Goal: Task Accomplishment & Management: Manage account settings

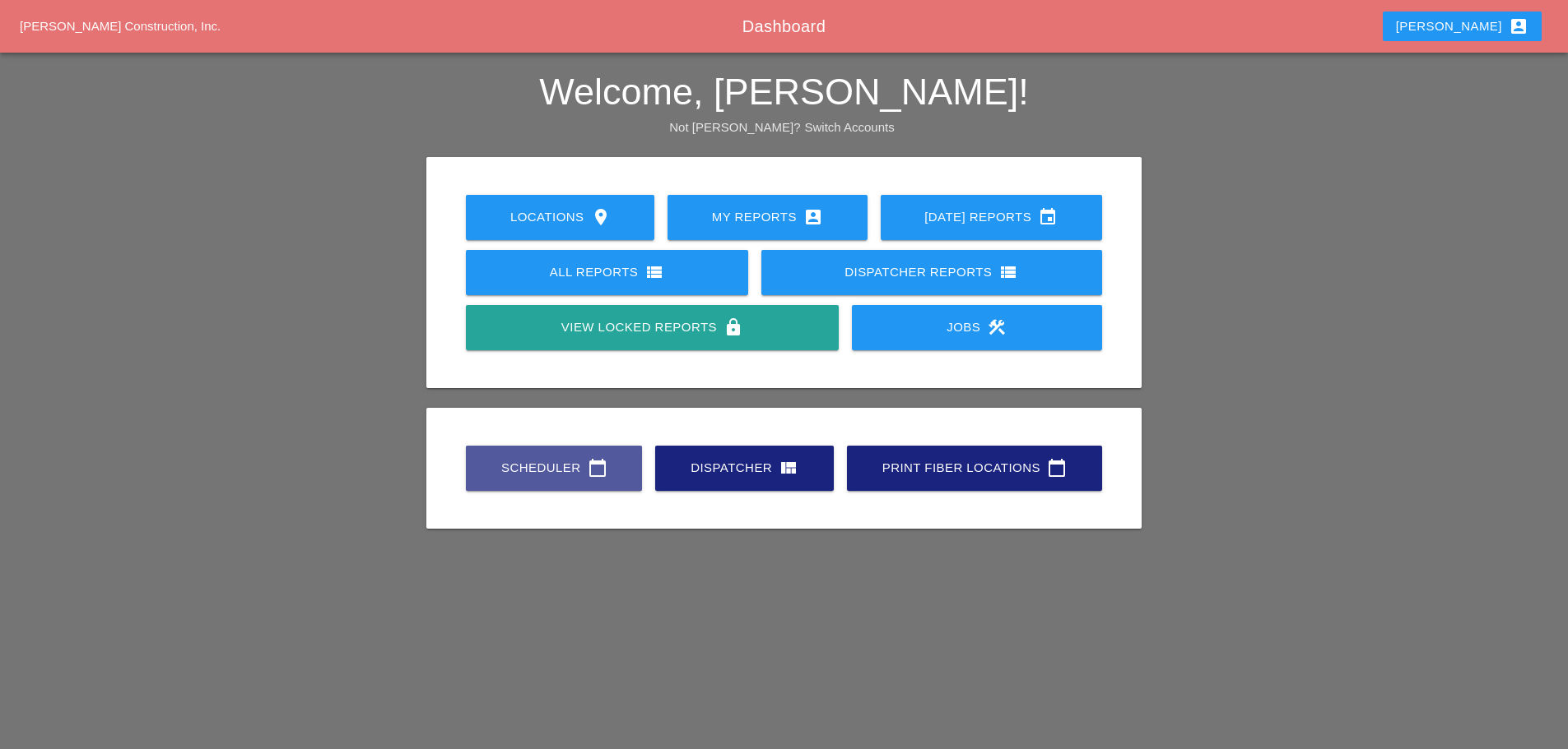
click at [492, 458] on div "Scheduler calendar_today" at bounding box center [554, 468] width 124 height 20
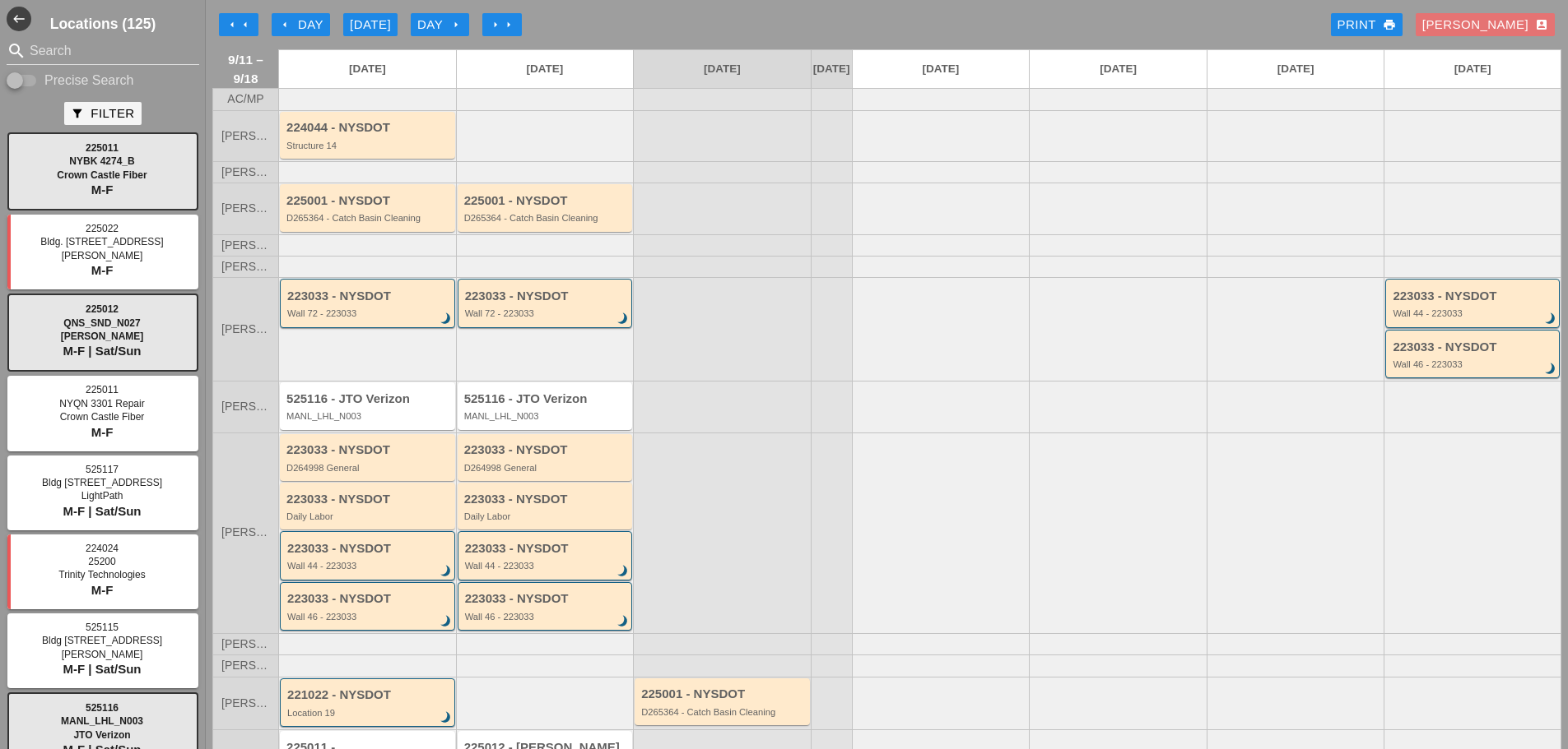
click at [281, 22] on icon "arrow_left" at bounding box center [285, 25] width 13 height 13
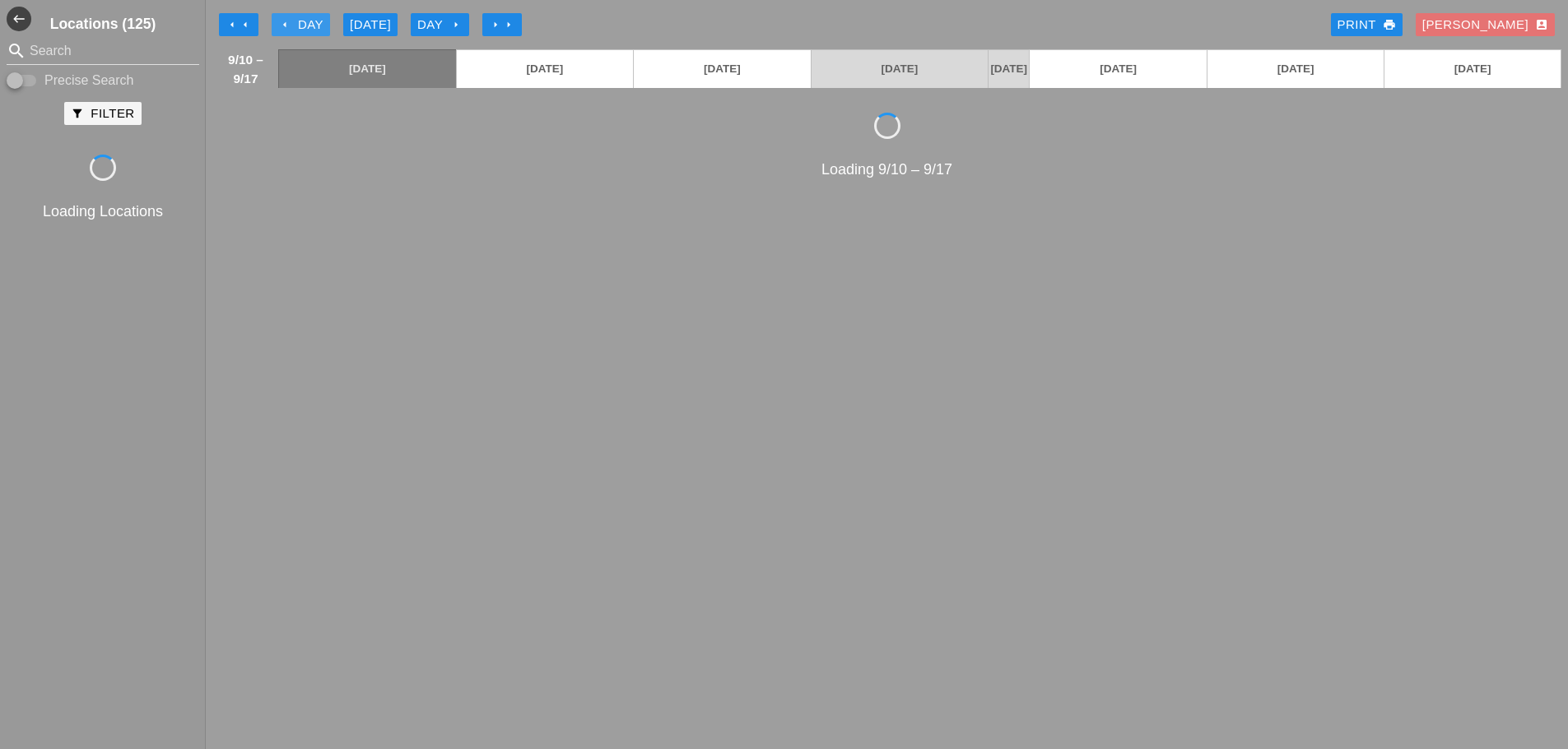
click at [281, 22] on icon "arrow_left" at bounding box center [285, 25] width 13 height 13
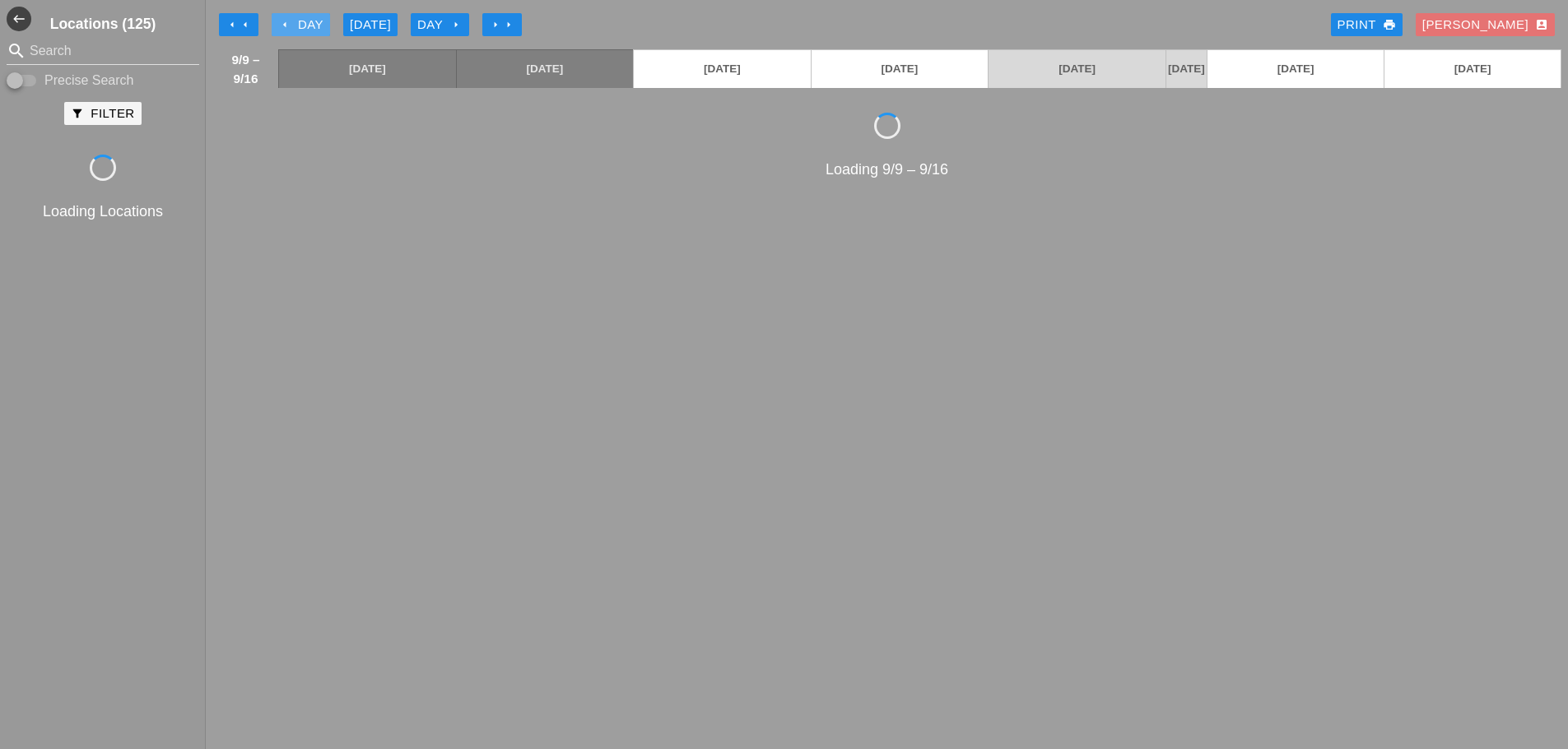
click at [281, 22] on icon "arrow_left" at bounding box center [285, 25] width 13 height 13
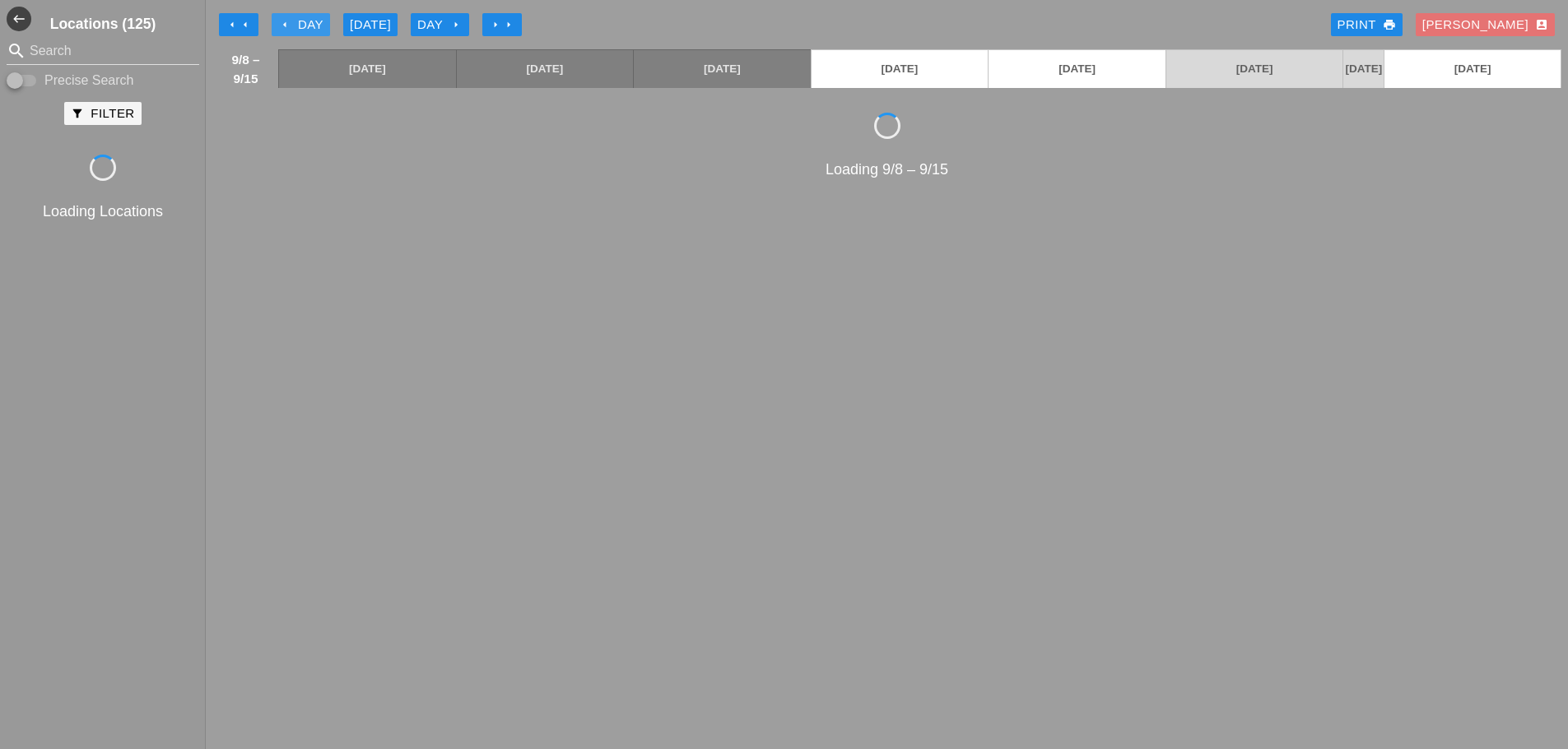
click at [281, 22] on icon "arrow_left" at bounding box center [285, 25] width 13 height 13
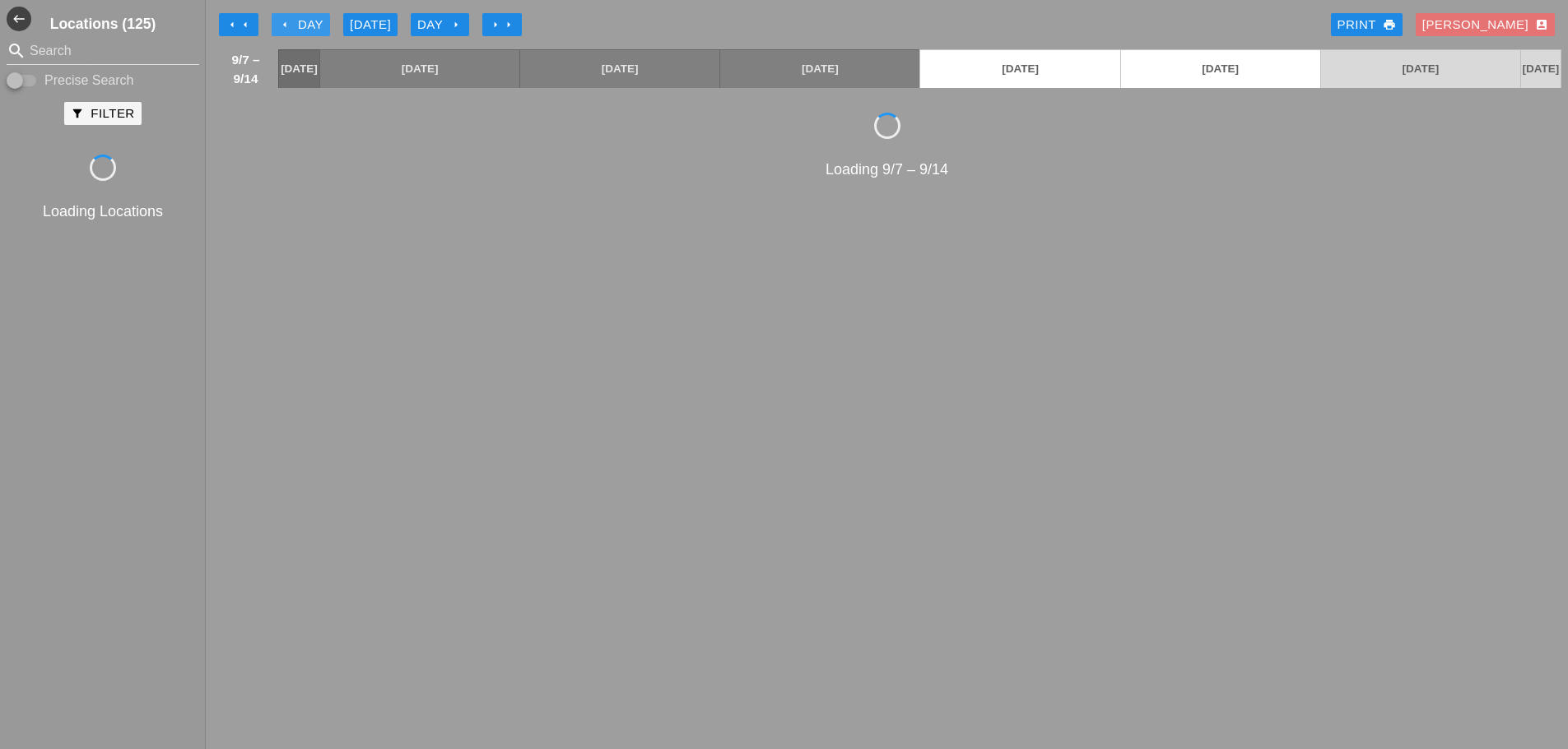
click at [281, 22] on icon "arrow_left" at bounding box center [285, 25] width 13 height 13
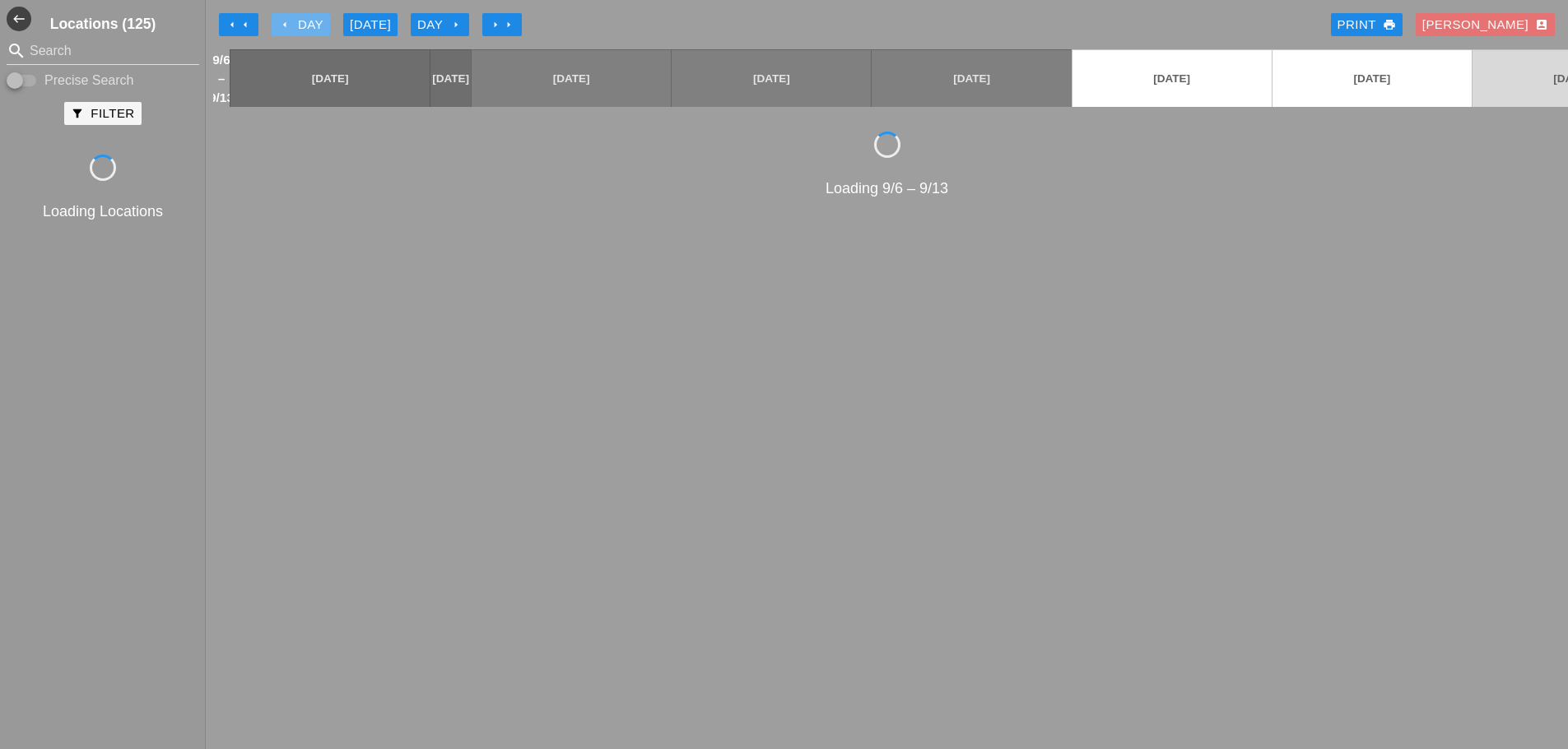
click at [281, 22] on icon "arrow_left" at bounding box center [285, 25] width 13 height 13
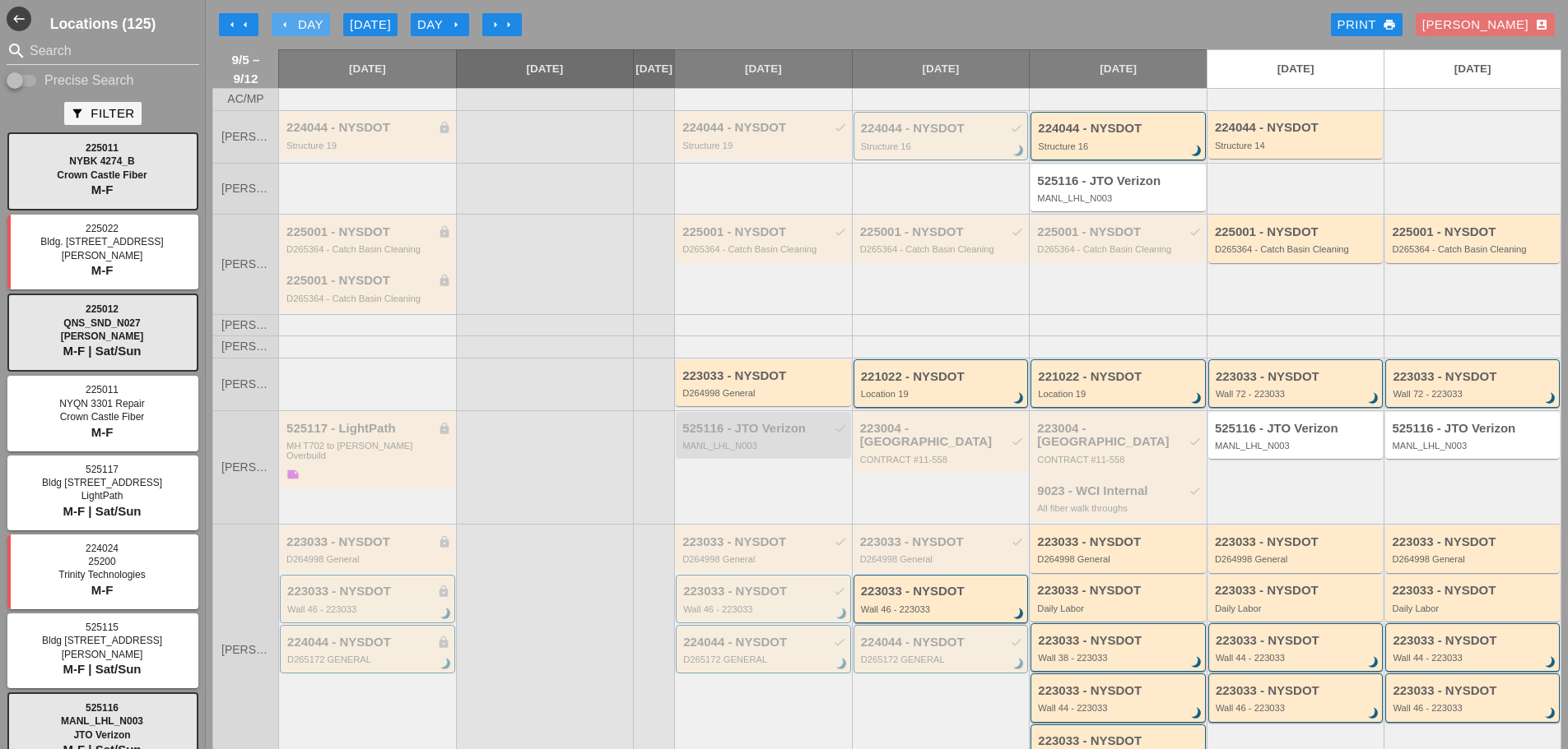
click at [317, 15] on button "arrow_left Day" at bounding box center [301, 25] width 58 height 23
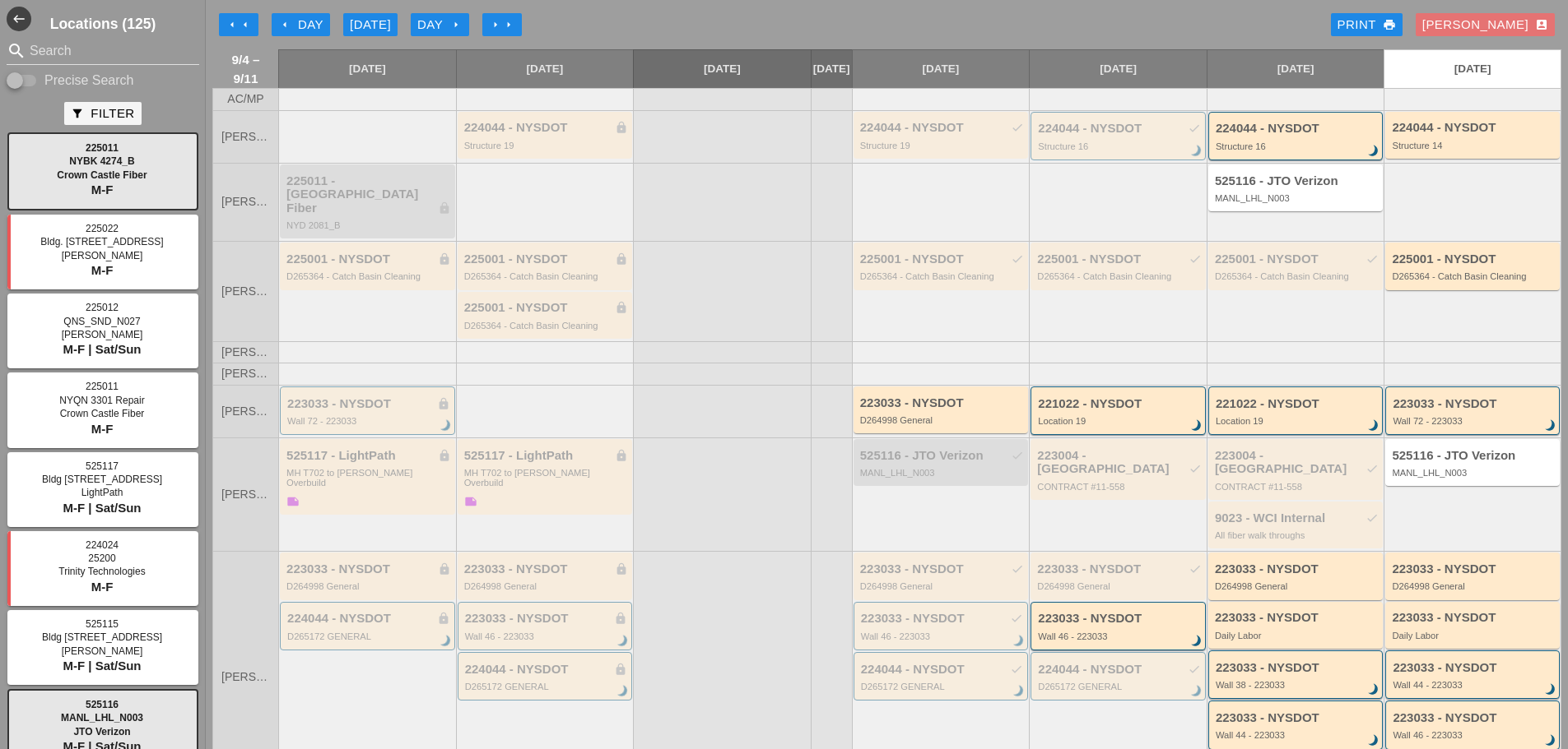
click at [237, 22] on icon "arrow_left" at bounding box center [232, 25] width 13 height 13
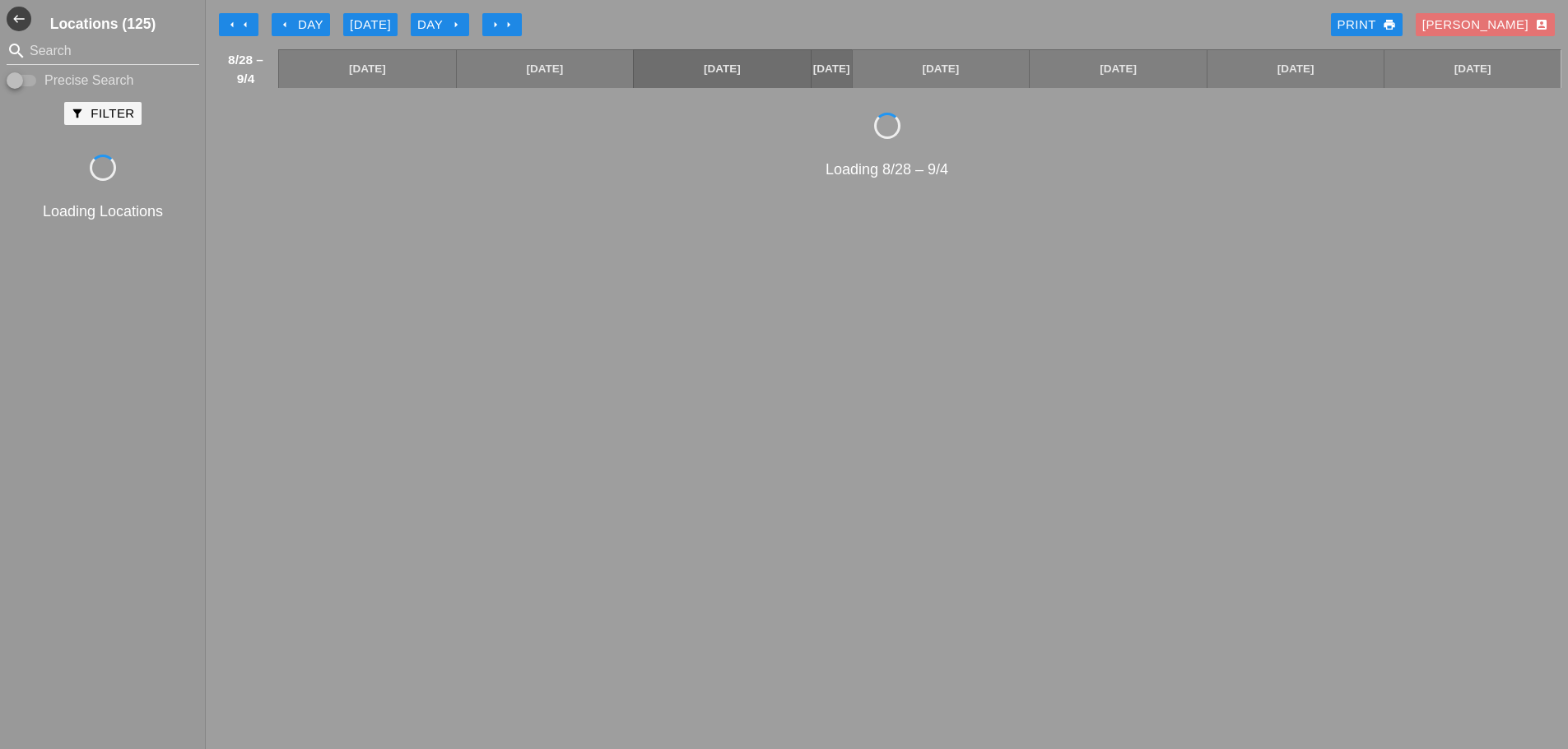
click at [234, 22] on icon "arrow_left" at bounding box center [232, 25] width 13 height 13
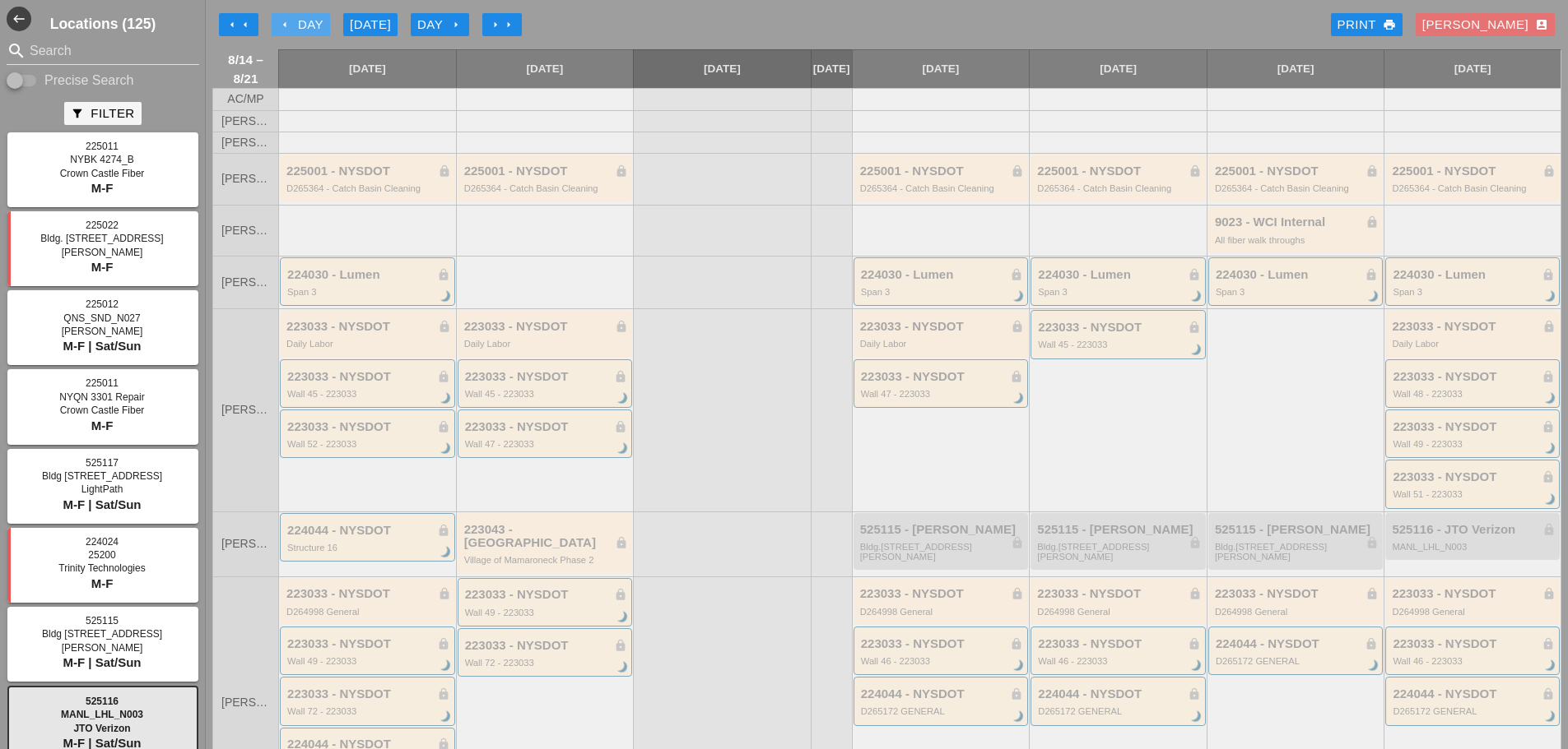
click at [291, 19] on icon "arrow_left" at bounding box center [285, 25] width 13 height 13
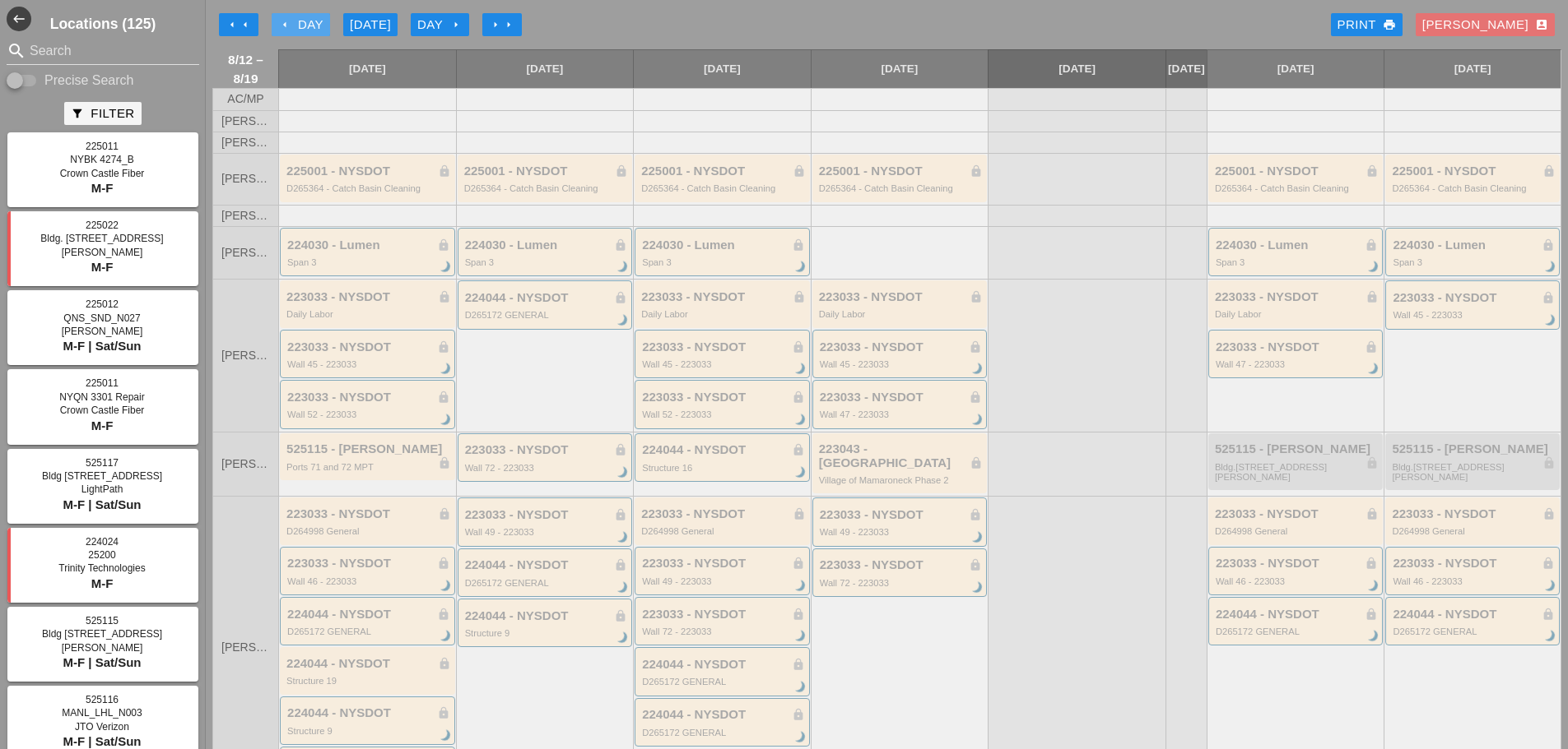
click at [306, 26] on div "arrow_left Day" at bounding box center [301, 25] width 45 height 19
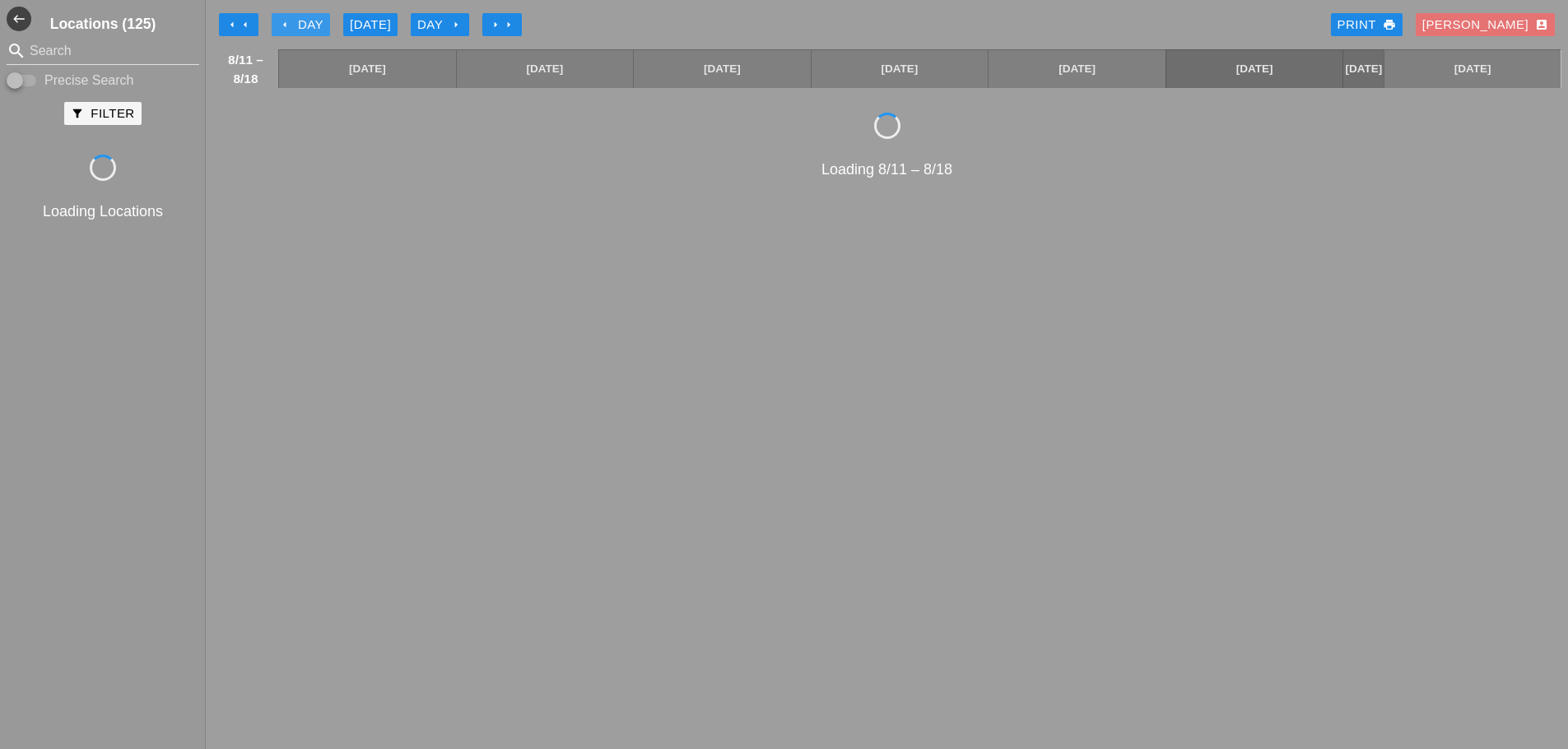
click at [306, 26] on div "arrow_left Day" at bounding box center [301, 25] width 45 height 19
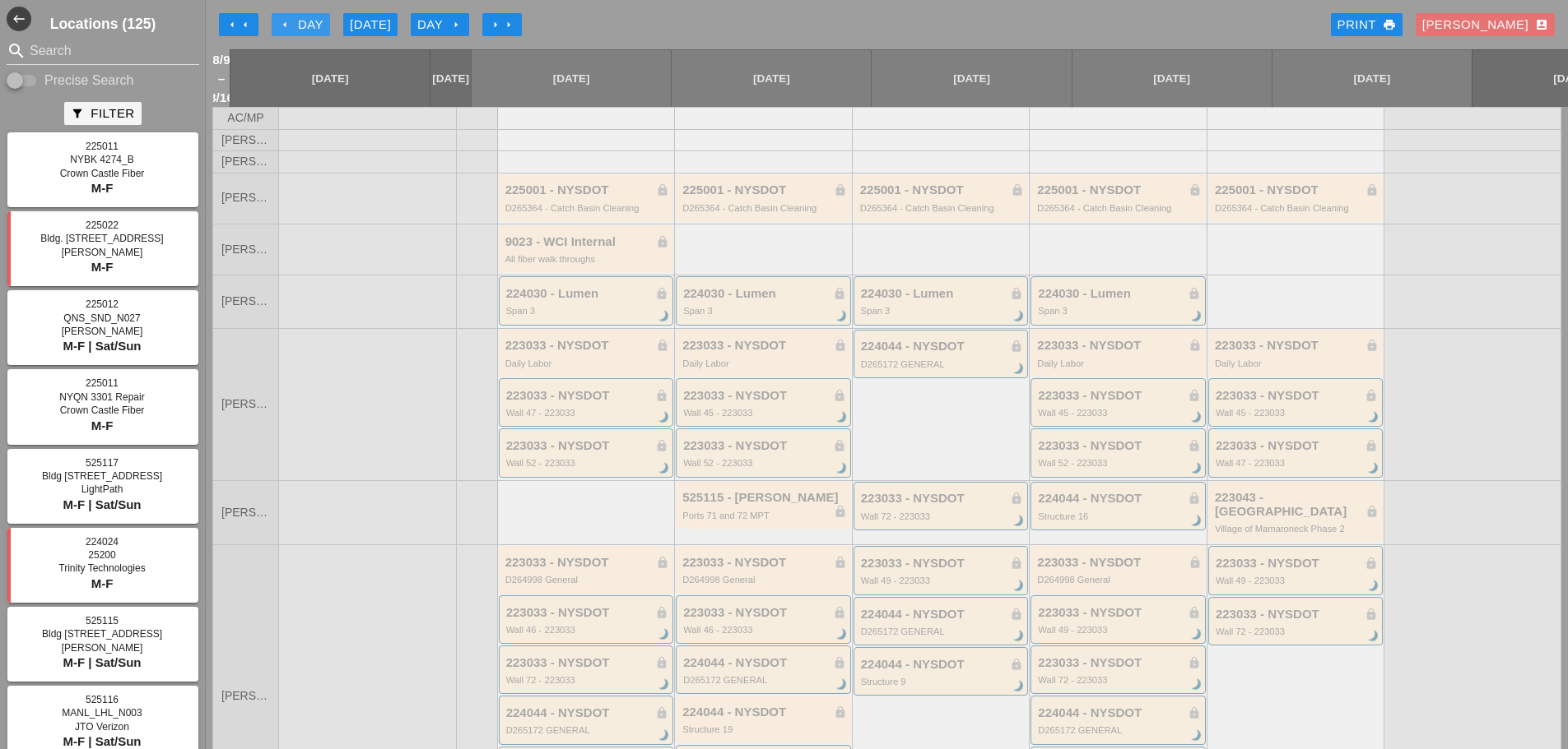
click at [306, 26] on div "arrow_left Day" at bounding box center [301, 25] width 45 height 19
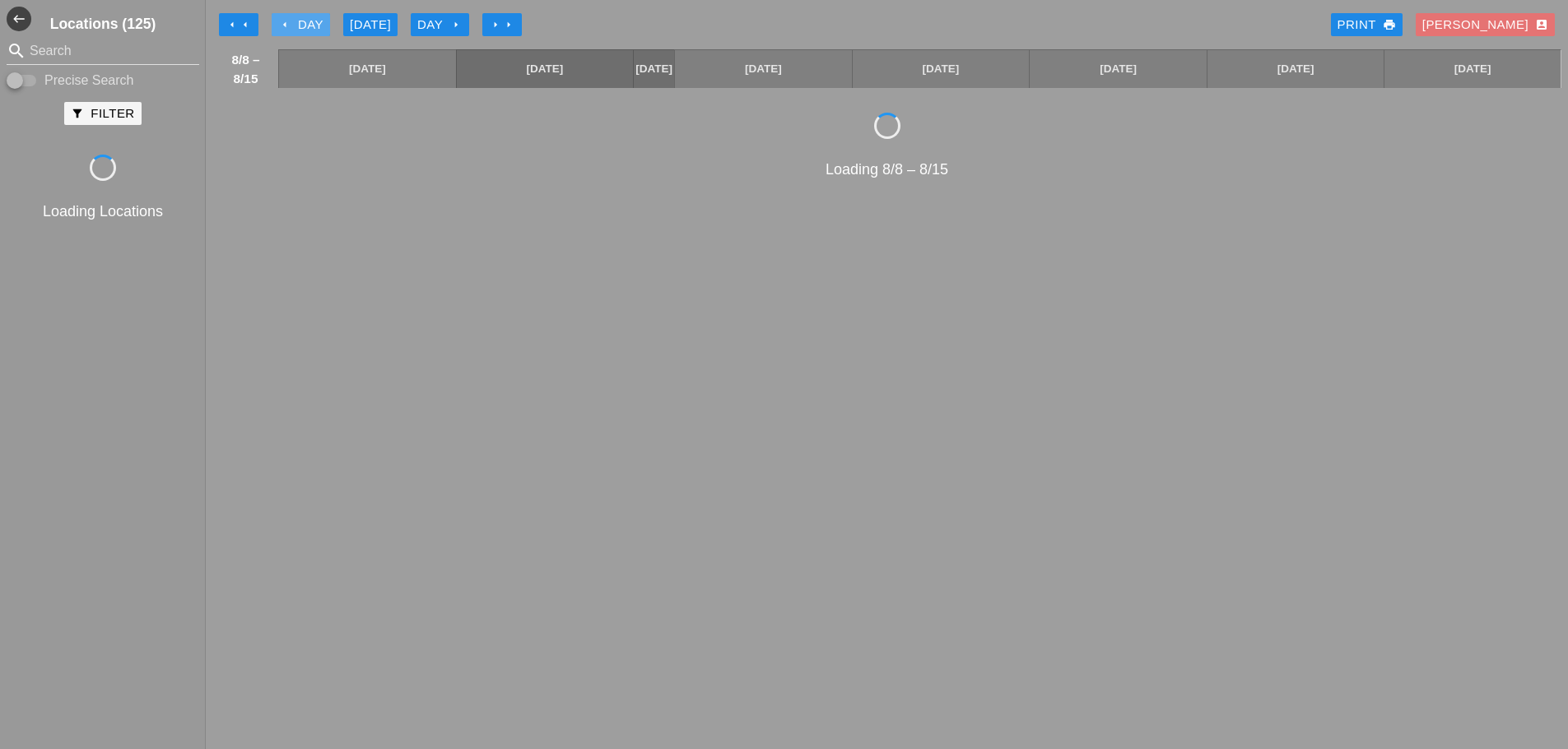
click at [306, 26] on div "arrow_left Day" at bounding box center [301, 25] width 45 height 19
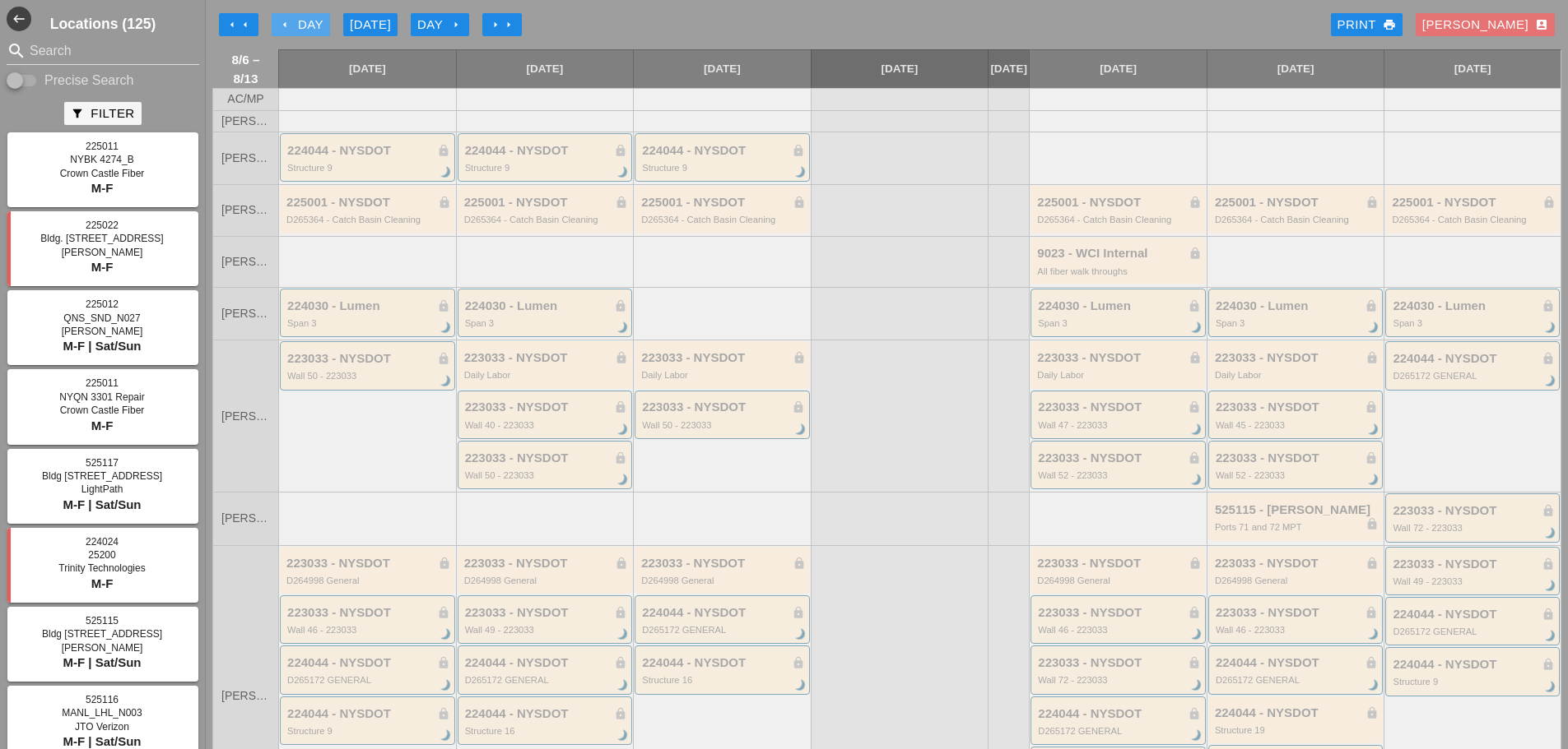
click at [310, 31] on div "arrow_left Day" at bounding box center [301, 25] width 45 height 19
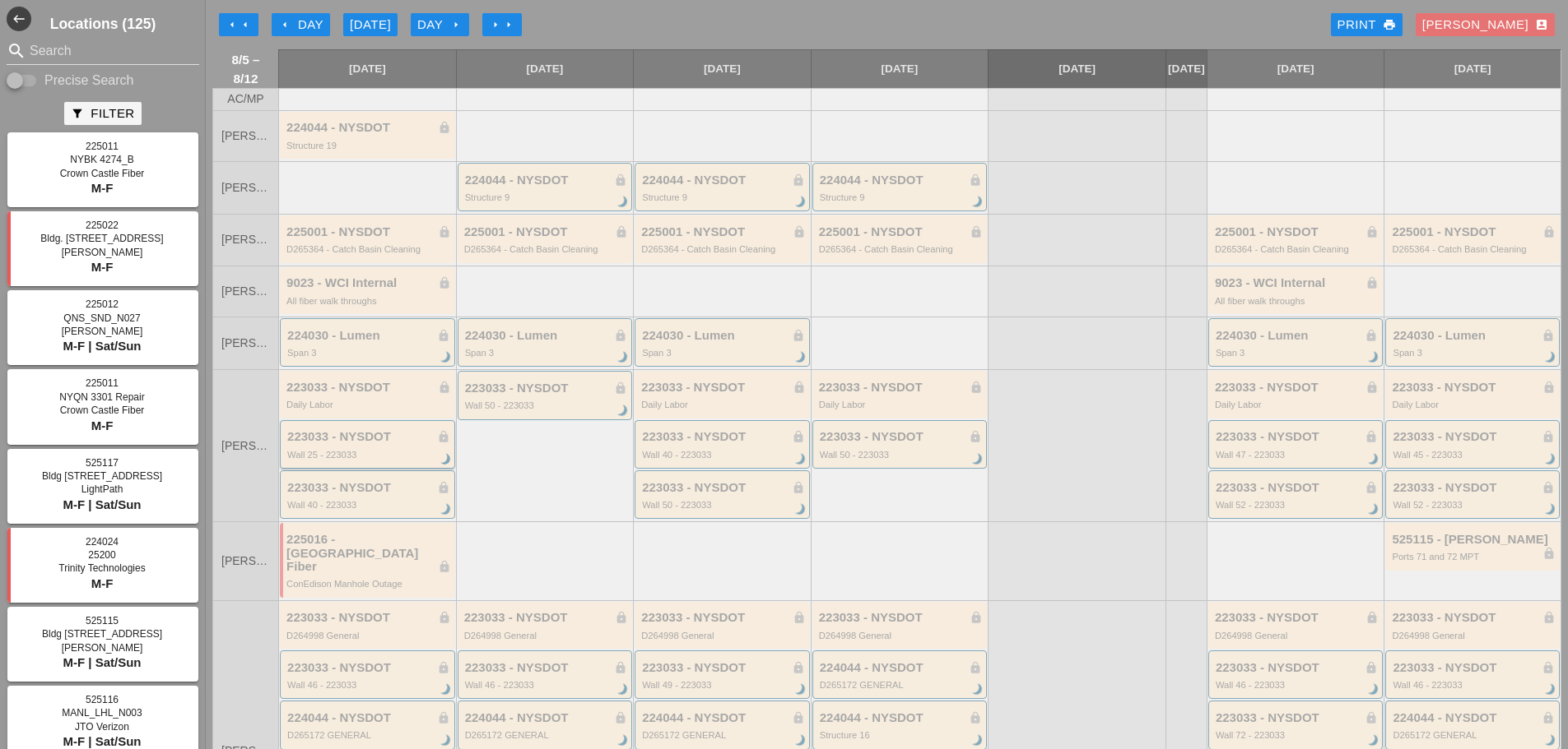
click at [415, 444] on div "223033 - NYSDOT lock" at bounding box center [369, 437] width 163 height 14
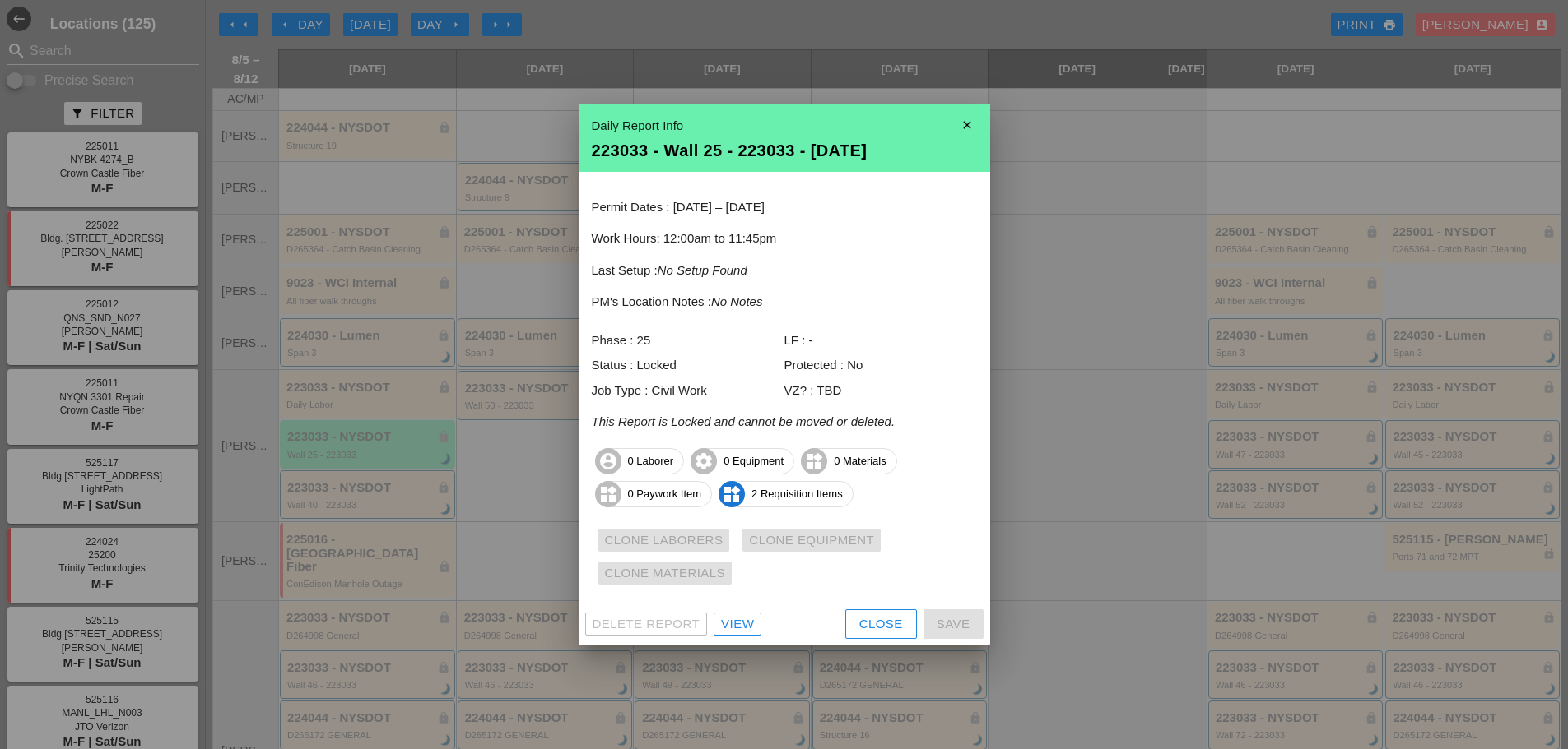
click at [864, 621] on div "Close" at bounding box center [880, 624] width 44 height 19
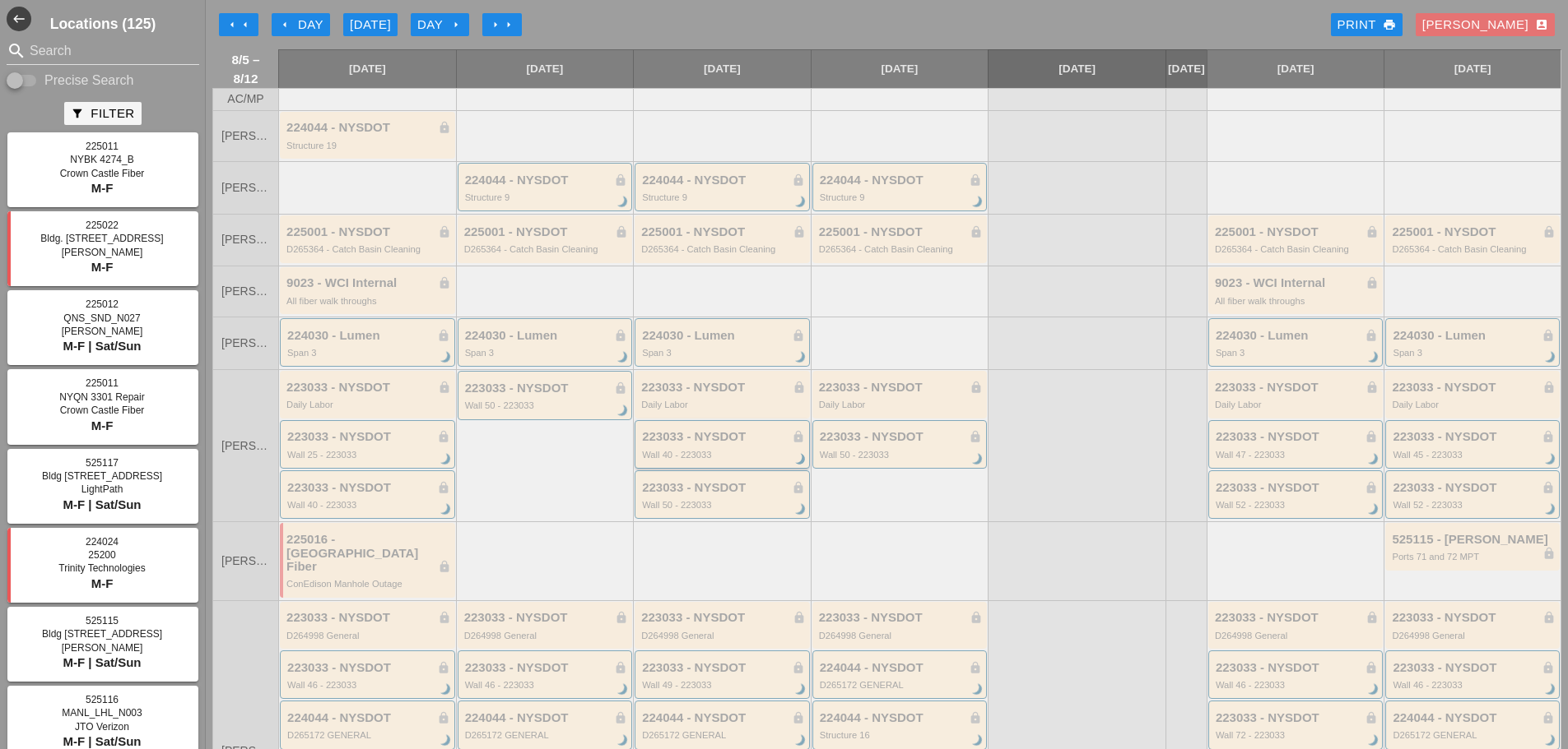
click at [754, 457] on div "223033 - NYSDOT lock Wall 40 - 223033 brightness_3" at bounding box center [723, 445] width 163 height 30
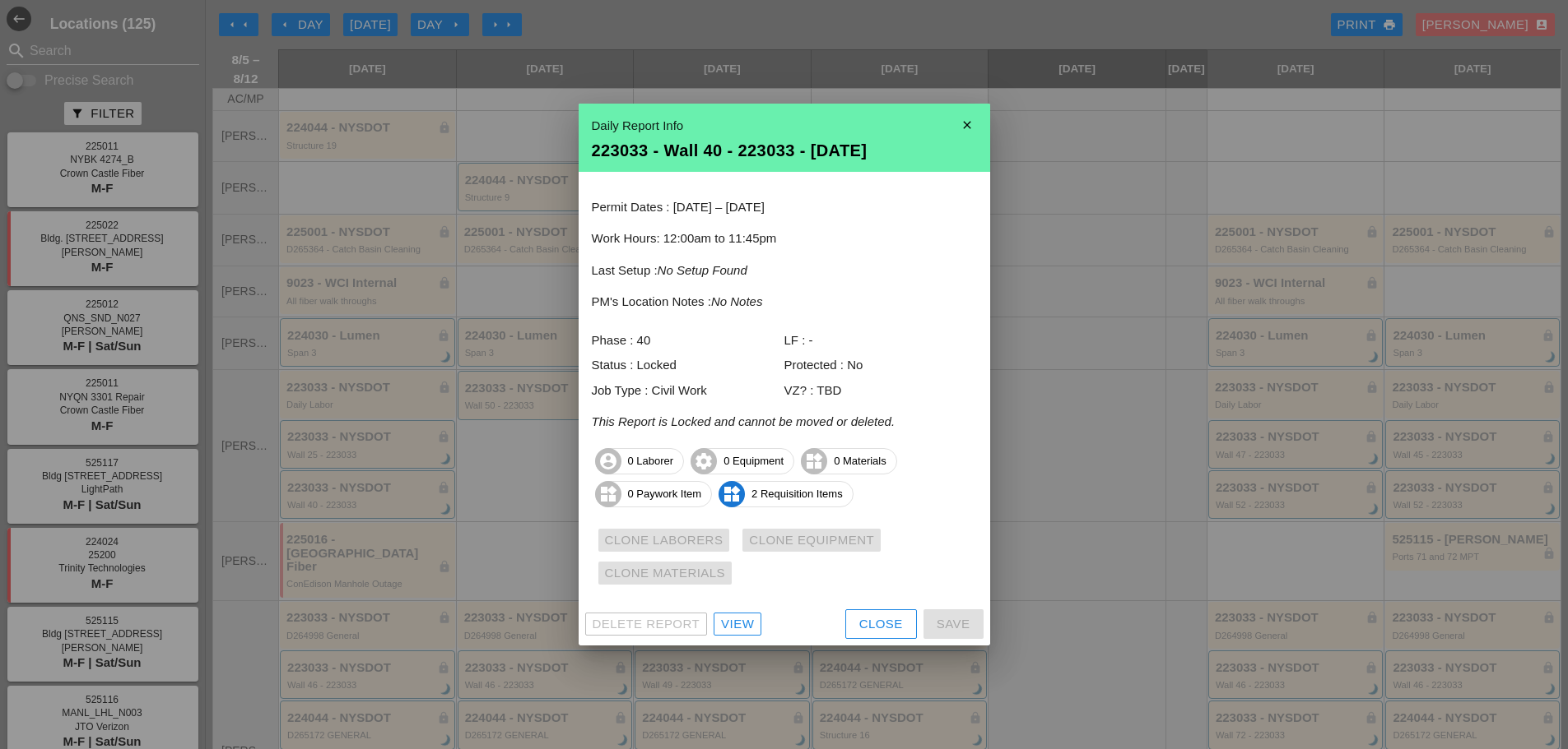
click at [967, 137] on icon "close" at bounding box center [967, 125] width 33 height 33
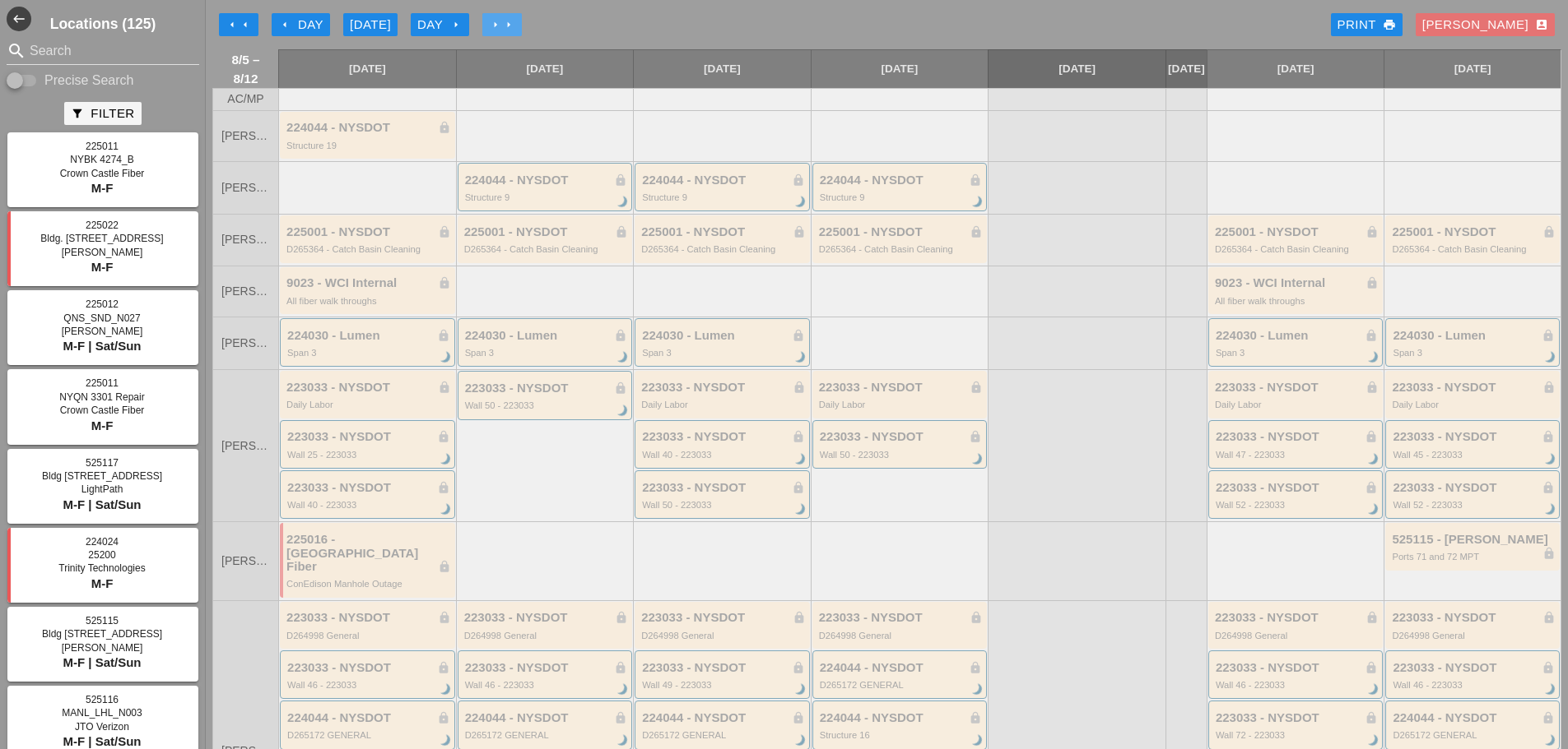
click at [497, 21] on icon "arrow_right" at bounding box center [496, 25] width 13 height 13
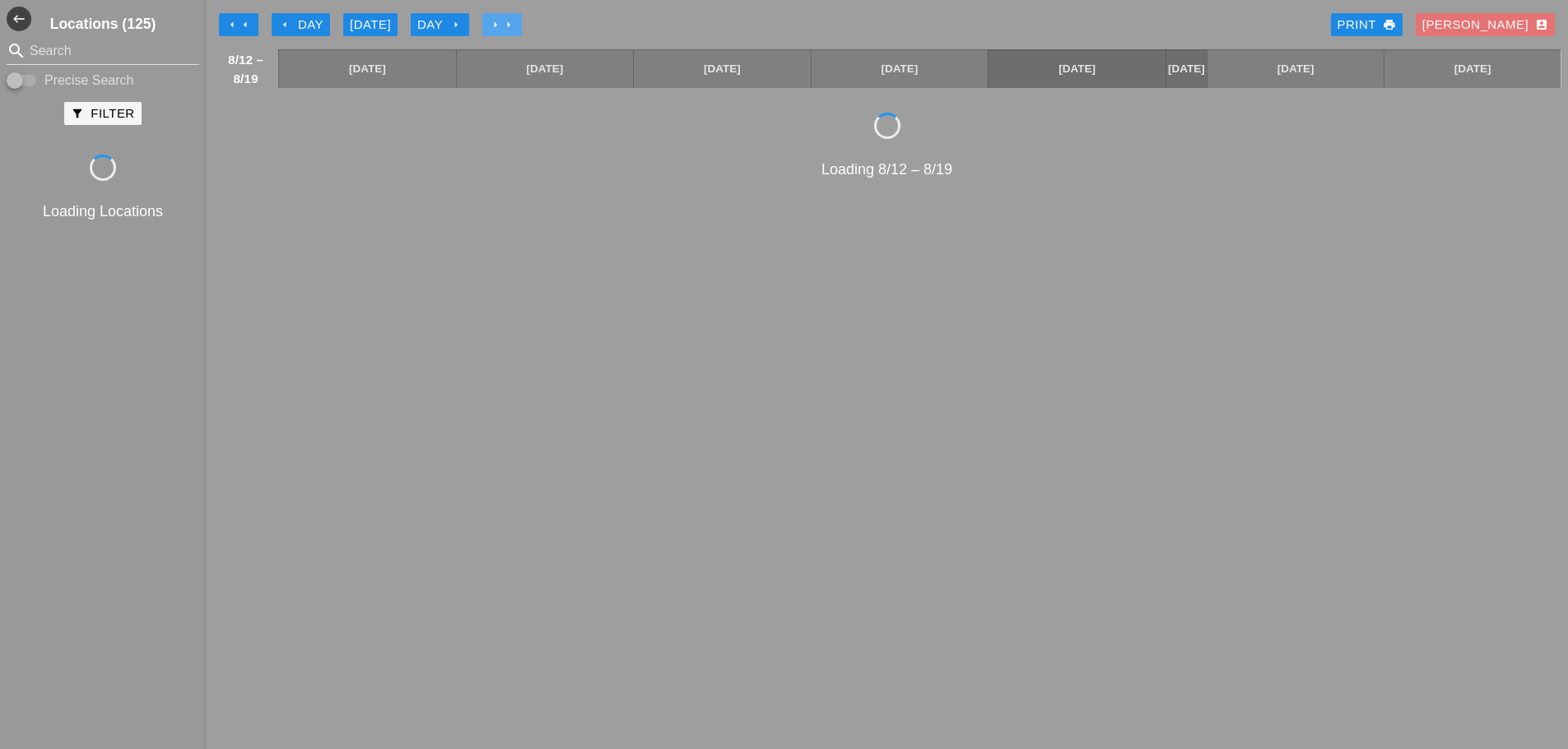
click at [496, 21] on icon "arrow_right" at bounding box center [496, 25] width 13 height 13
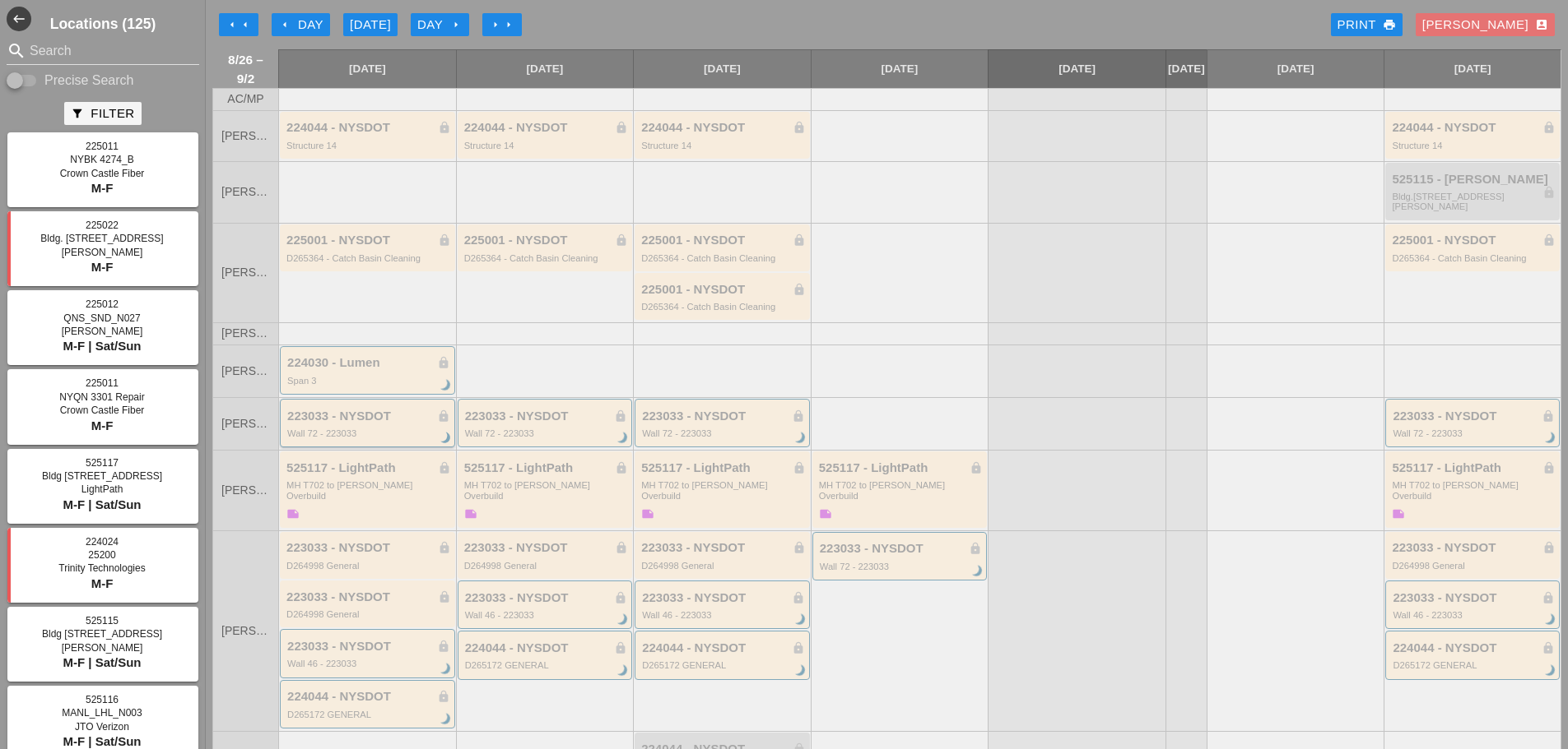
click at [408, 419] on div "223033 - NYSDOT lock" at bounding box center [369, 416] width 163 height 14
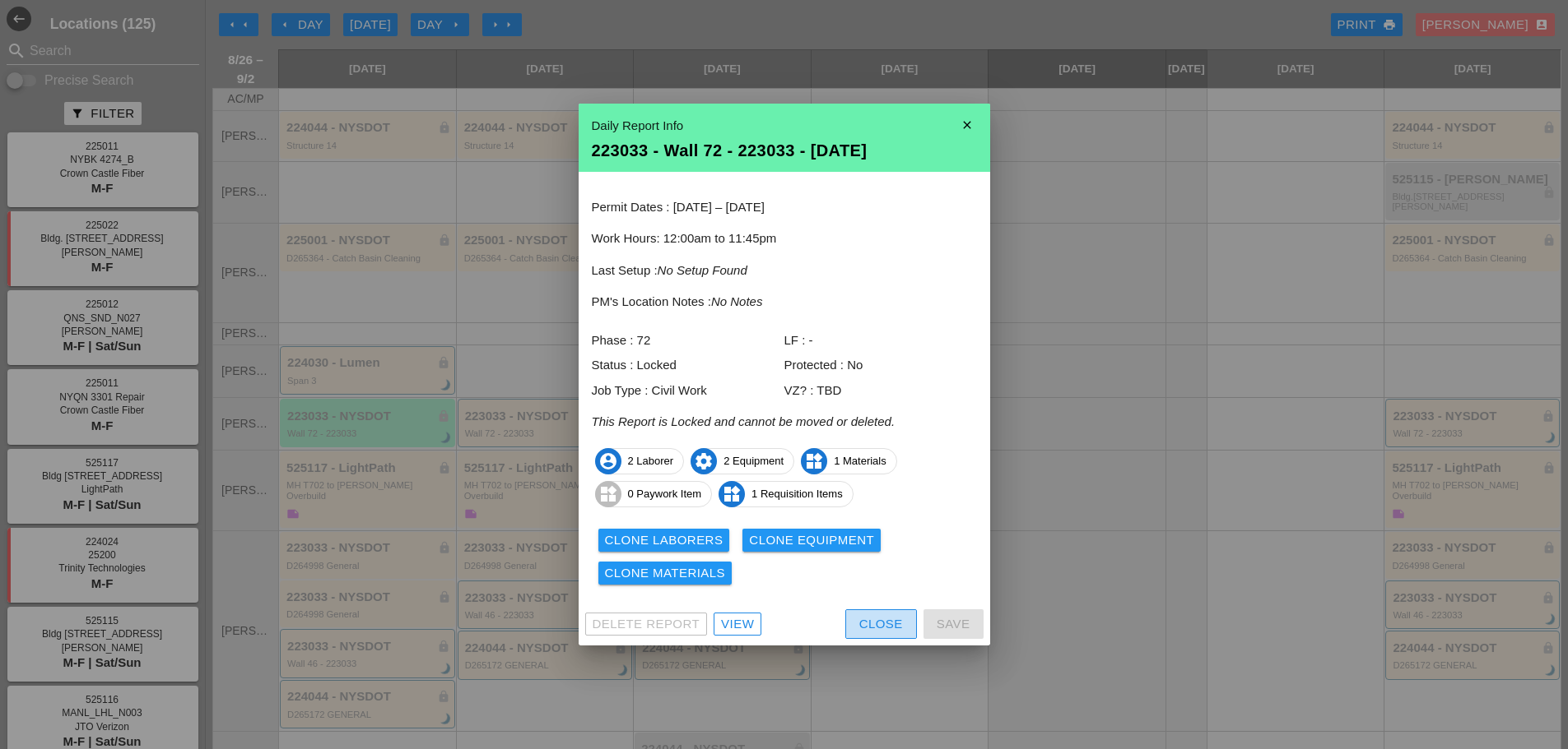
click at [870, 619] on div "Close" at bounding box center [880, 624] width 44 height 19
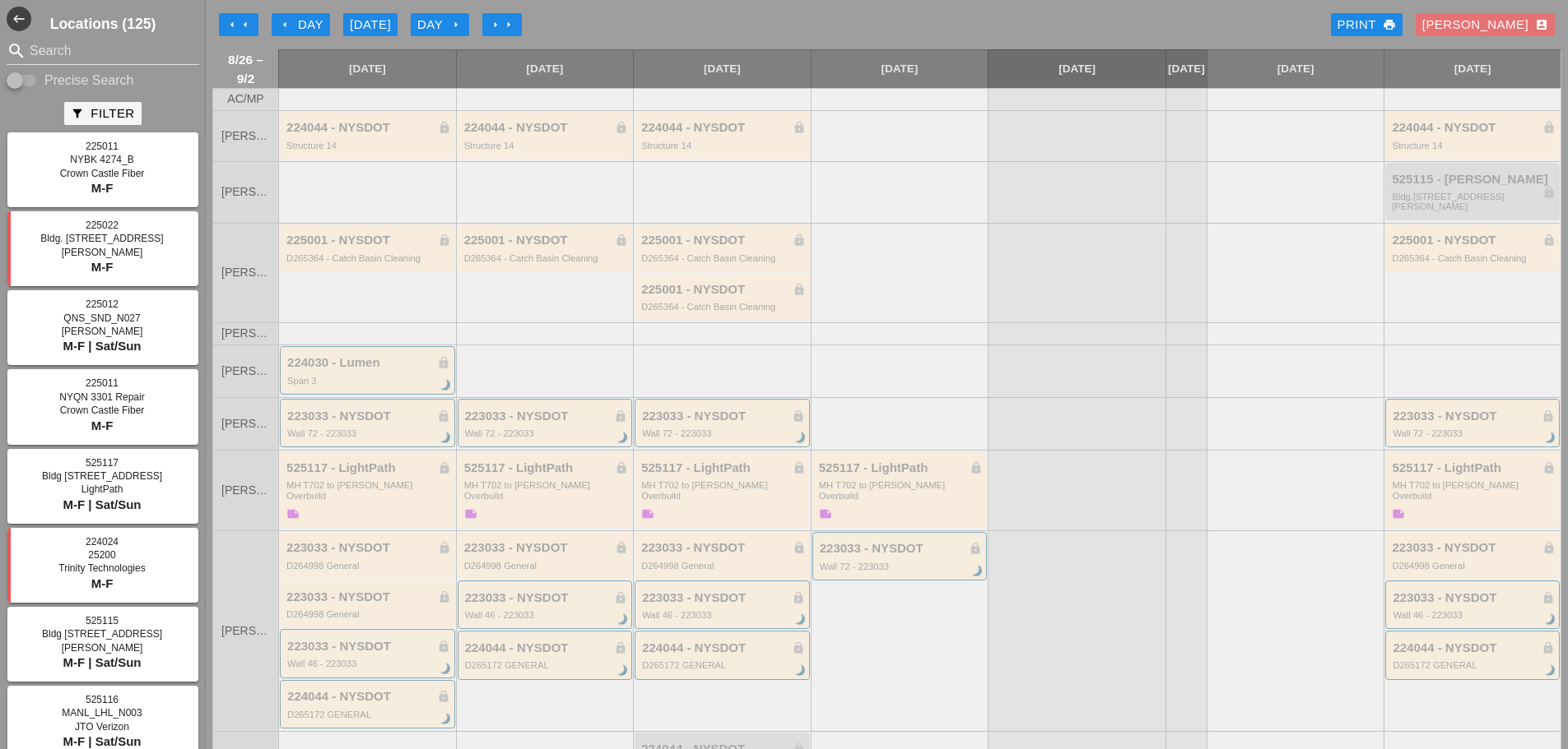
click at [292, 16] on div "arrow_left Day" at bounding box center [301, 25] width 45 height 19
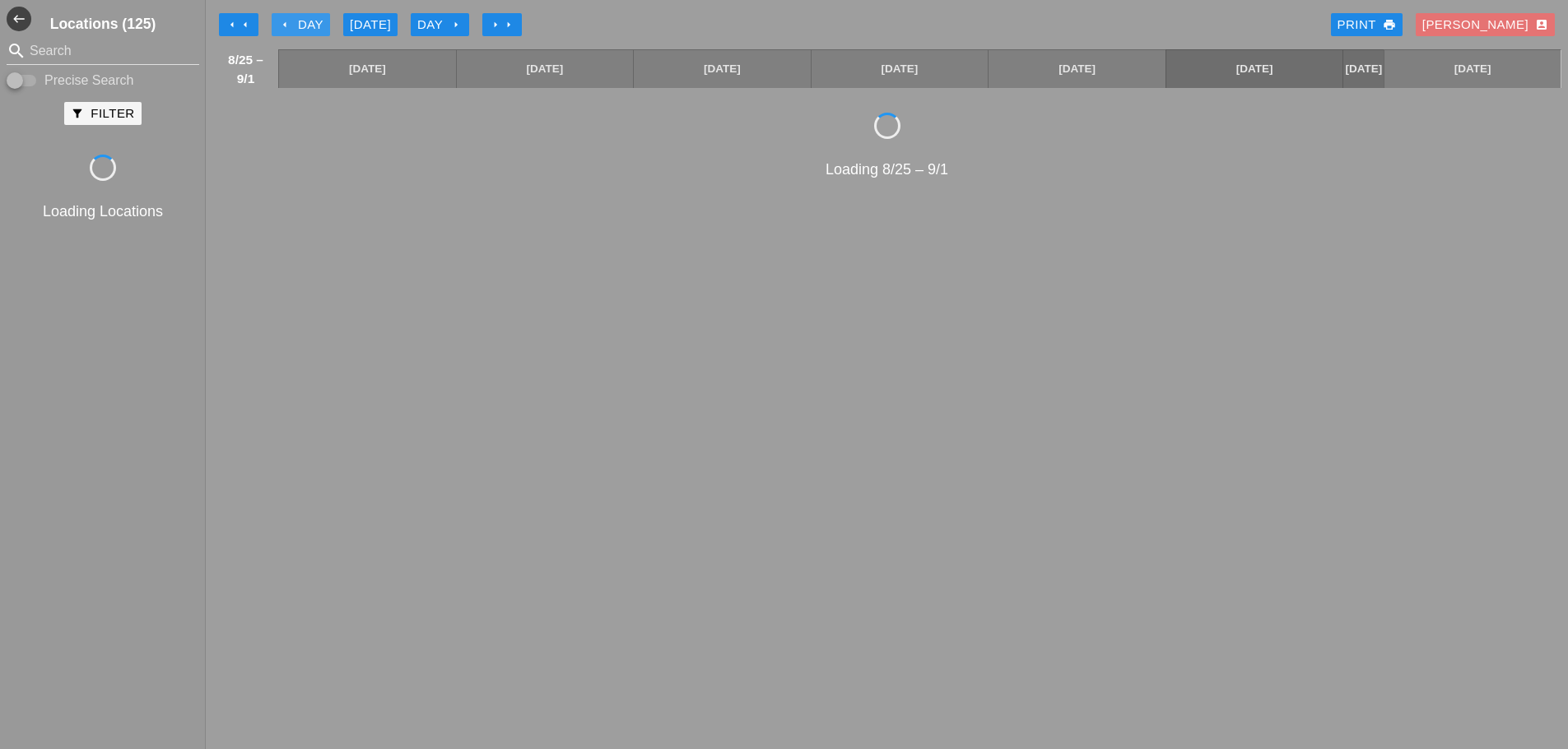
click at [292, 16] on div "arrow_left Day" at bounding box center [301, 25] width 45 height 19
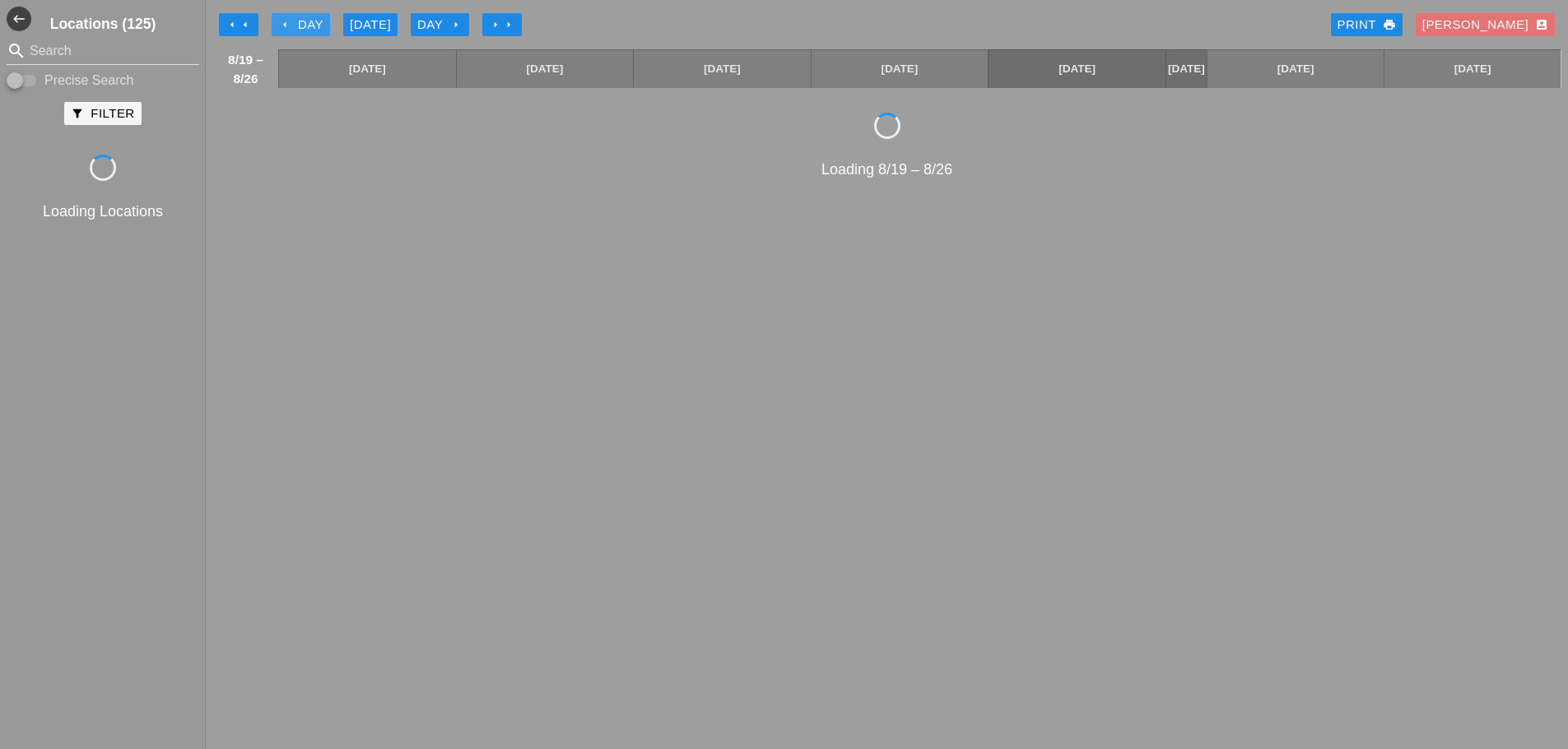
click at [292, 16] on div "arrow_left Day" at bounding box center [301, 25] width 45 height 19
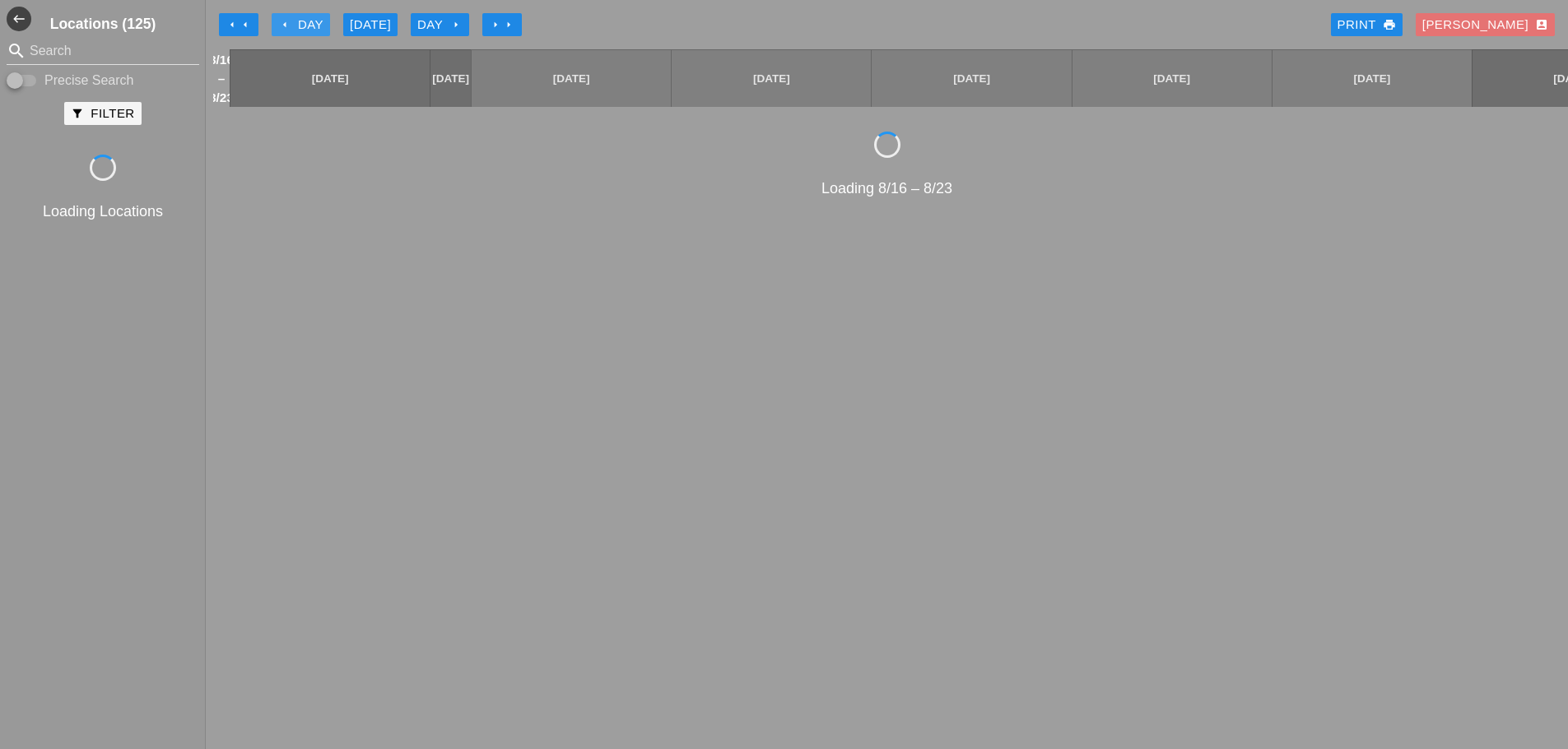
click at [292, 16] on div "arrow_left Day" at bounding box center [301, 25] width 45 height 19
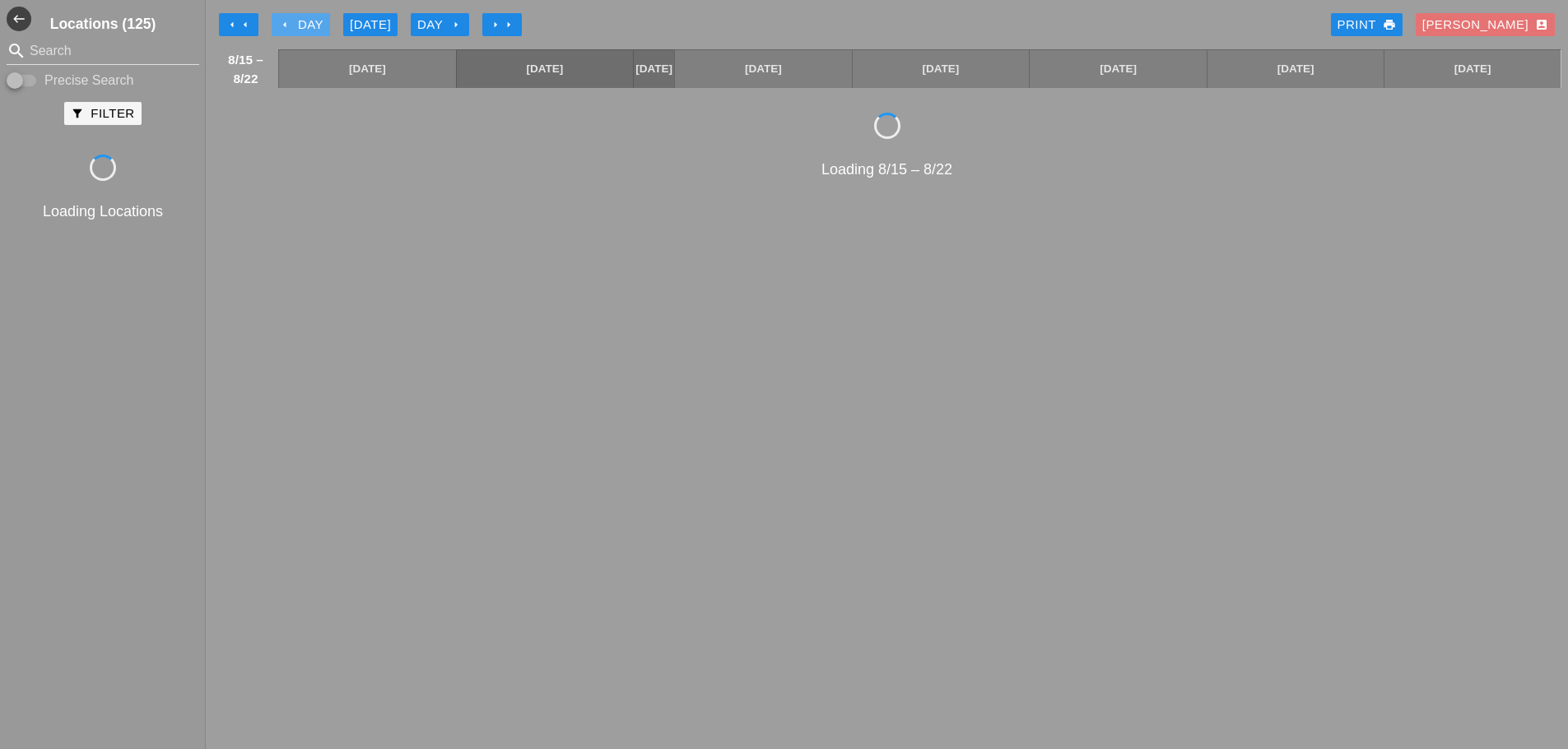
click at [292, 16] on div "arrow_left Day" at bounding box center [301, 25] width 45 height 19
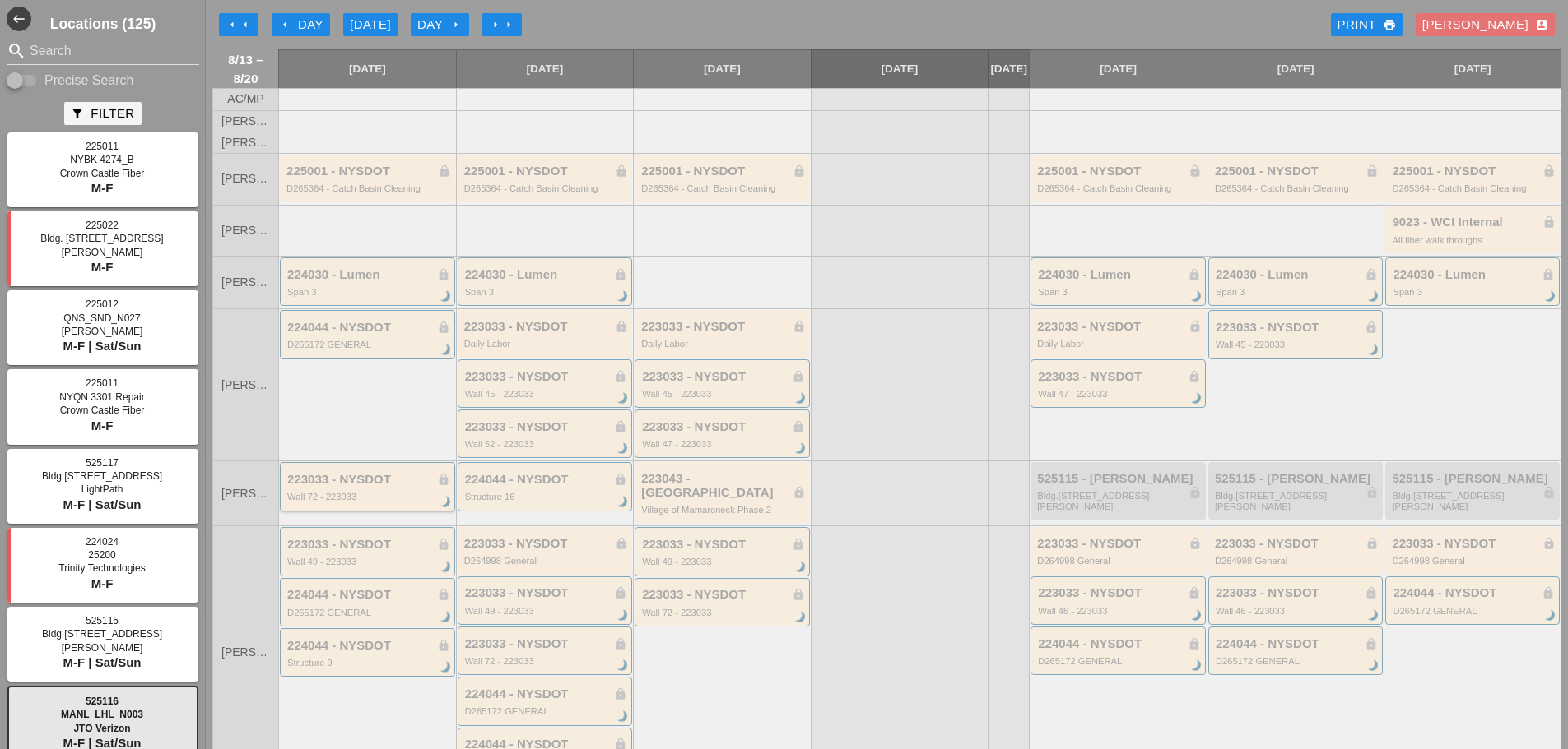
click at [414, 501] on div "223033 - NYSDOT lock Wall 72 - 223033 brightness_3" at bounding box center [369, 488] width 163 height 30
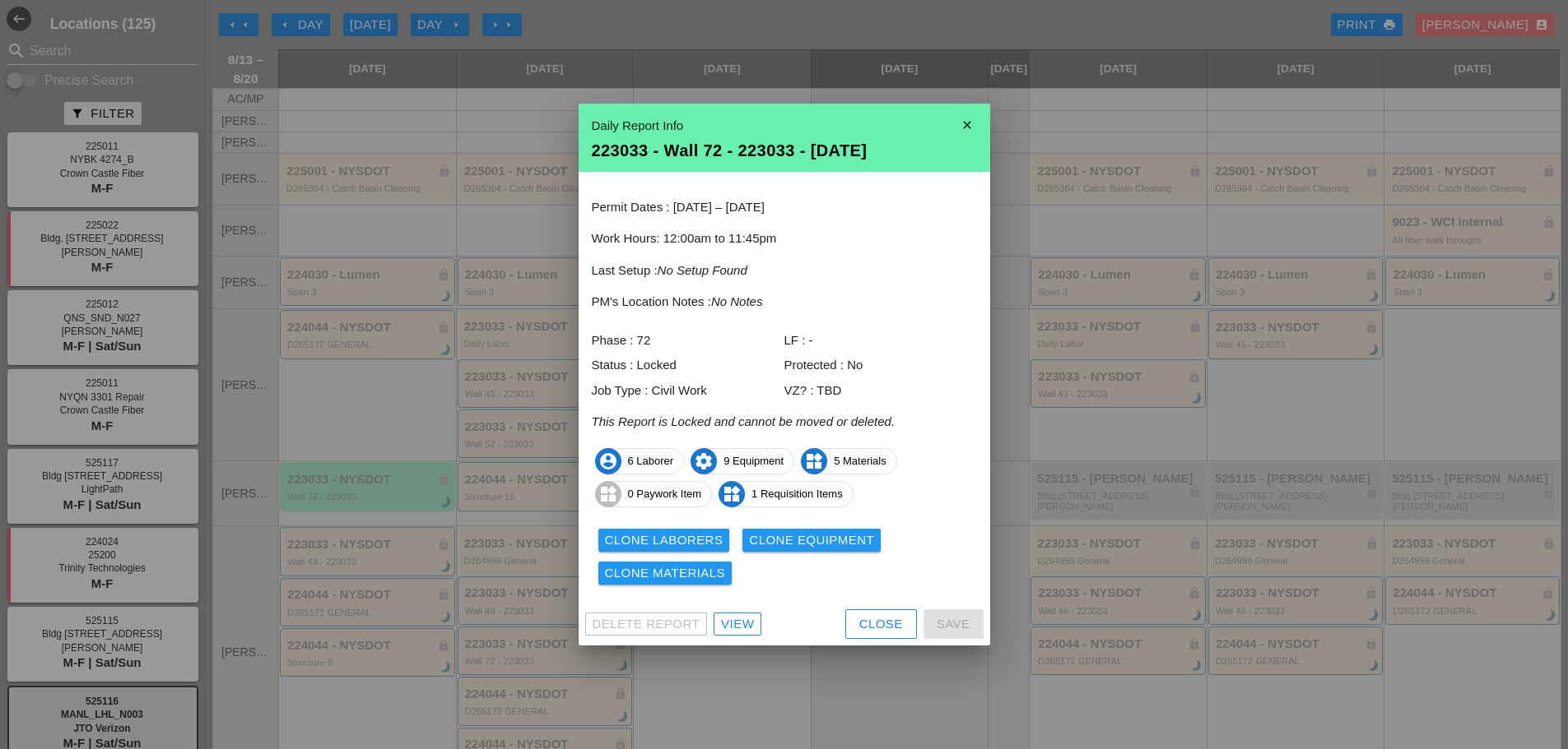
click at [975, 124] on icon "close" at bounding box center [967, 125] width 33 height 33
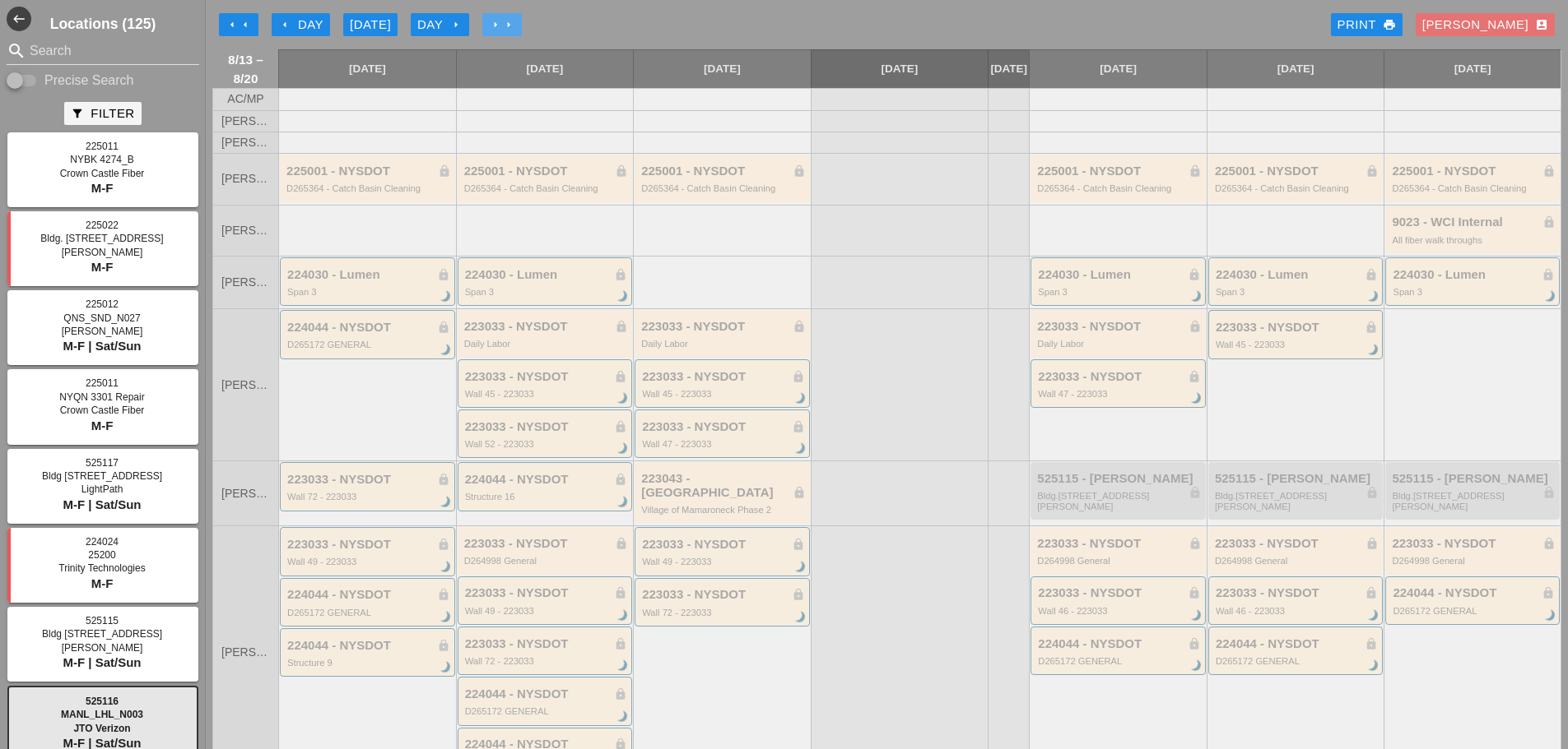
click at [502, 15] on button "arrow_right arrow_right" at bounding box center [502, 25] width 40 height 23
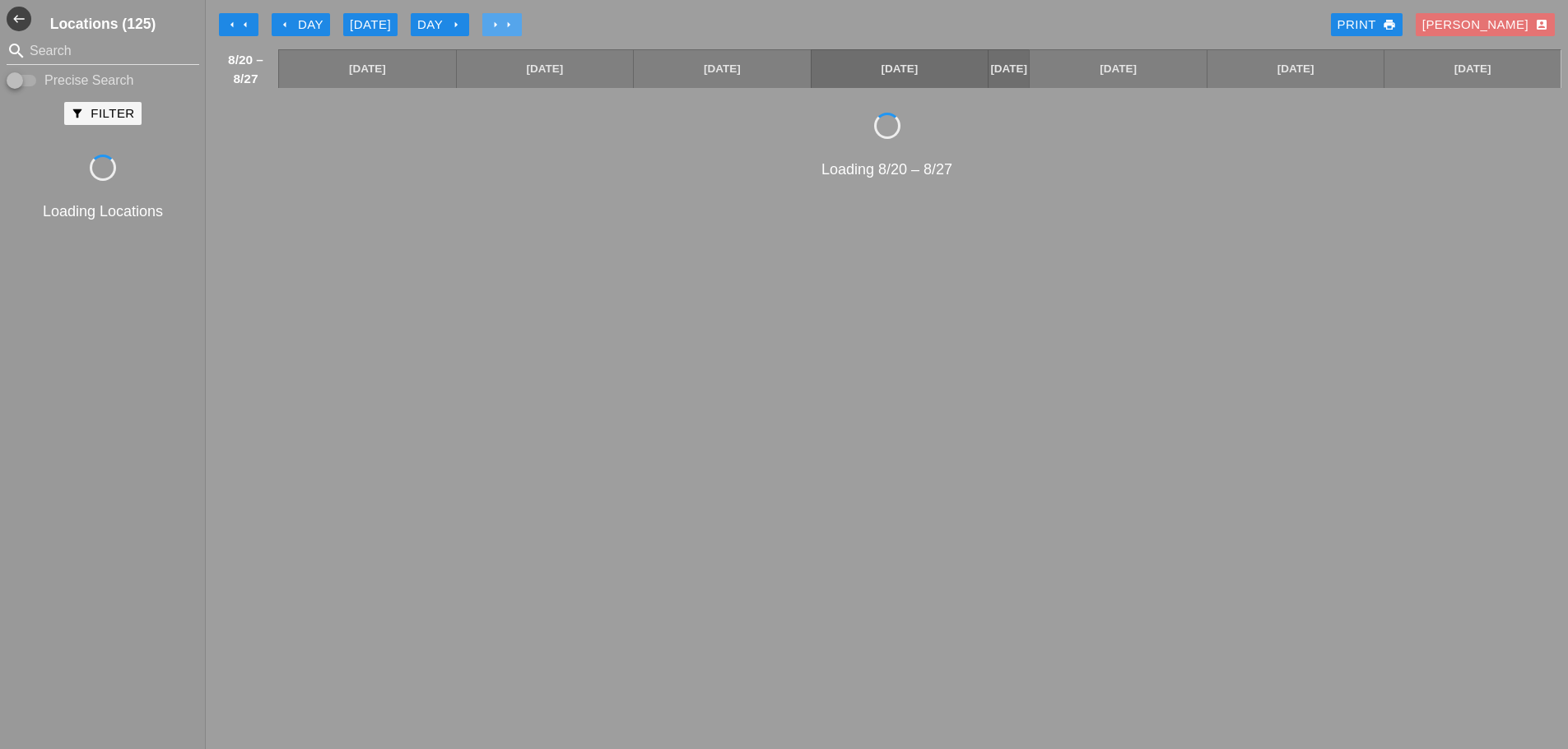
click at [502, 15] on button "arrow_right arrow_right" at bounding box center [502, 25] width 40 height 23
click at [501, 16] on button "arrow_right arrow_right" at bounding box center [502, 25] width 40 height 23
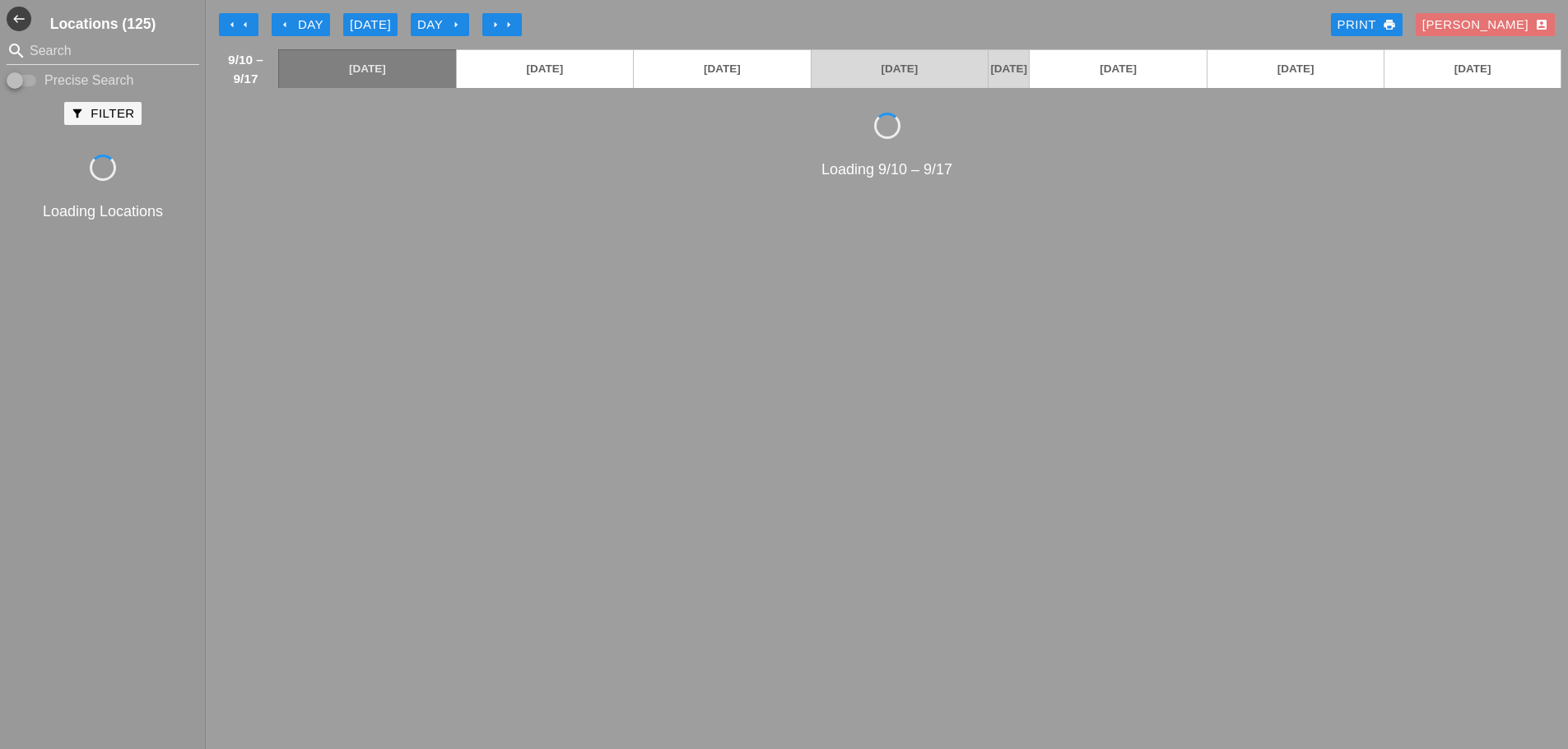
click at [446, 27] on div "Day arrow_right" at bounding box center [440, 25] width 45 height 19
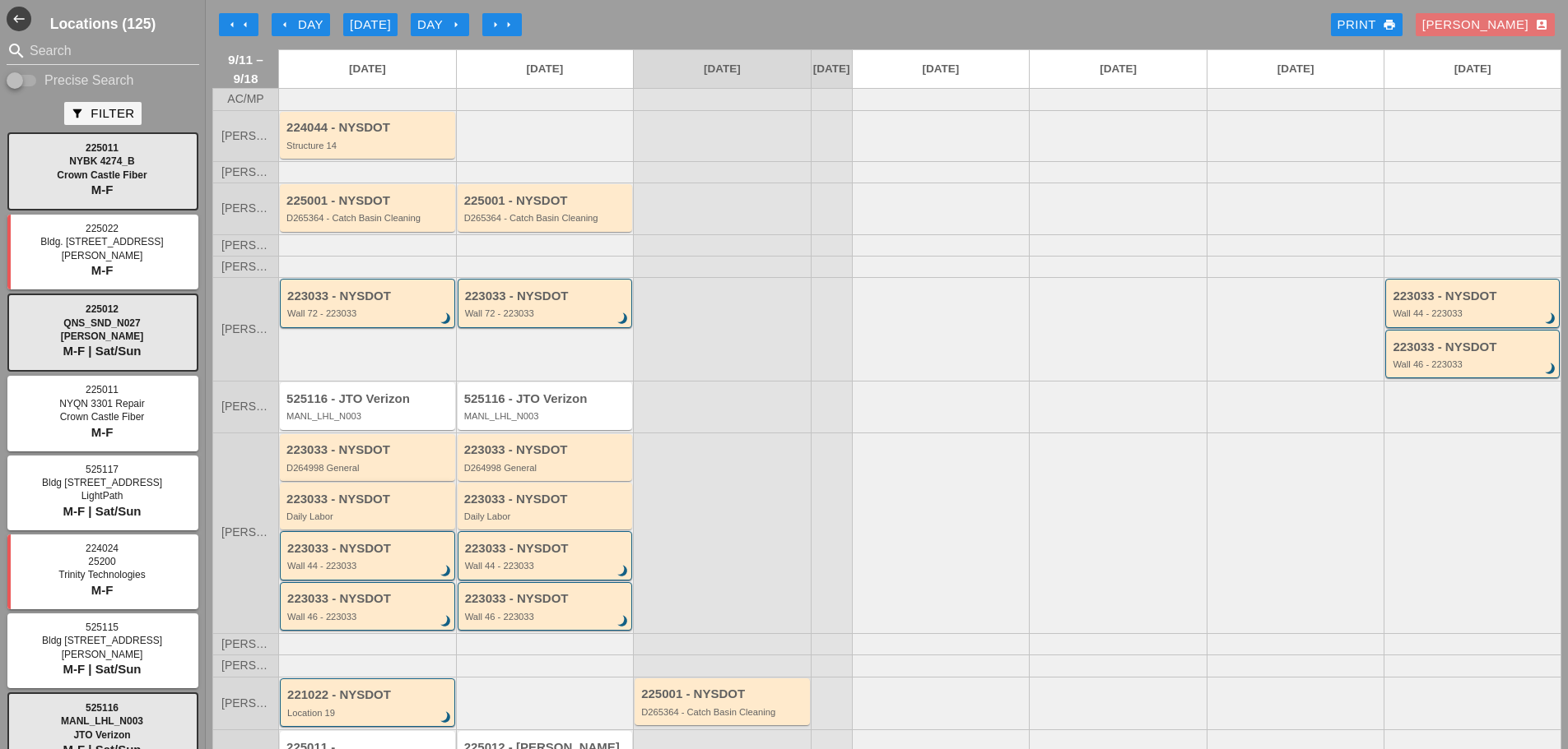
click at [346, 520] on div "223033 - NYSDOT Daily Labor" at bounding box center [369, 508] width 165 height 30
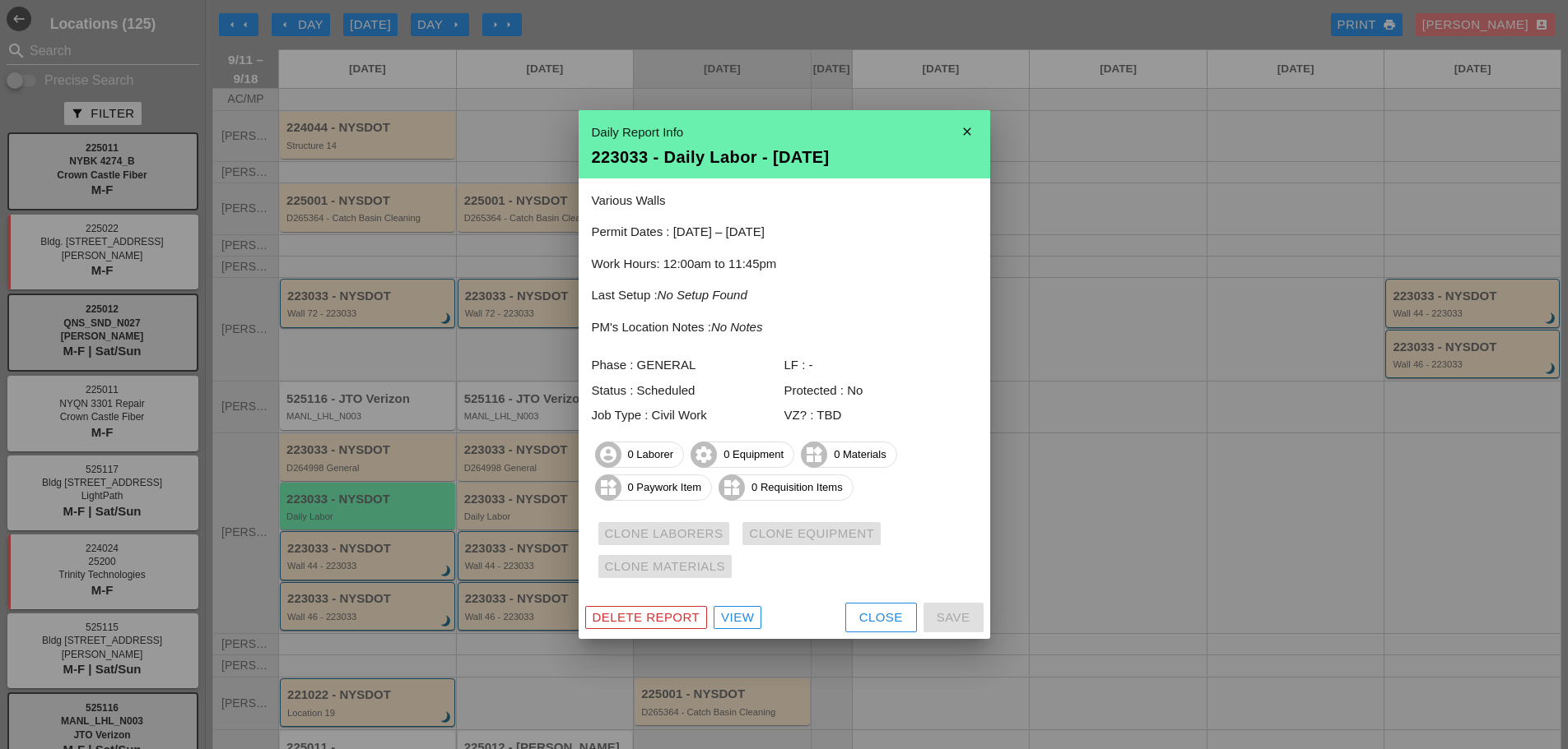
click at [853, 614] on button "Close" at bounding box center [880, 617] width 72 height 30
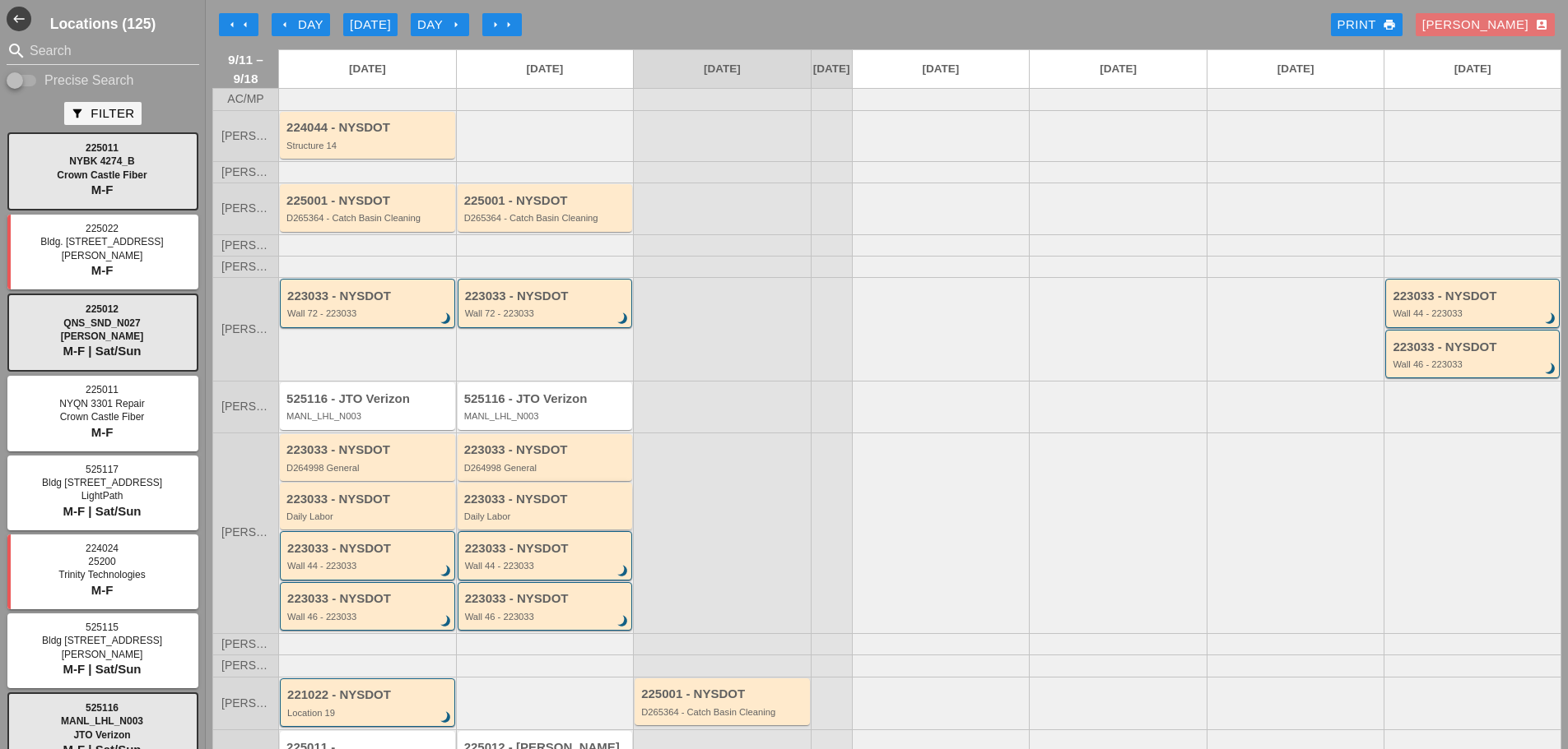
click at [542, 522] on div "Daily Labor" at bounding box center [547, 517] width 165 height 10
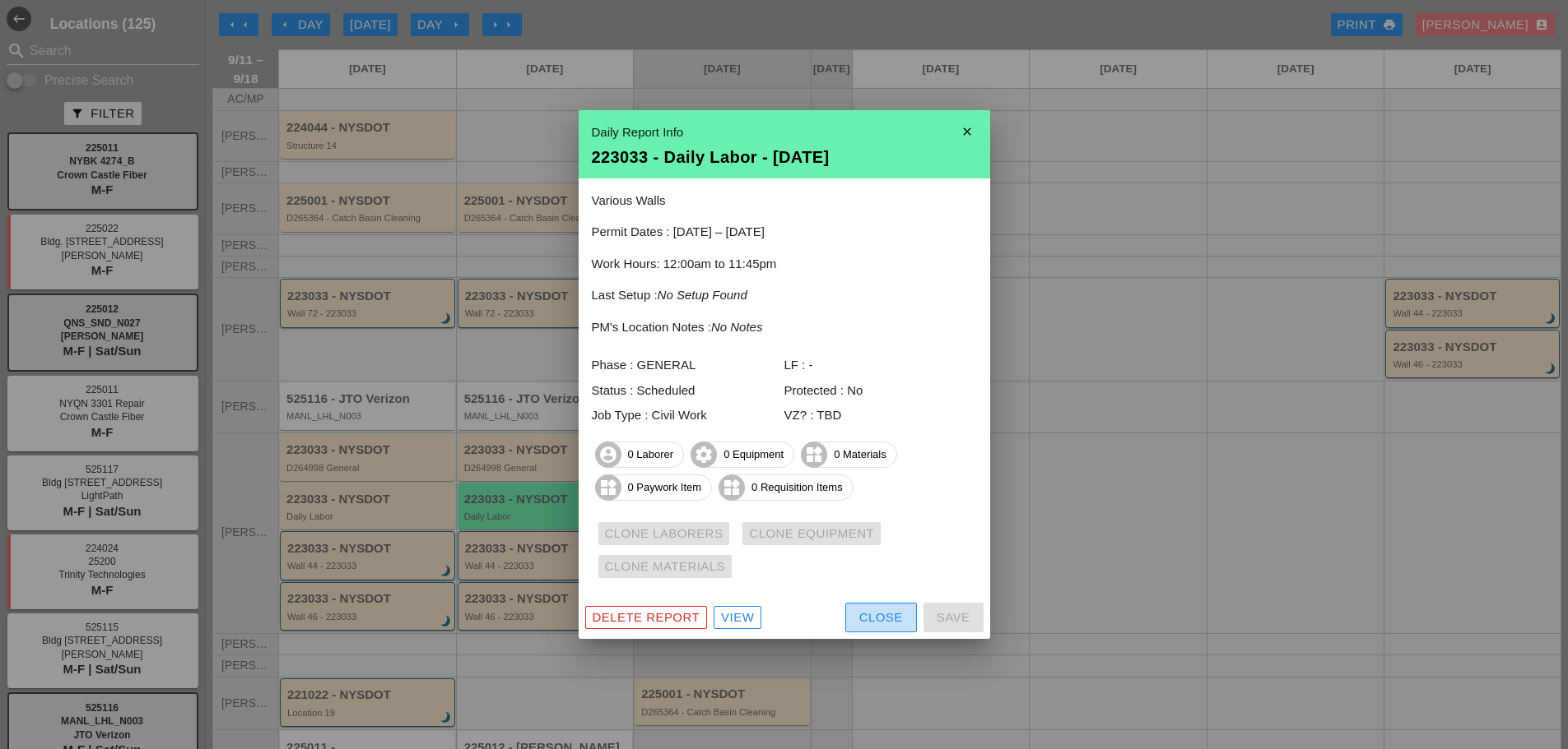
click at [898, 610] on div "Close" at bounding box center [880, 617] width 44 height 19
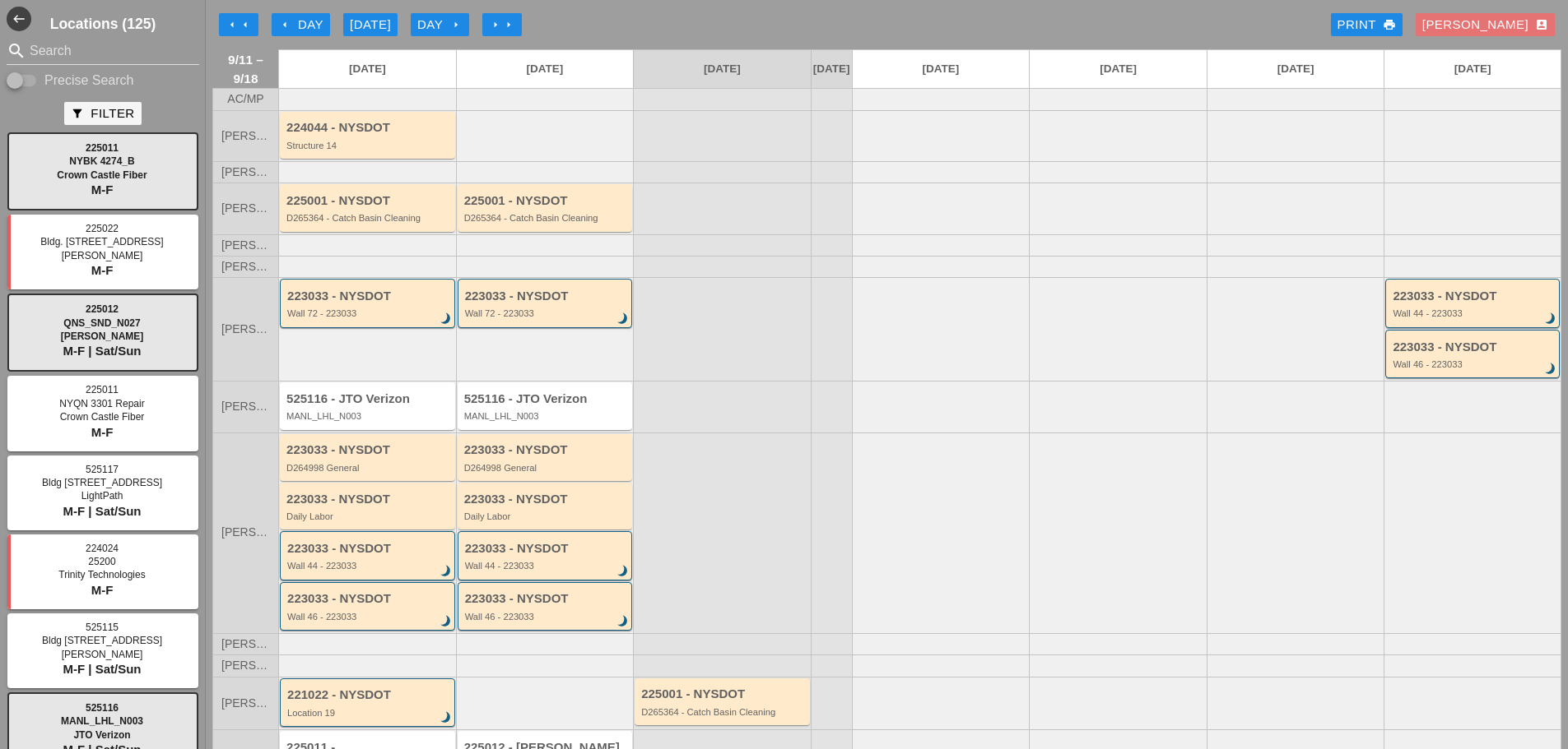
click at [305, 29] on div "arrow_left Day" at bounding box center [301, 25] width 45 height 19
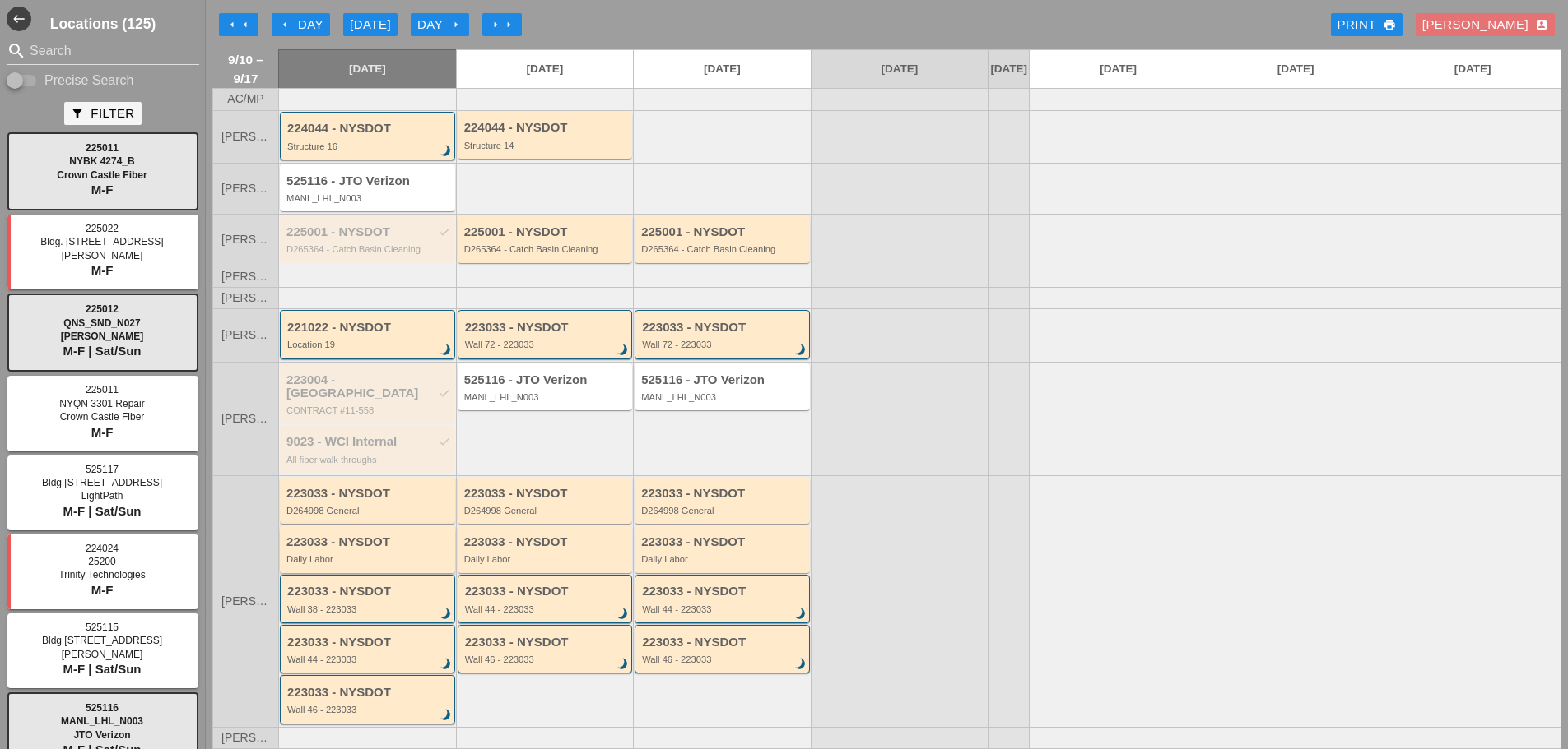
click at [383, 567] on div "223033 - NYSDOT Daily Labor" at bounding box center [367, 549] width 175 height 47
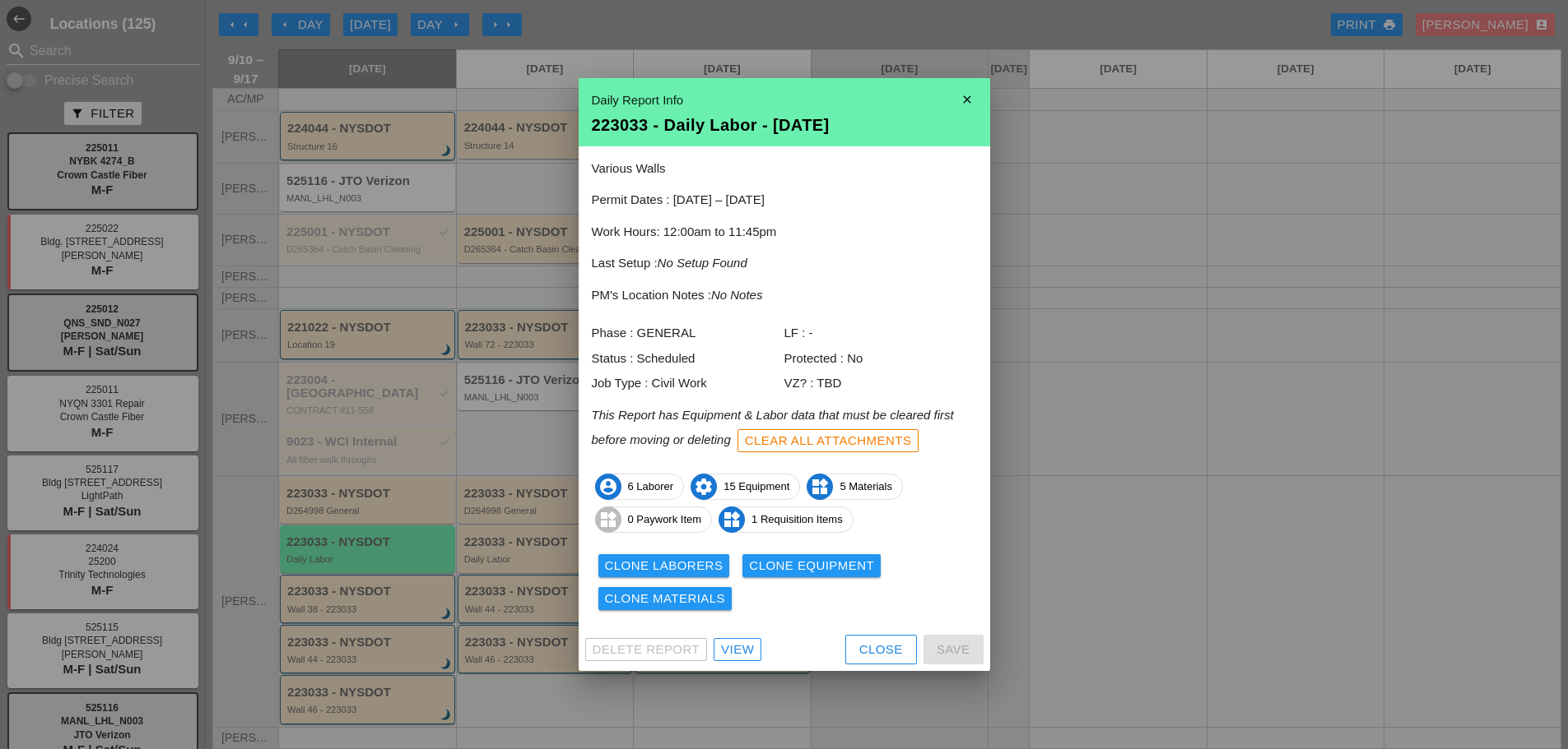
click at [672, 565] on div "Clone Laborers" at bounding box center [664, 565] width 119 height 19
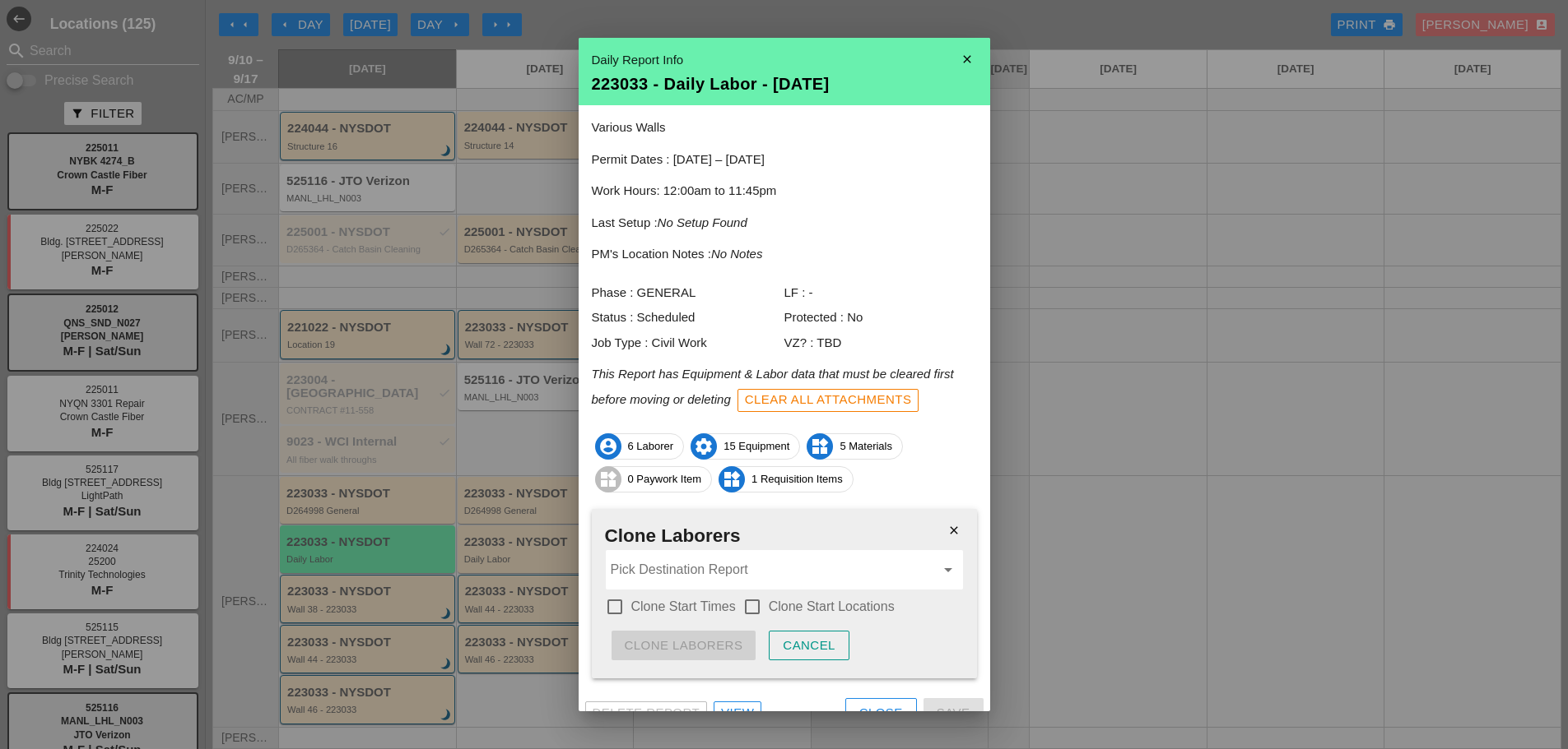
click at [937, 538] on icon "close" at bounding box center [954, 531] width 33 height 33
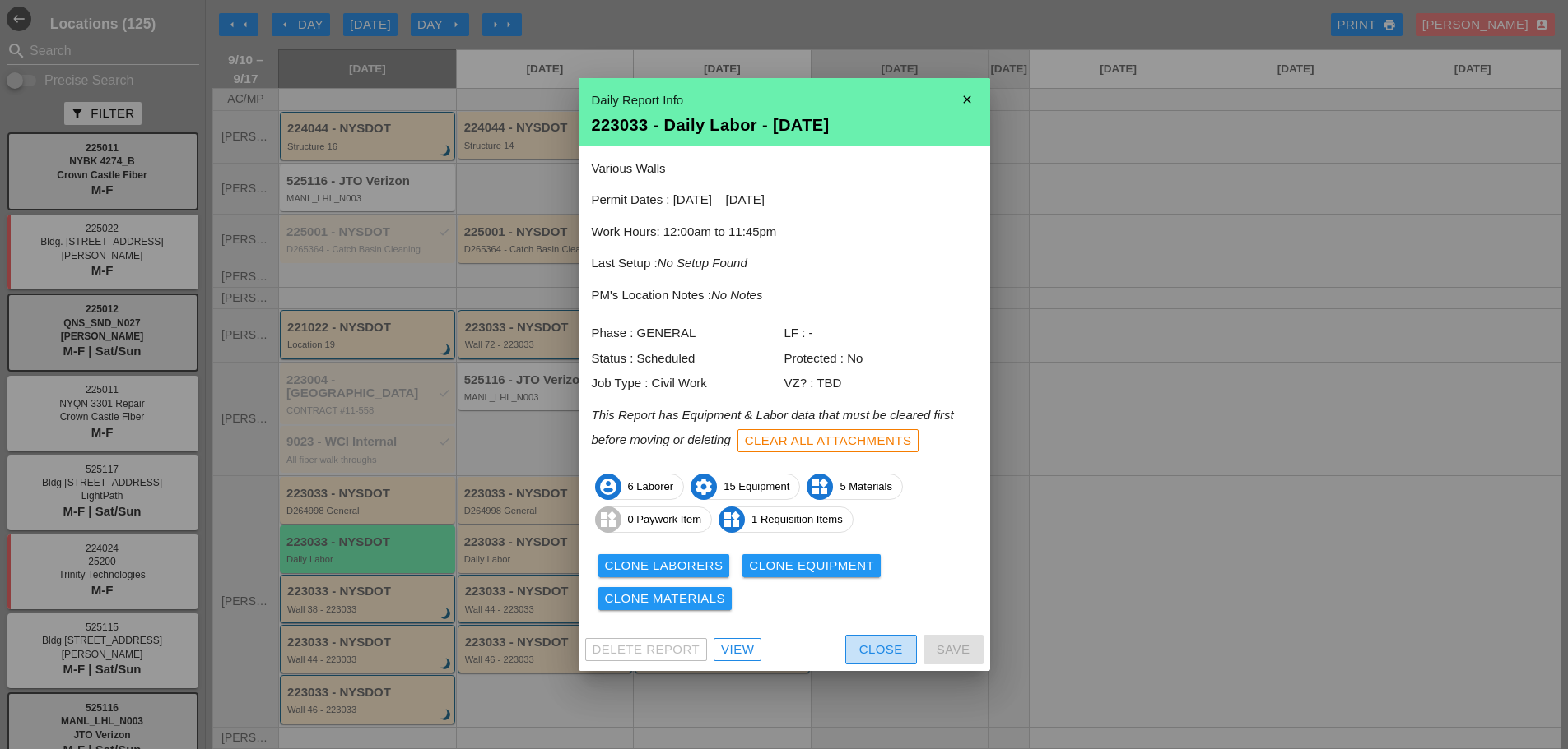
click at [866, 647] on div "Close" at bounding box center [880, 649] width 44 height 19
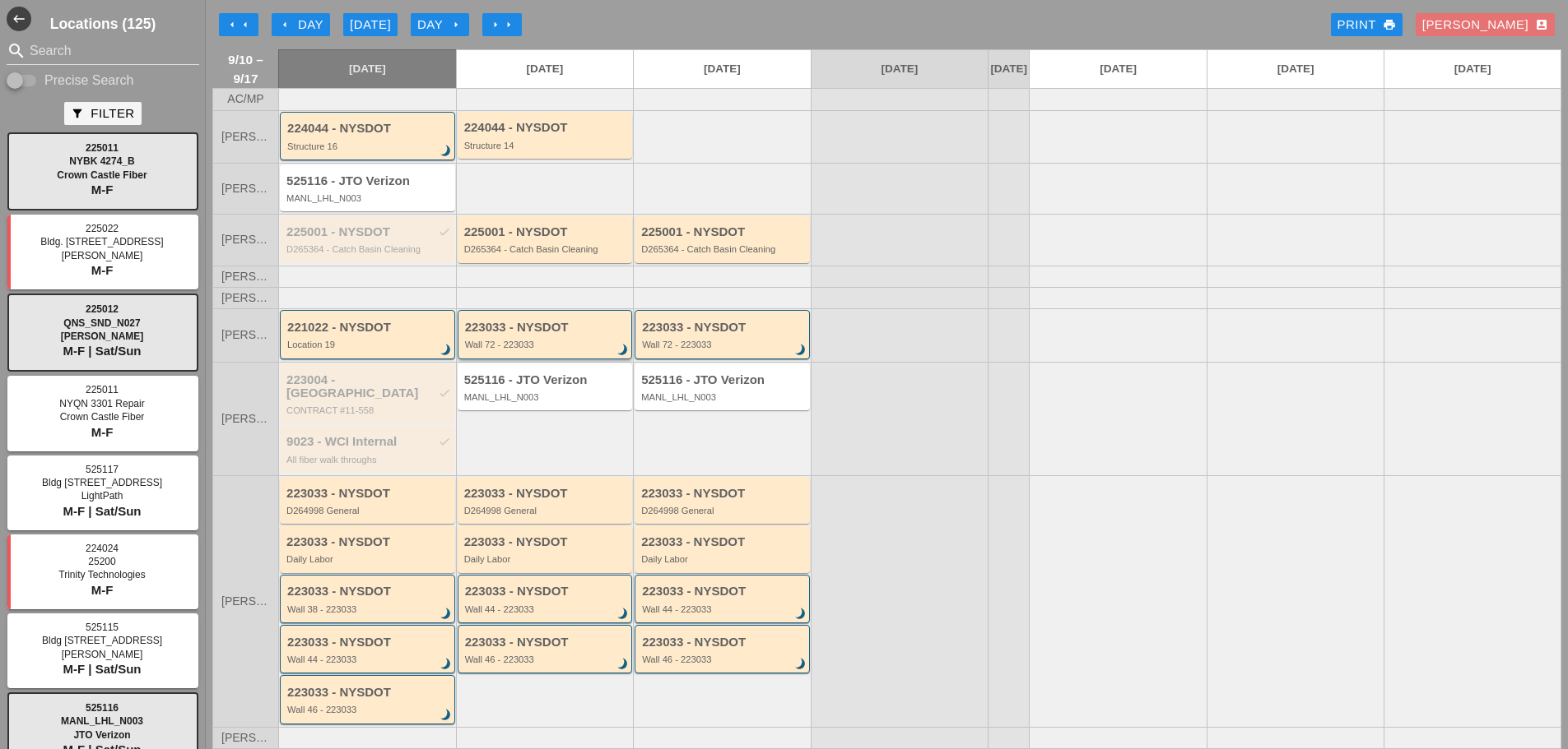
click at [521, 335] on div "223033 - NYSDOT" at bounding box center [547, 328] width 163 height 14
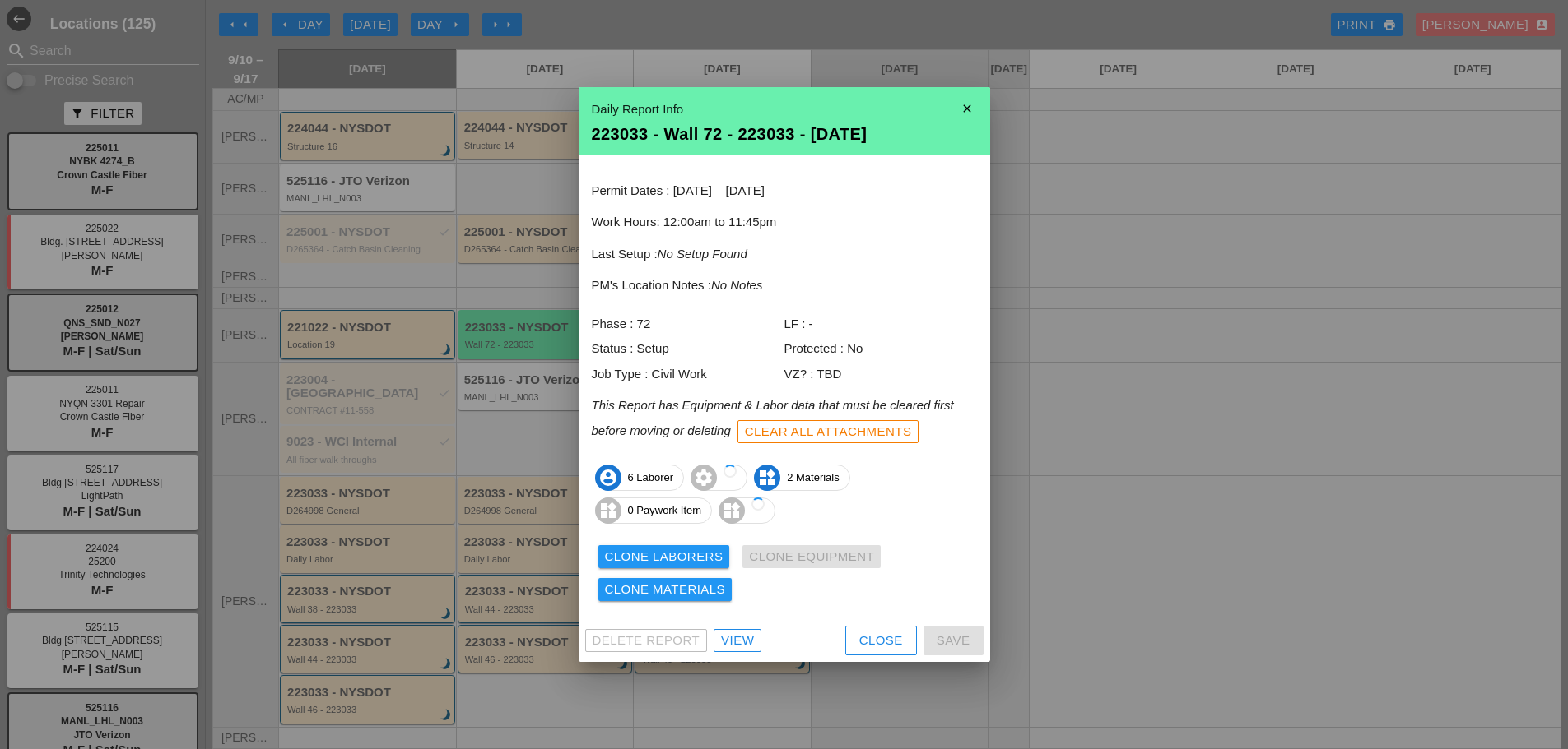
click at [864, 633] on div "Close" at bounding box center [880, 640] width 44 height 19
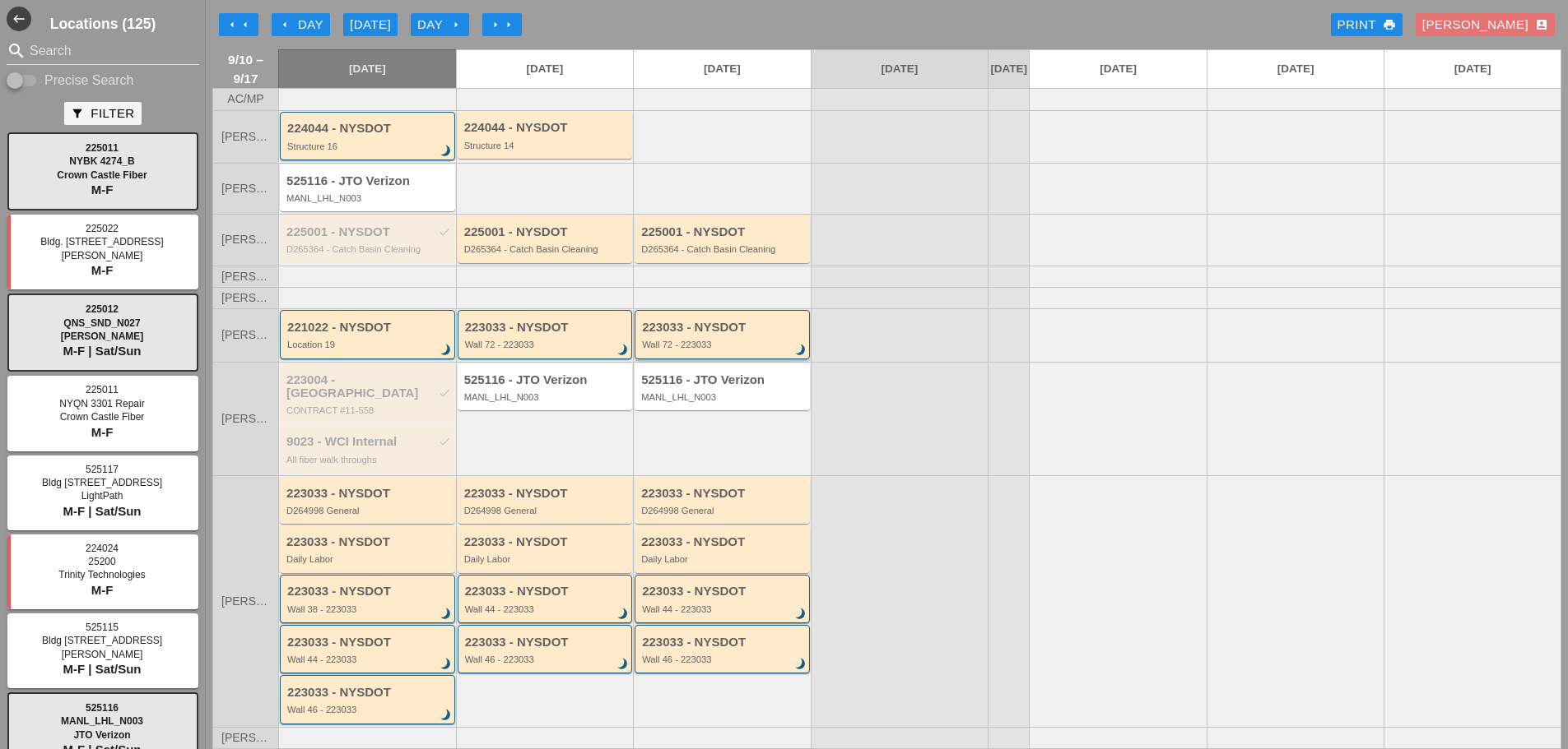
click at [680, 347] on div "223033 - NYSDOT Wall 72 - 223033 brightness_3" at bounding box center [723, 336] width 163 height 30
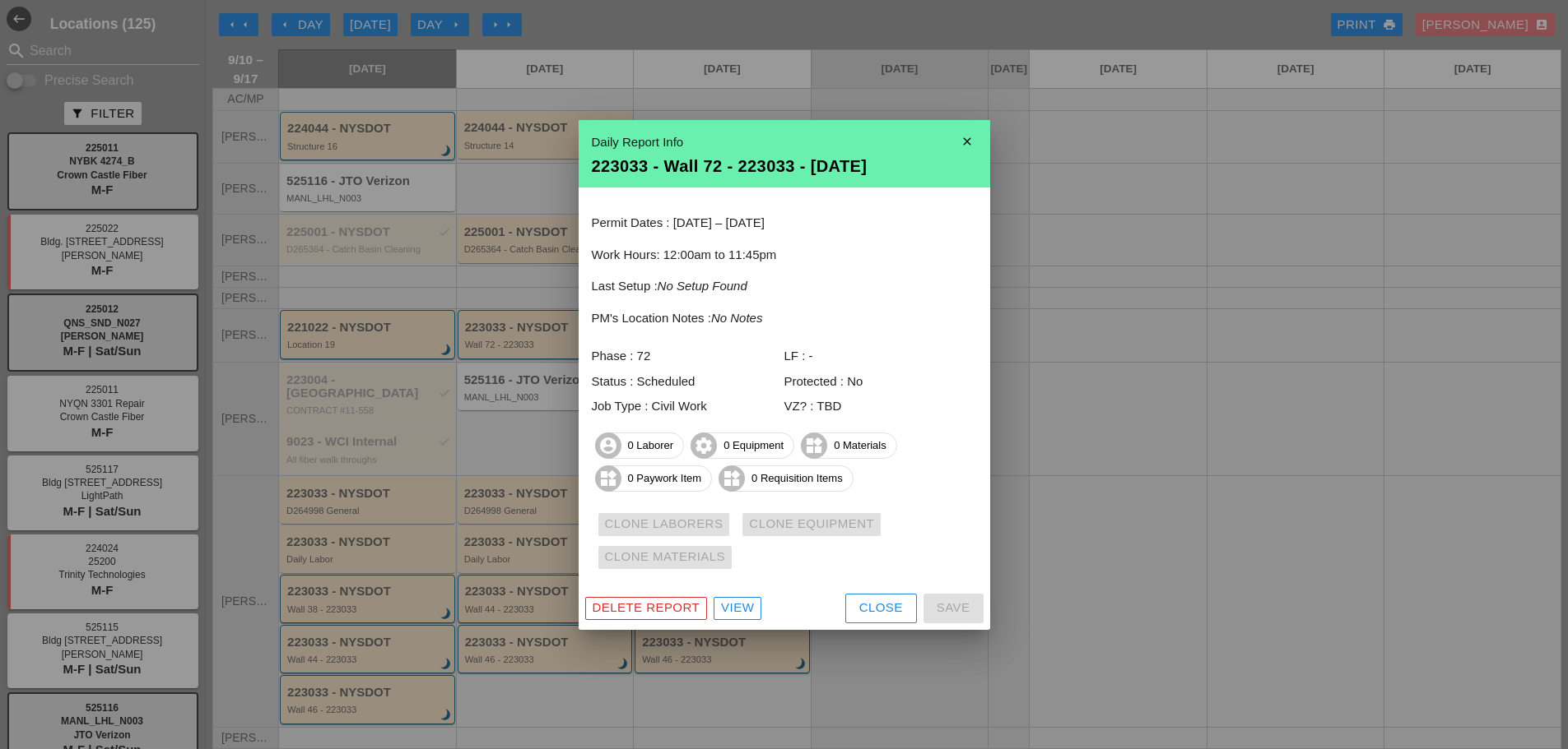
click at [879, 627] on div "Delete Report View Close Save" at bounding box center [784, 608] width 412 height 43
click at [871, 613] on div "Close" at bounding box center [880, 607] width 44 height 19
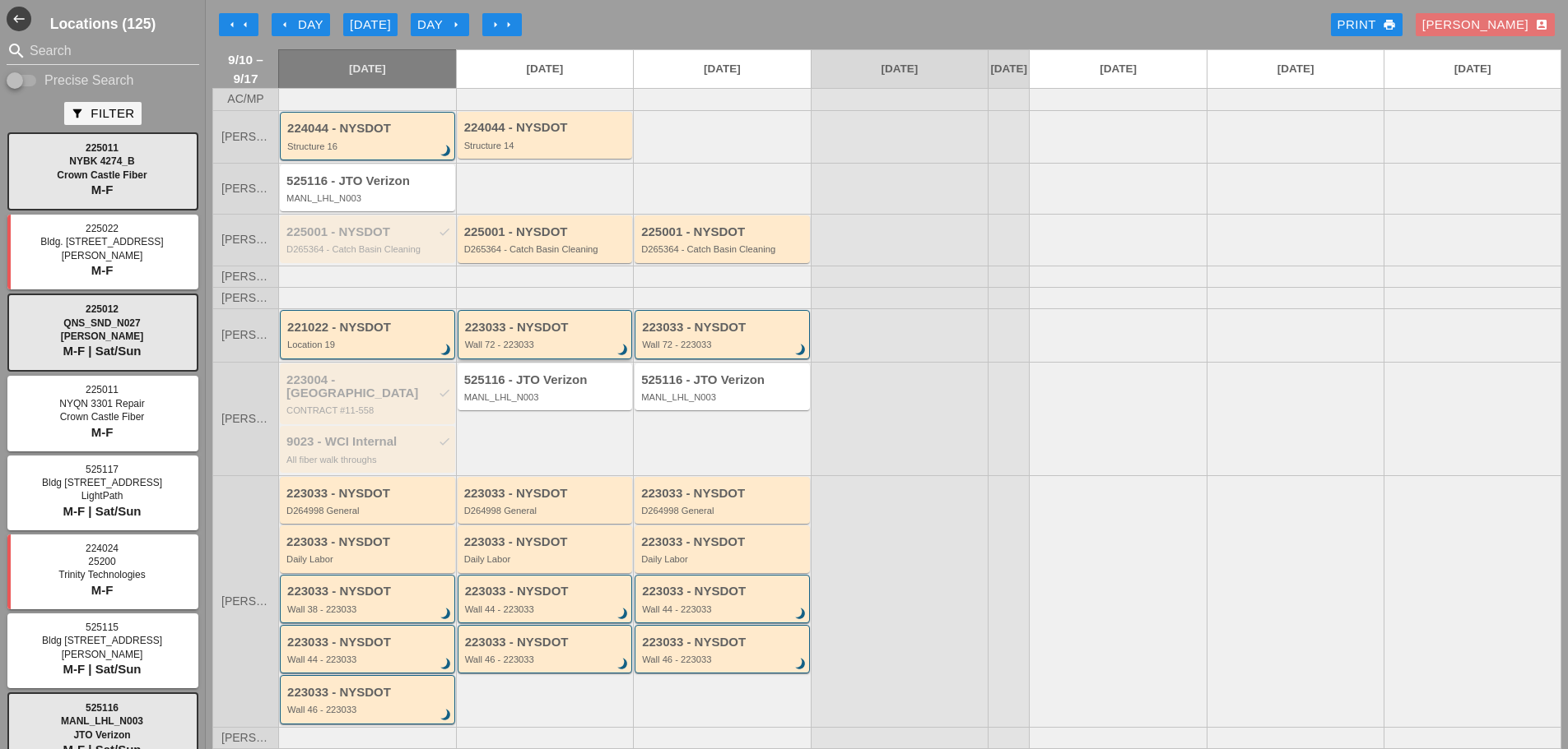
click at [504, 350] on div "Wall 72 - 223033" at bounding box center [547, 345] width 163 height 10
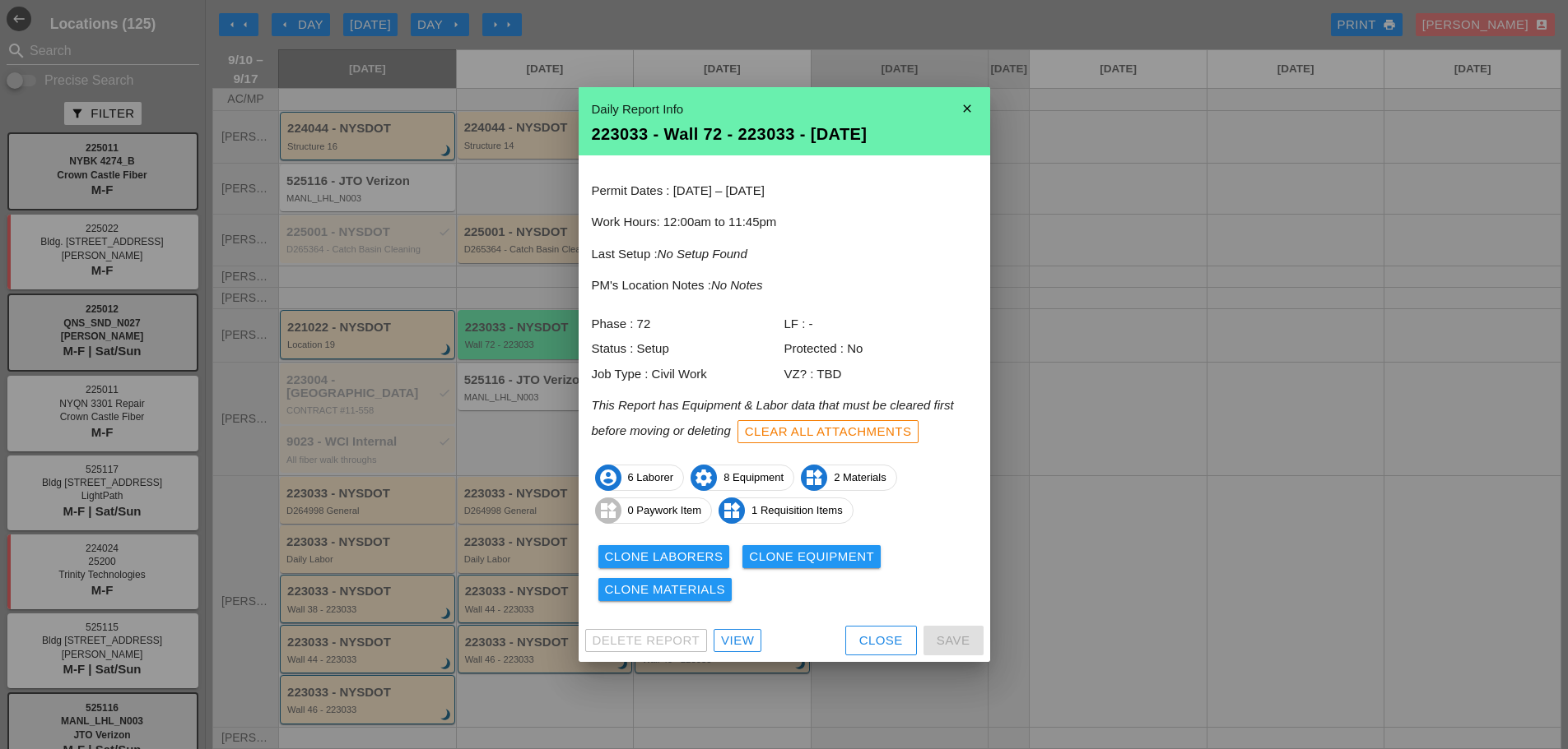
click at [630, 548] on div "Clone Laborers" at bounding box center [664, 557] width 119 height 19
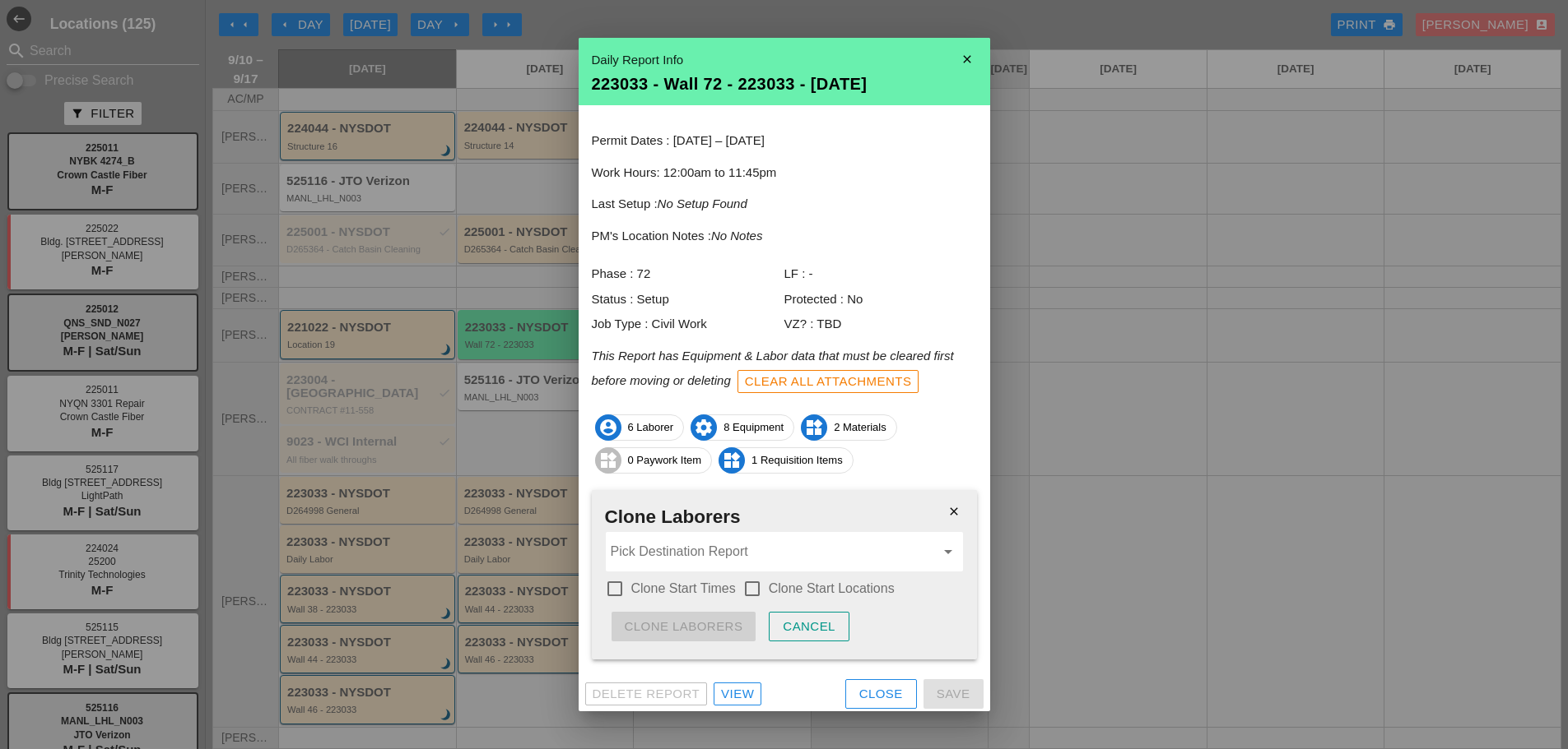
click at [646, 553] on input "Pick Destination Report" at bounding box center [772, 552] width 324 height 26
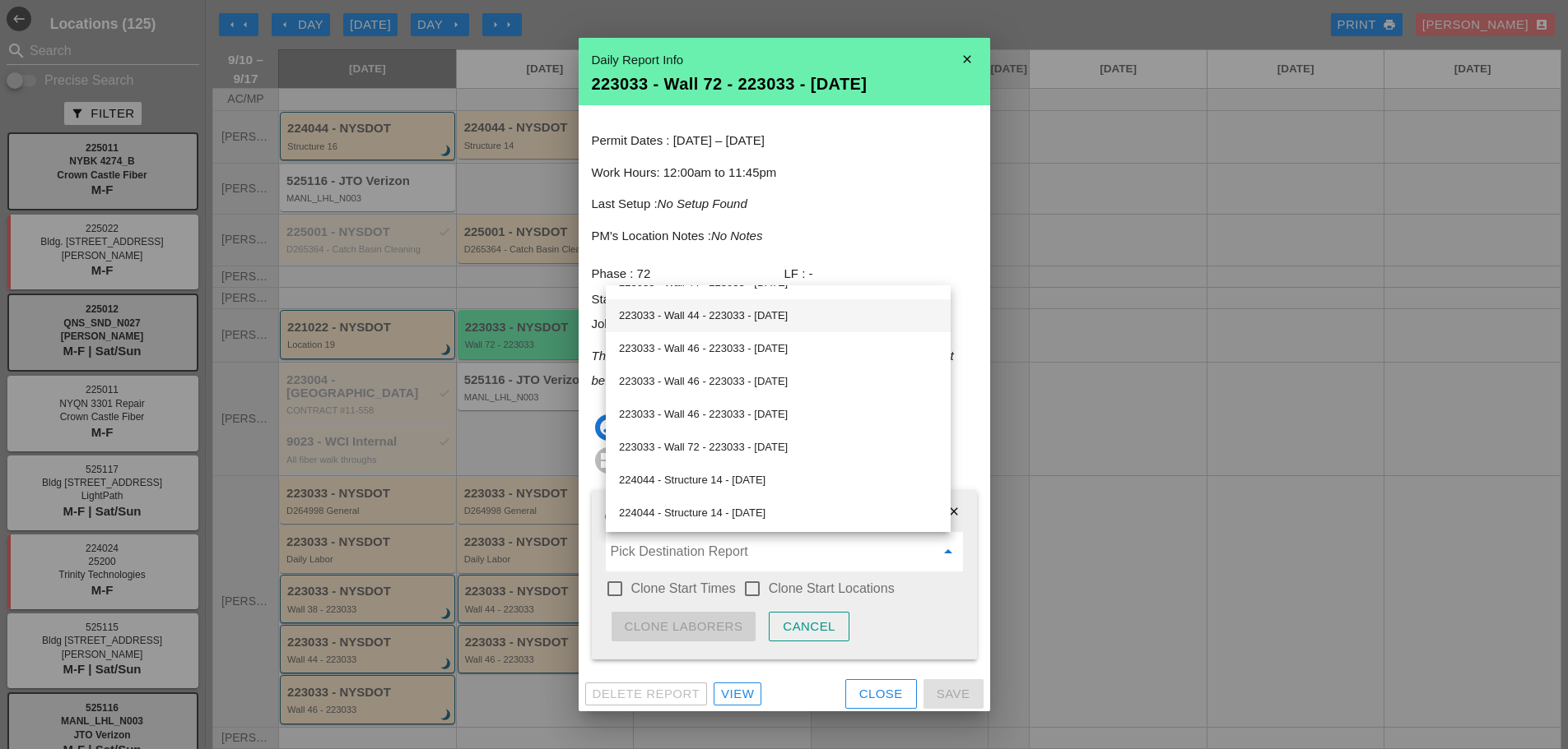
scroll to position [412, 0]
click at [707, 424] on div "223033 - Wall 72 - 223033 - 09/12/2025" at bounding box center [777, 421] width 319 height 20
type input "223033 - Wall 72 - 223033 - 09/12/2025"
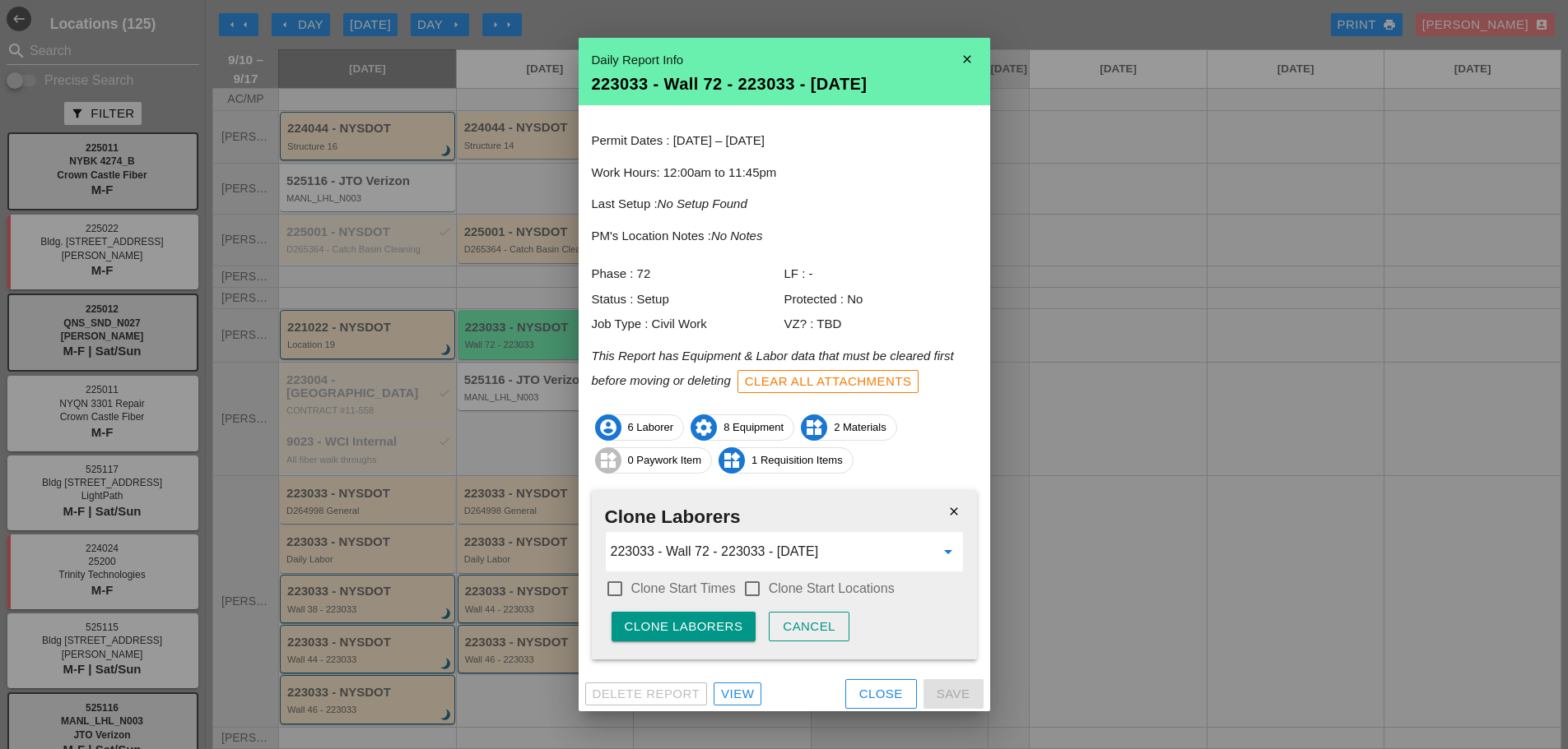
click at [706, 575] on div "check_box_outline_blank Clone Start Times" at bounding box center [670, 587] width 131 height 23
click at [717, 580] on label "Clone Start Times" at bounding box center [683, 588] width 105 height 16
checkbox input "true"
click at [750, 583] on div at bounding box center [752, 588] width 28 height 28
checkbox input "true"
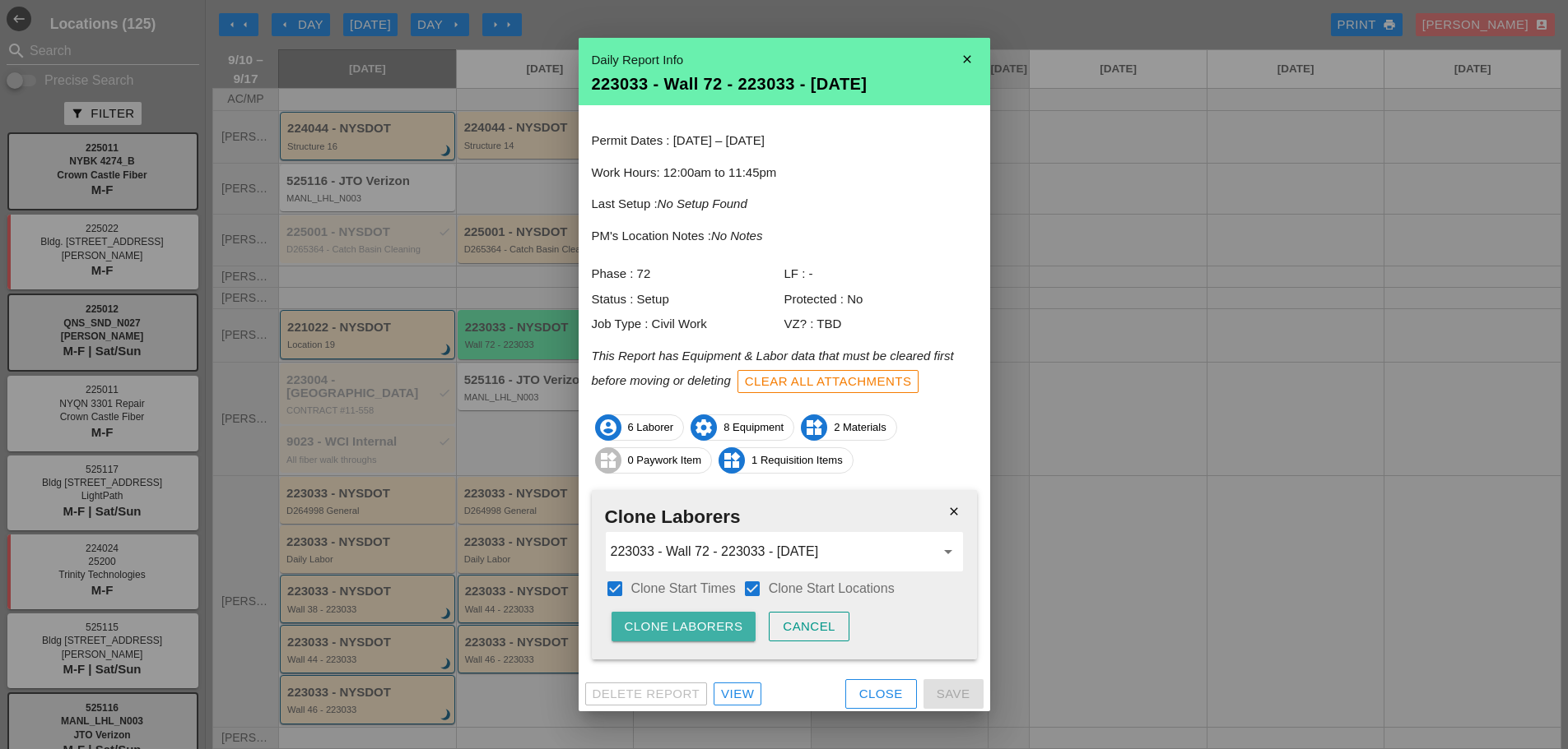
click at [735, 612] on button "Clone Laborers" at bounding box center [684, 626] width 145 height 30
click at [937, 525] on icon "close" at bounding box center [954, 512] width 33 height 33
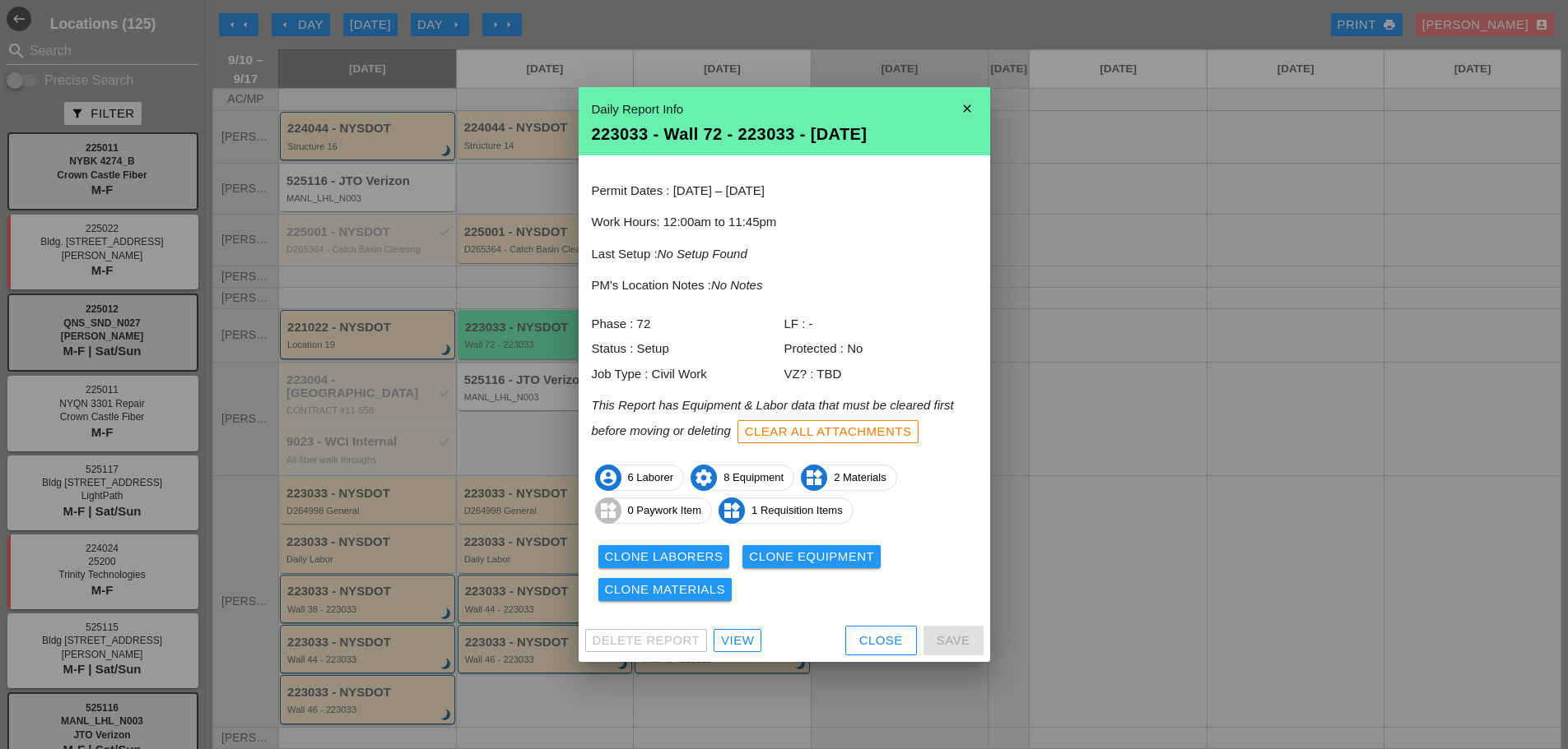
click at [807, 562] on div "Clone Equipment" at bounding box center [811, 557] width 125 height 19
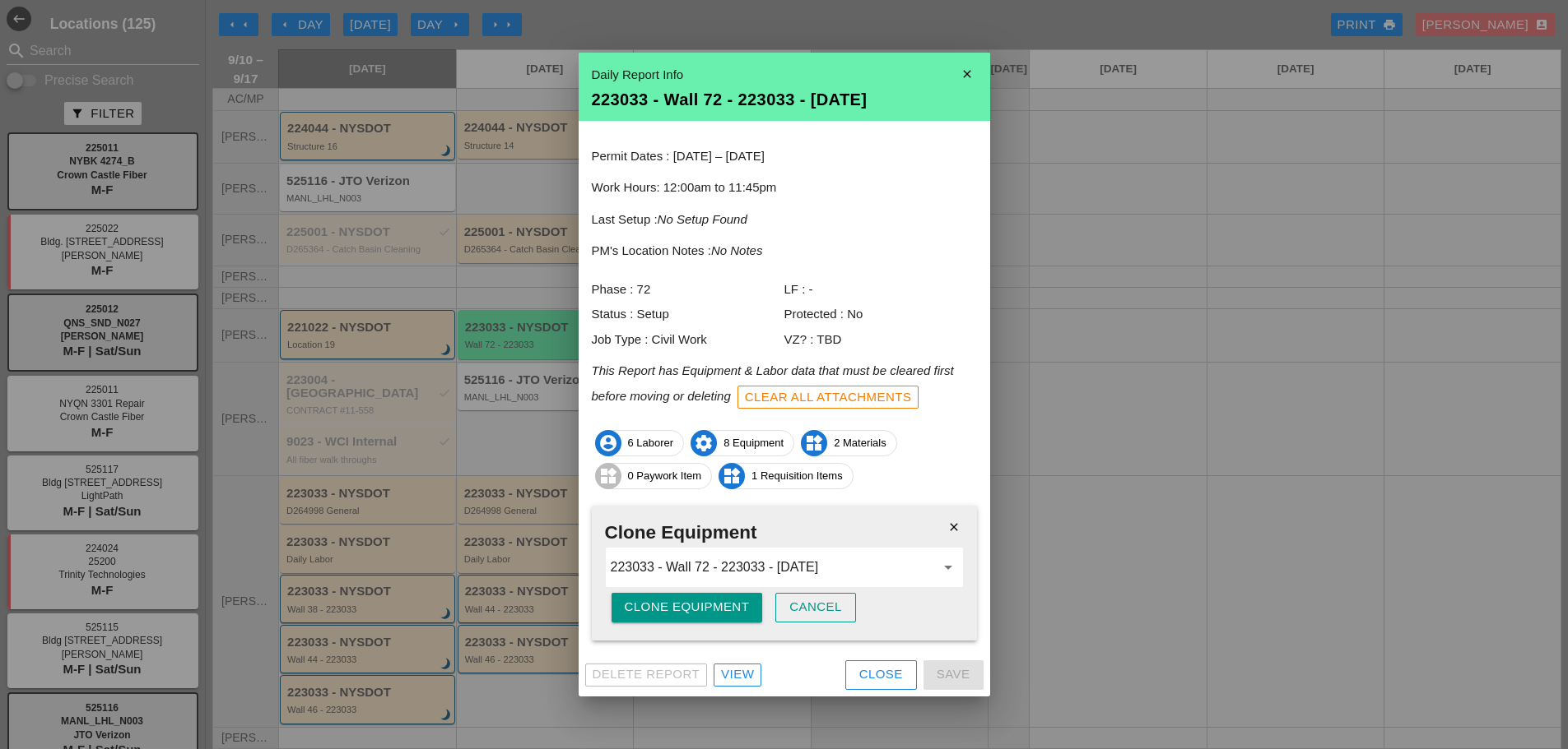
click at [684, 610] on div "Clone Equipment" at bounding box center [687, 607] width 125 height 19
click at [684, 610] on div "Are you sure?" at bounding box center [676, 607] width 105 height 19
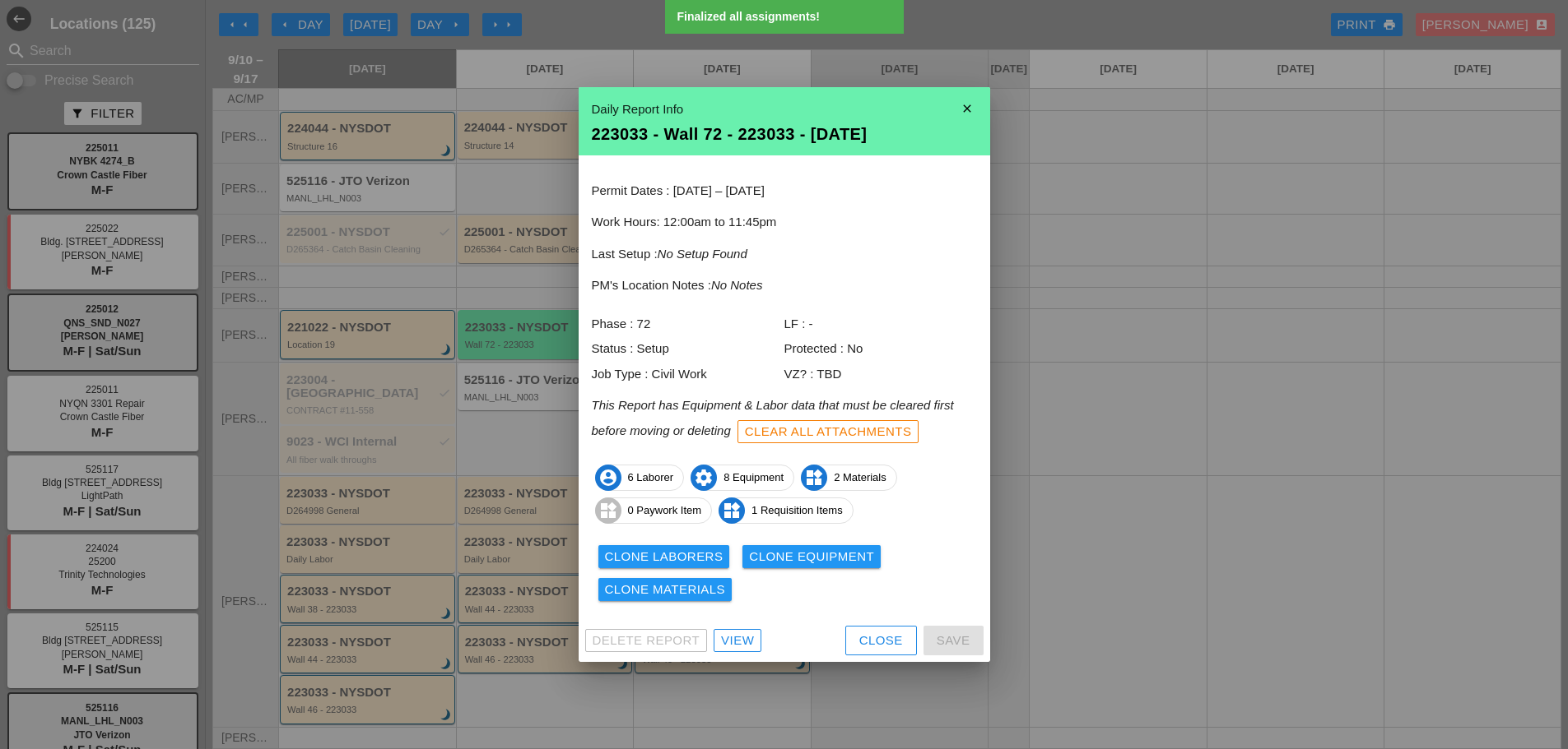
click at [664, 591] on div "Clone Materials" at bounding box center [665, 589] width 121 height 19
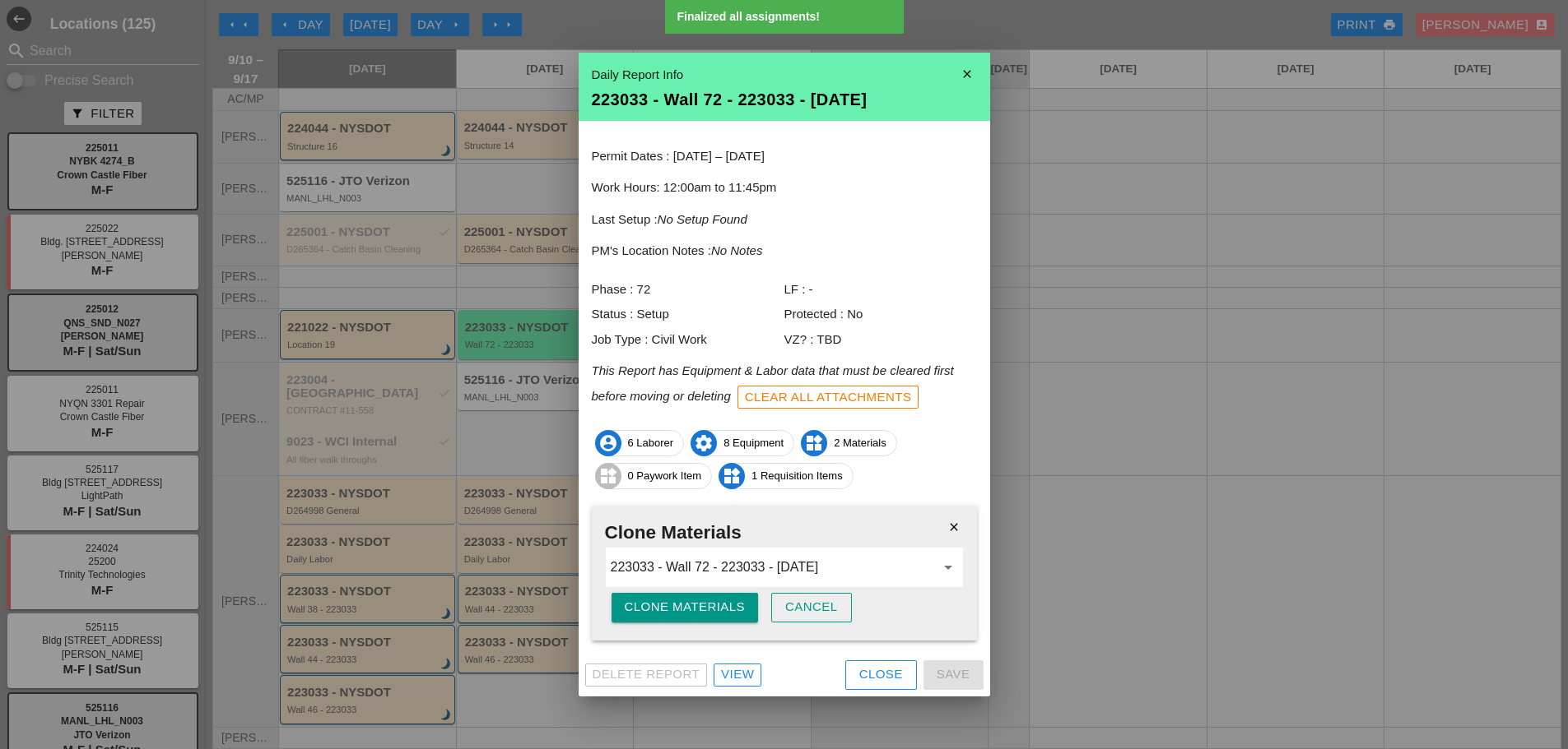
click at [661, 593] on button "Clone Materials" at bounding box center [684, 607] width 147 height 30
click at [661, 593] on button "Are you sure?" at bounding box center [676, 607] width 131 height 30
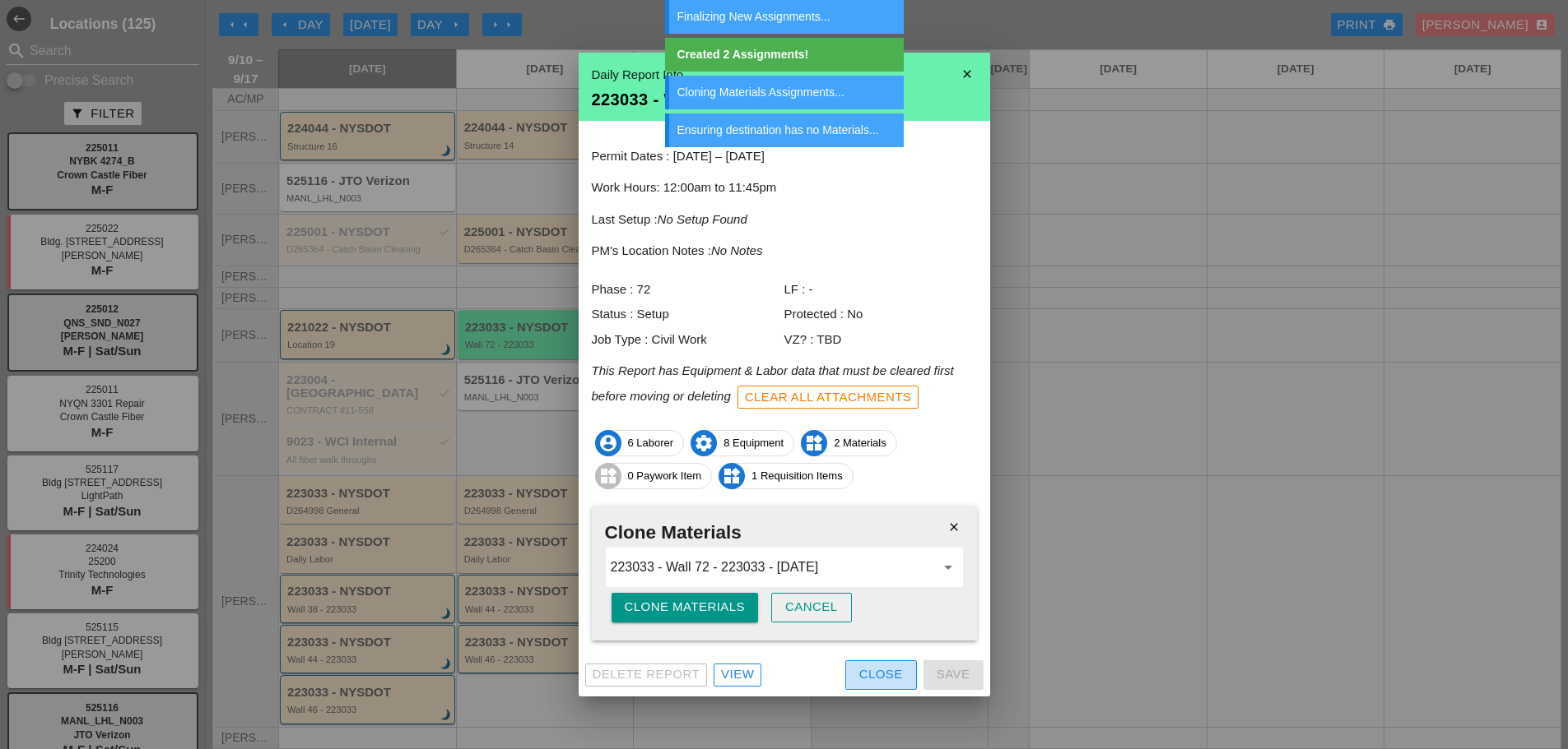
click at [854, 675] on button "Close" at bounding box center [880, 675] width 72 height 30
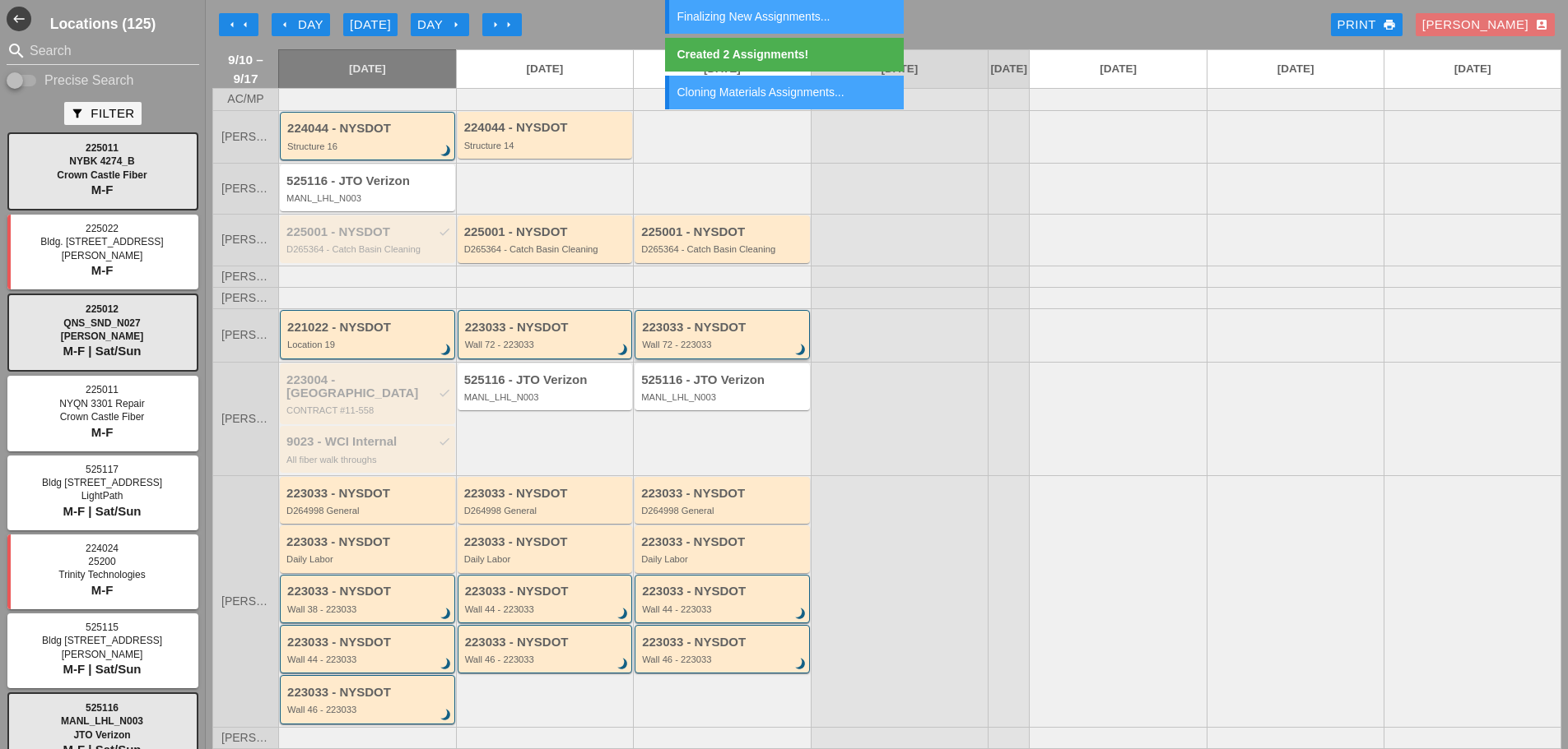
click at [708, 349] on div "223033 - NYSDOT Wall 72 - 223033 brightness_3" at bounding box center [723, 336] width 163 height 30
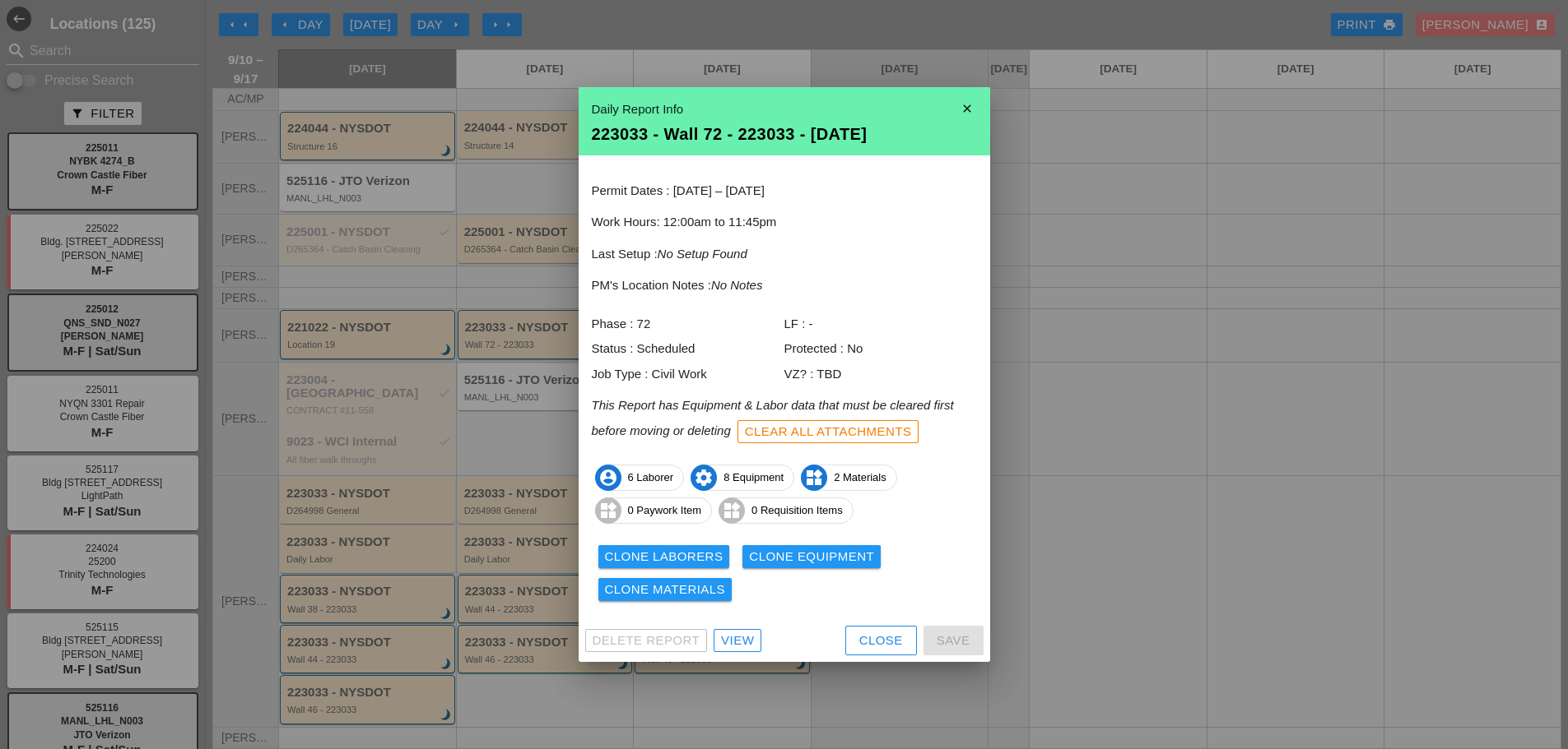
click at [871, 645] on div "Close" at bounding box center [880, 640] width 44 height 19
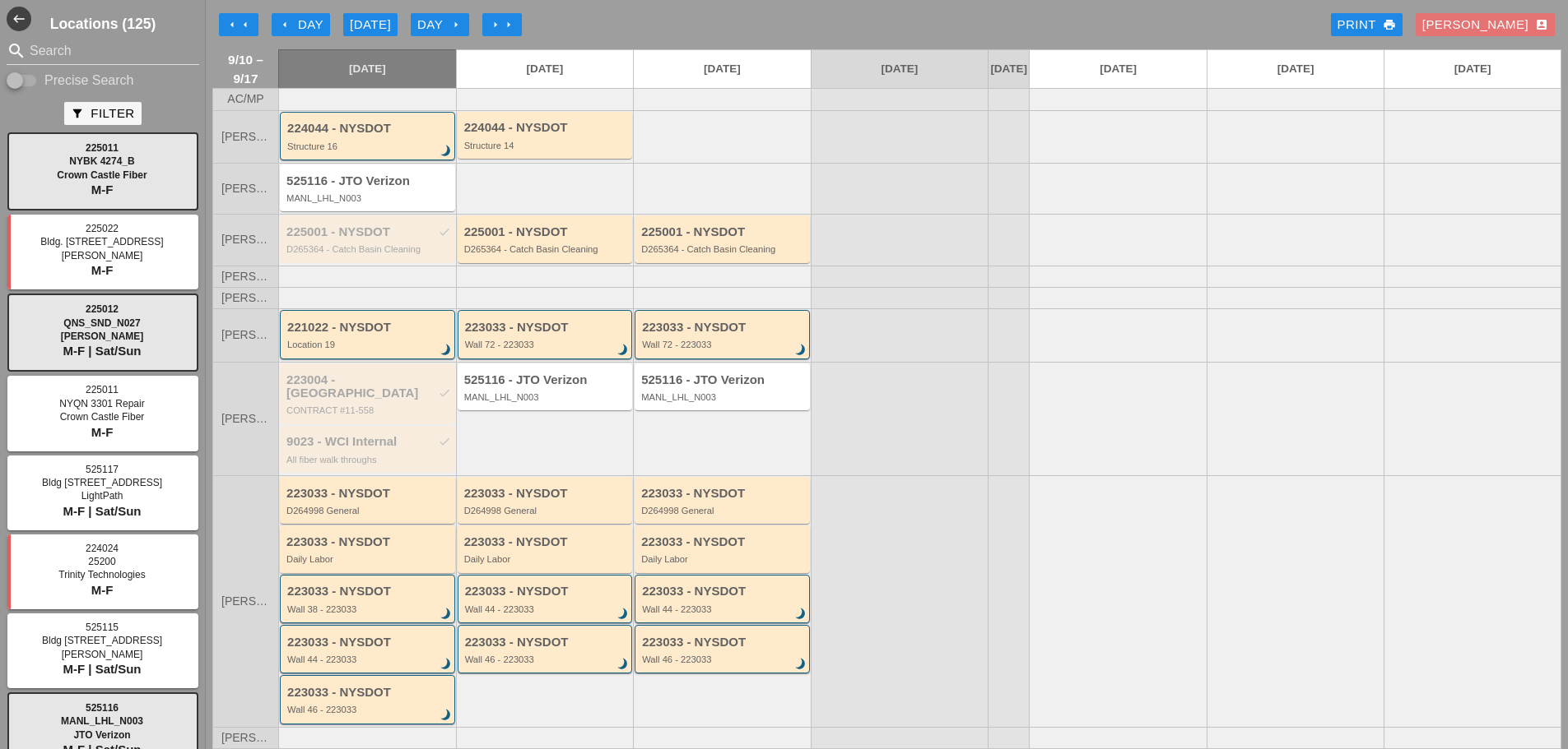
click at [339, 557] on div "Daily Labor" at bounding box center [369, 559] width 165 height 10
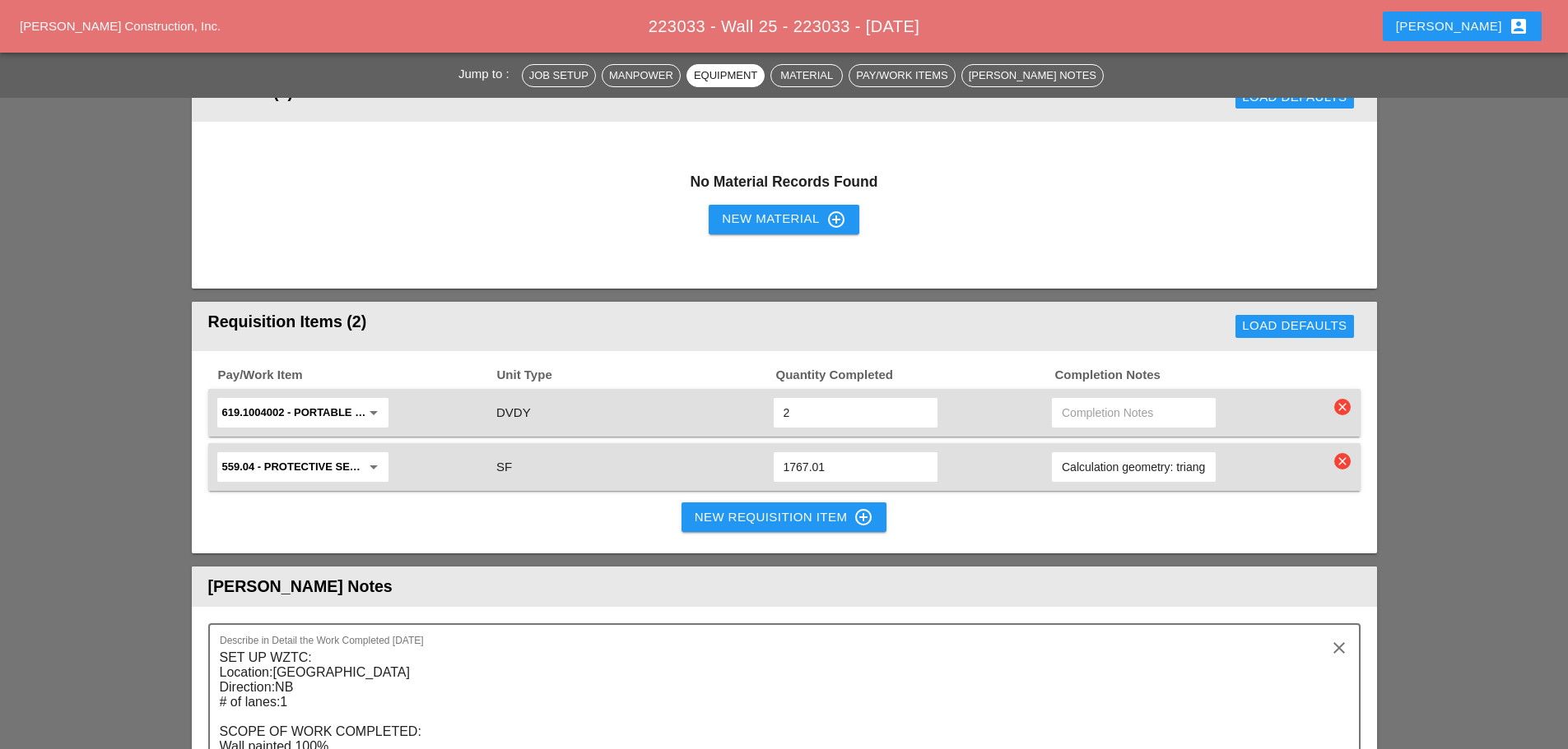
scroll to position [1316, 0]
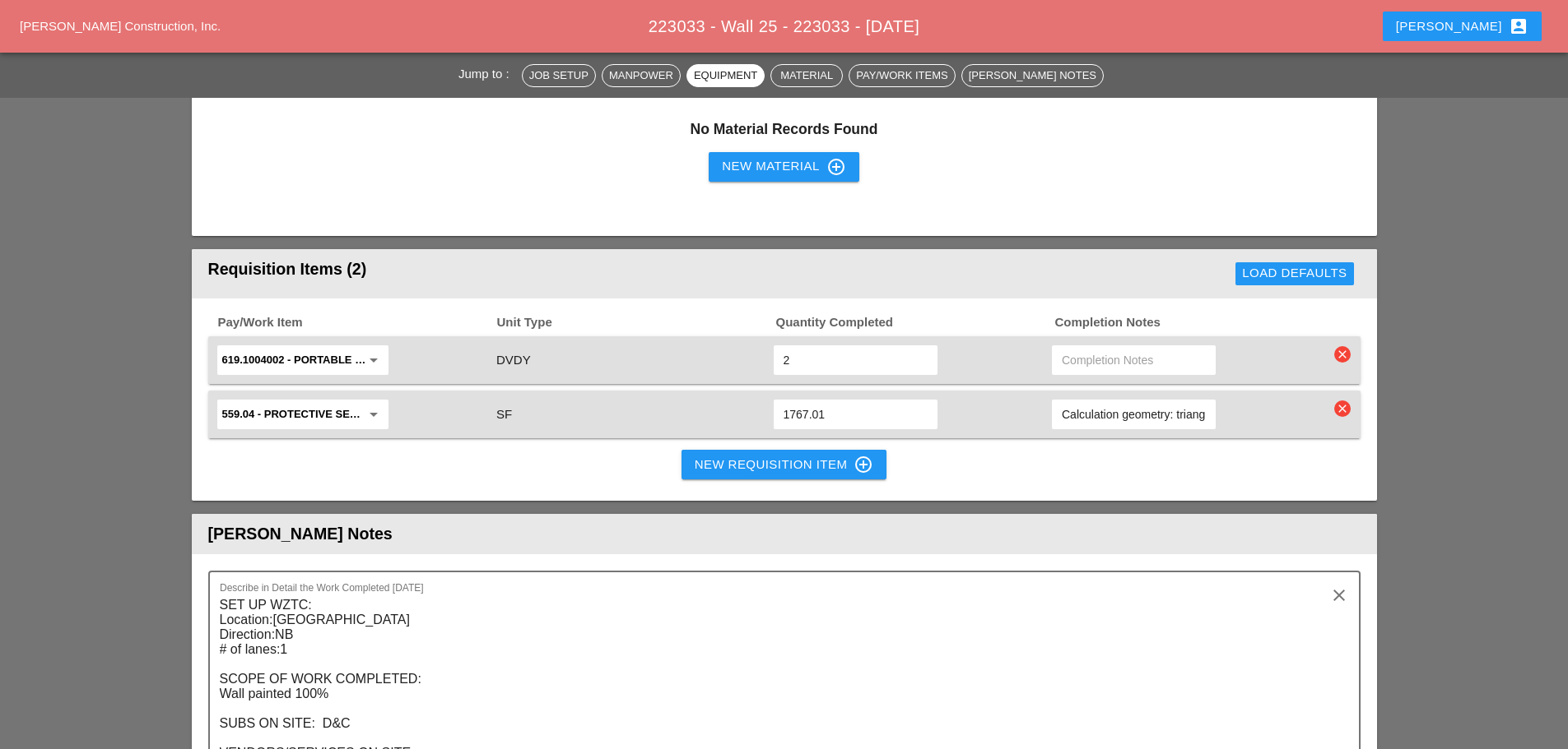
click at [724, 472] on div "New Requisition Item control_point" at bounding box center [784, 465] width 180 height 20
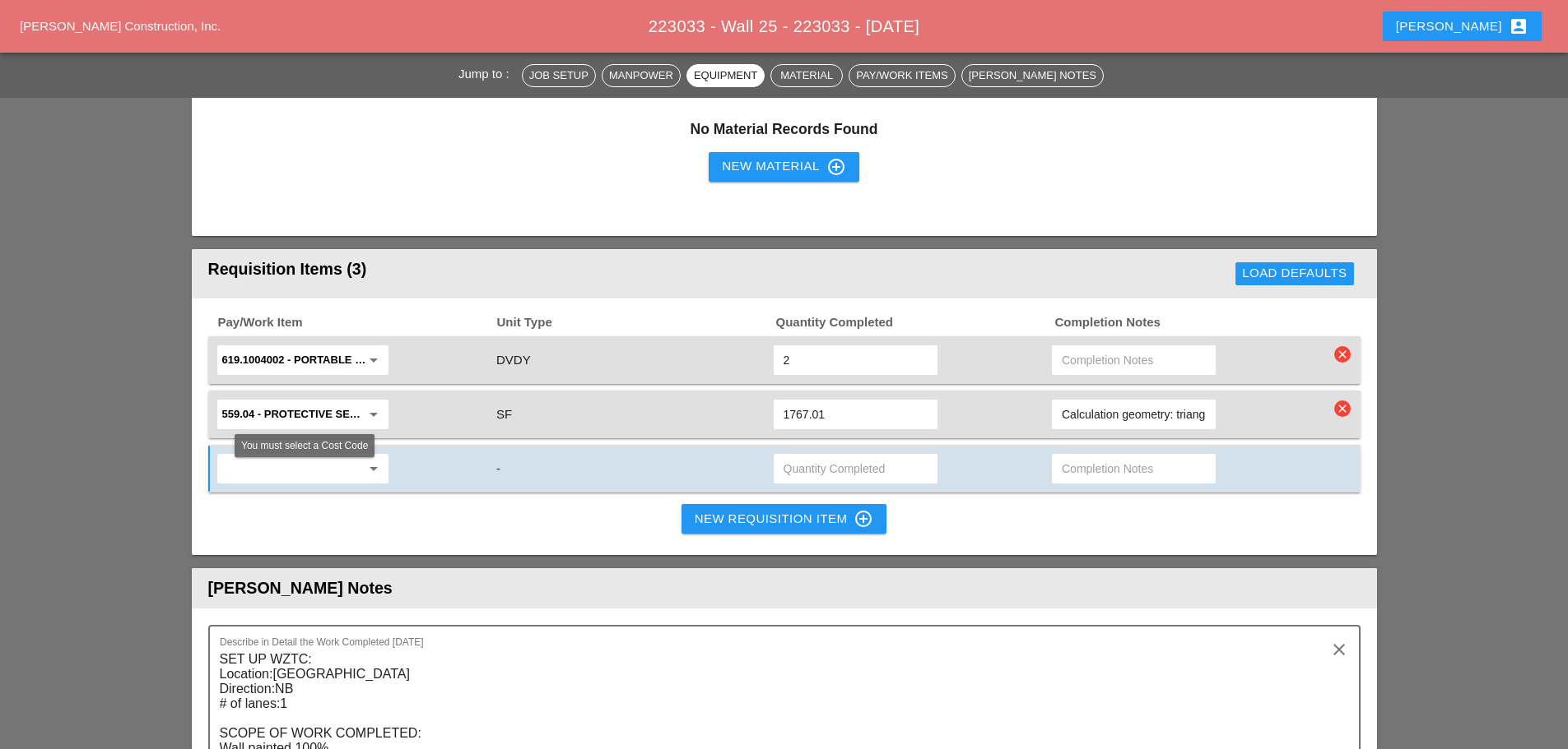
click at [274, 463] on input "text" at bounding box center [292, 469] width 138 height 26
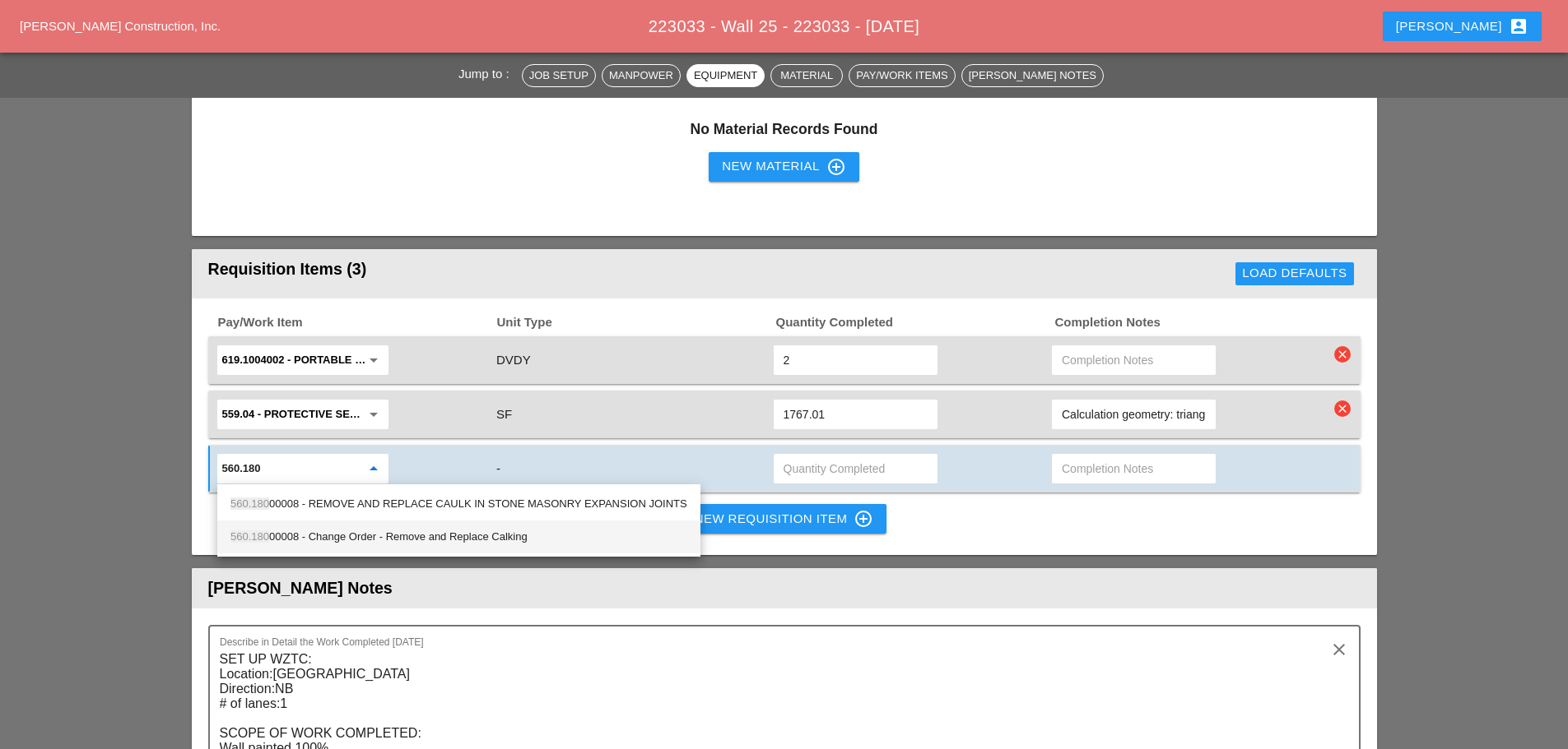
click at [295, 541] on div "560.180 00008 - Change Order - Remove and Replace Calking" at bounding box center [459, 537] width 457 height 20
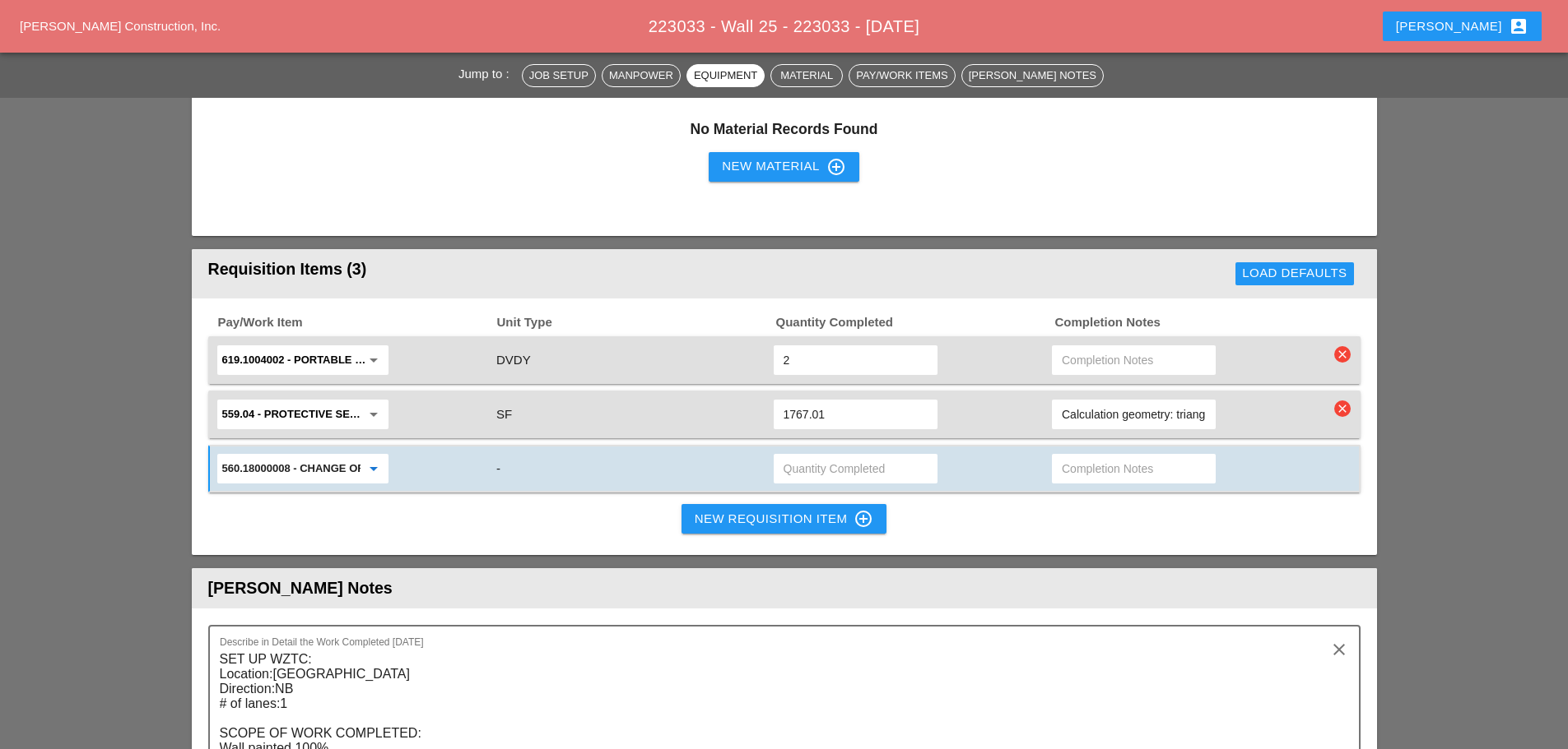
type input "560.18000008 - Change Order - Remove and Replace Calking"
click at [838, 465] on input "text" at bounding box center [855, 469] width 144 height 26
type input "10"
click at [757, 518] on div "New Requisition Item control_point" at bounding box center [784, 519] width 180 height 20
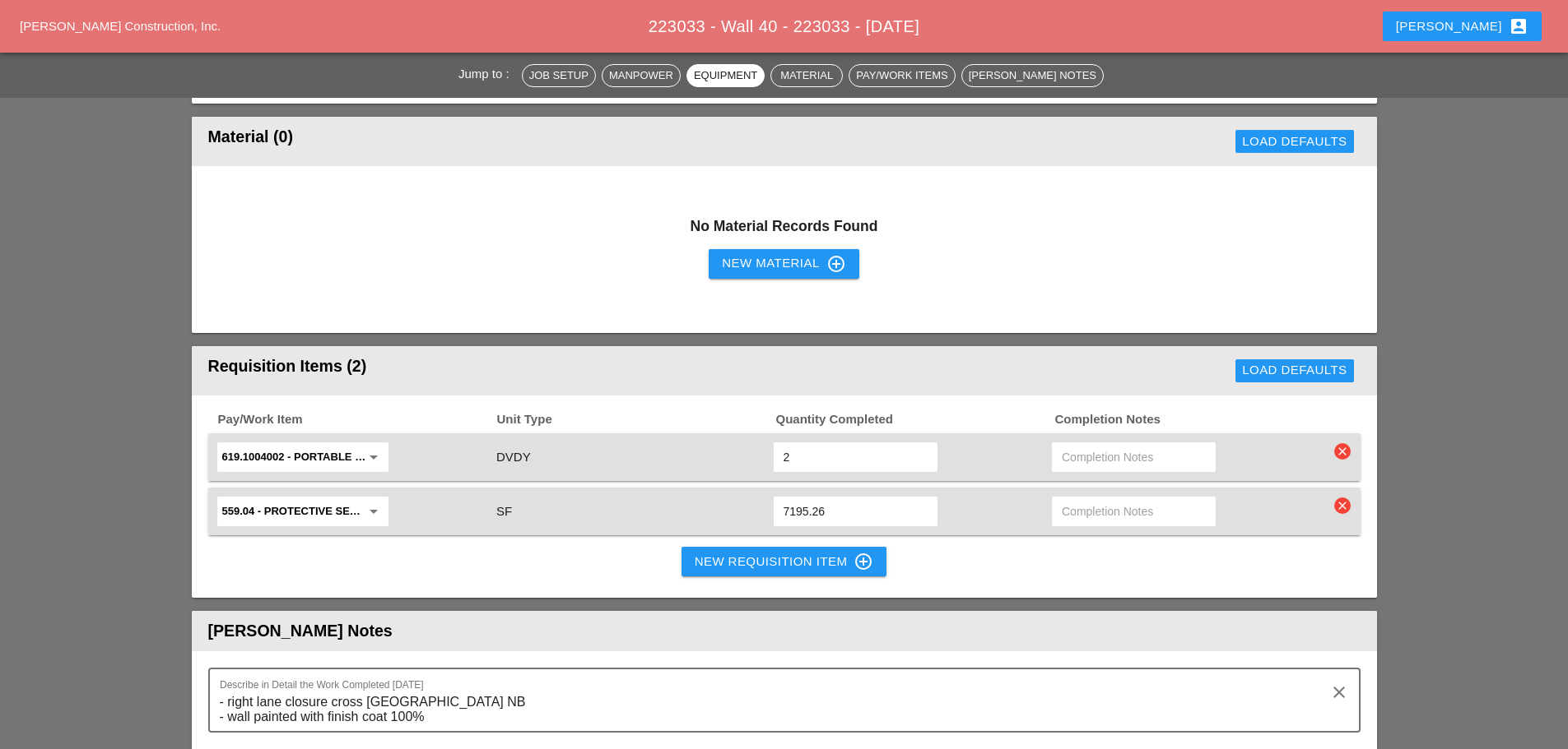
scroll to position [1069, 0]
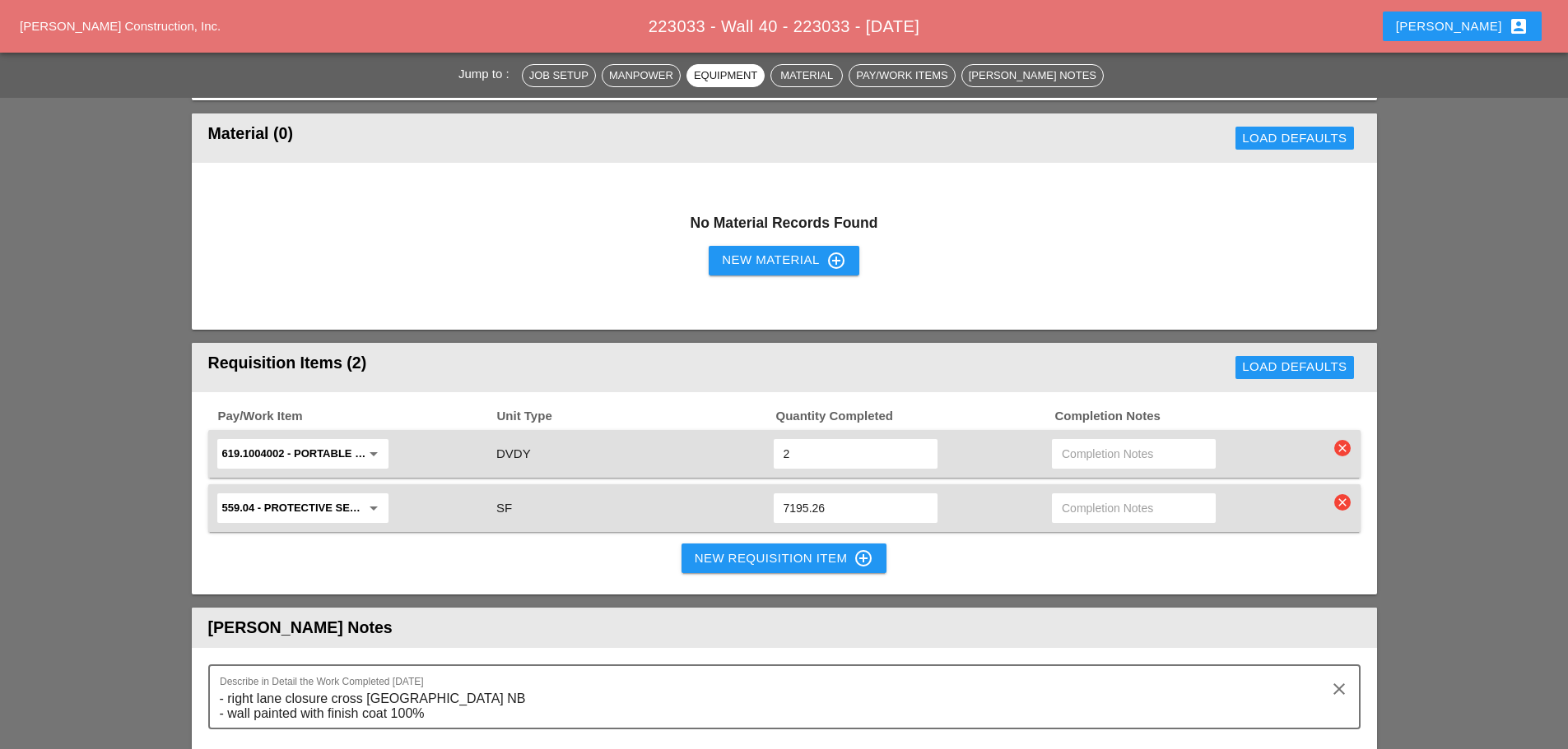
click at [709, 562] on div "New Requisition Item control_point" at bounding box center [784, 559] width 180 height 20
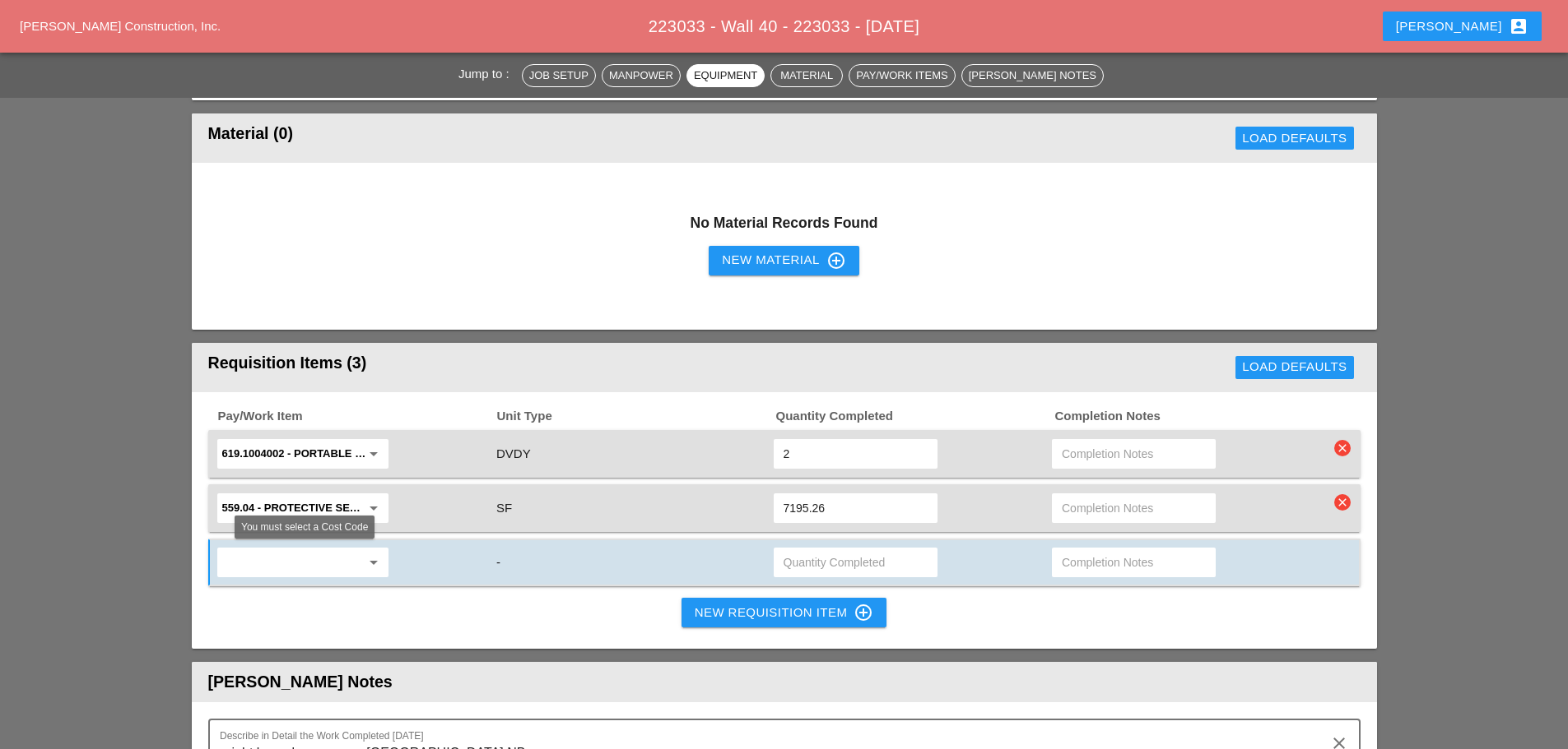
click at [319, 556] on input "text" at bounding box center [292, 562] width 138 height 26
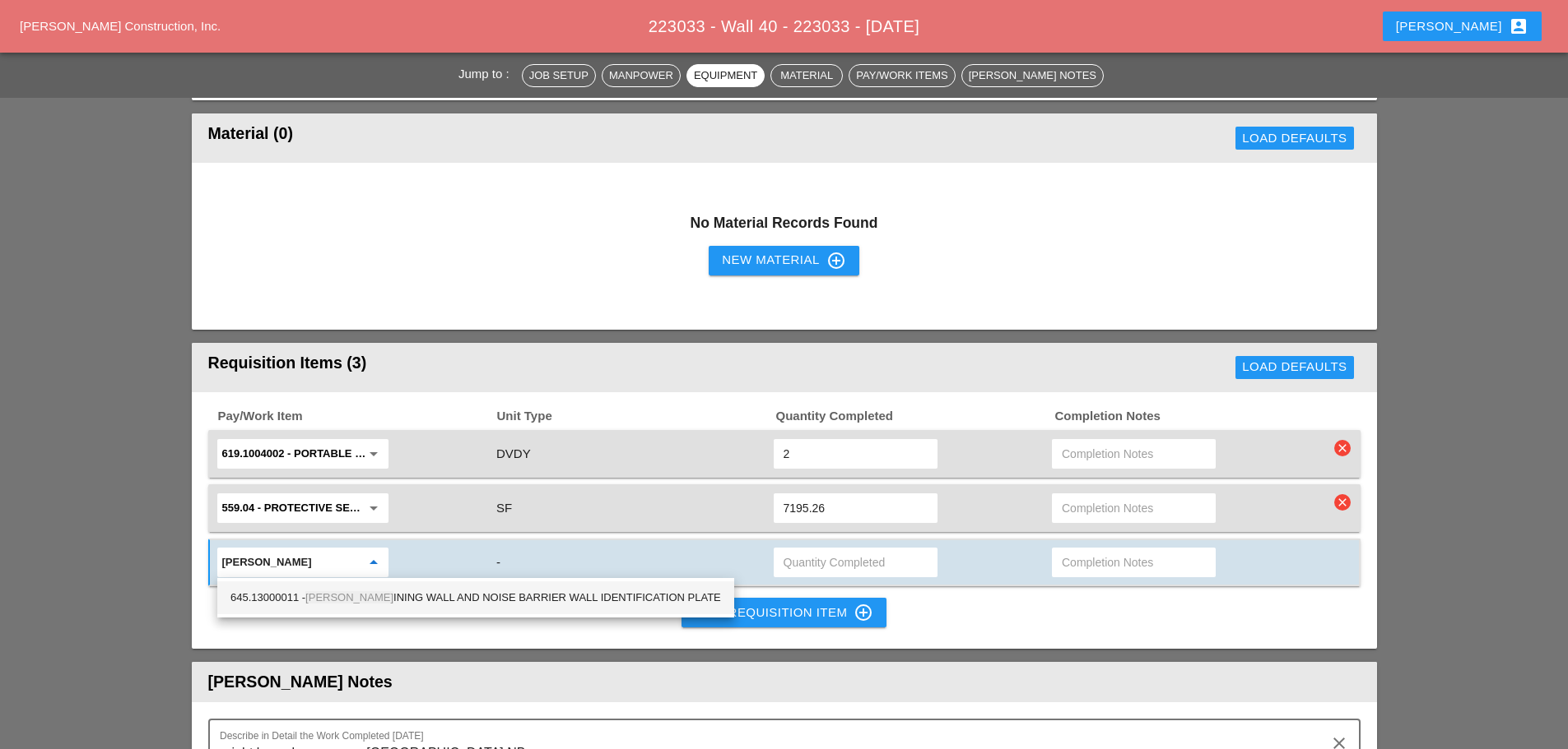
click at [302, 599] on div "645.13000011 - RETA INING WALL AND NOISE BARRIER WALL IDENTIFICATION PLATE" at bounding box center [476, 598] width 491 height 20
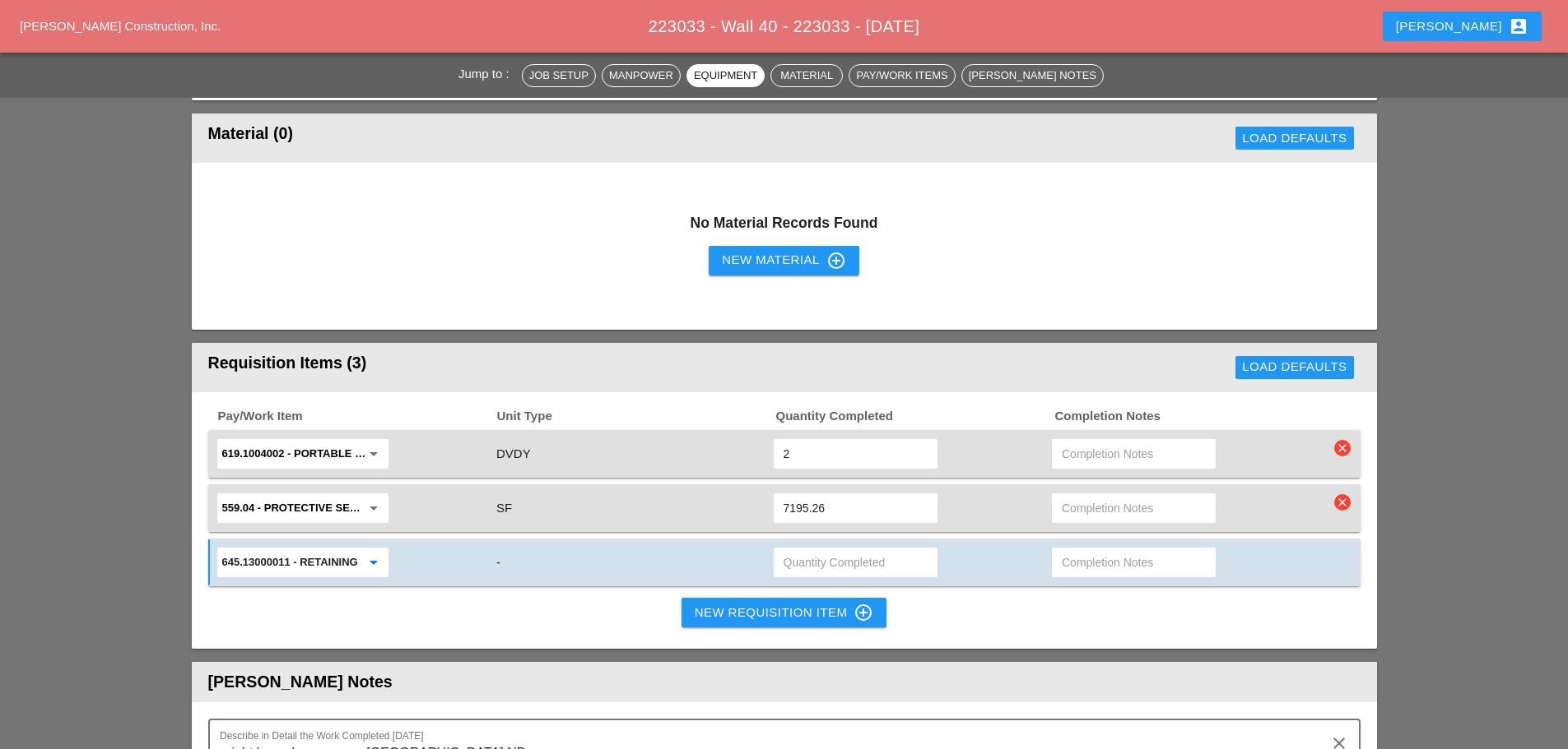
type input "645.13000011 - RETAINING WALL AND NOISE BARRIER WALL IDENTIFICATION PLATE"
click at [788, 569] on input "text" at bounding box center [855, 562] width 144 height 26
type input "1"
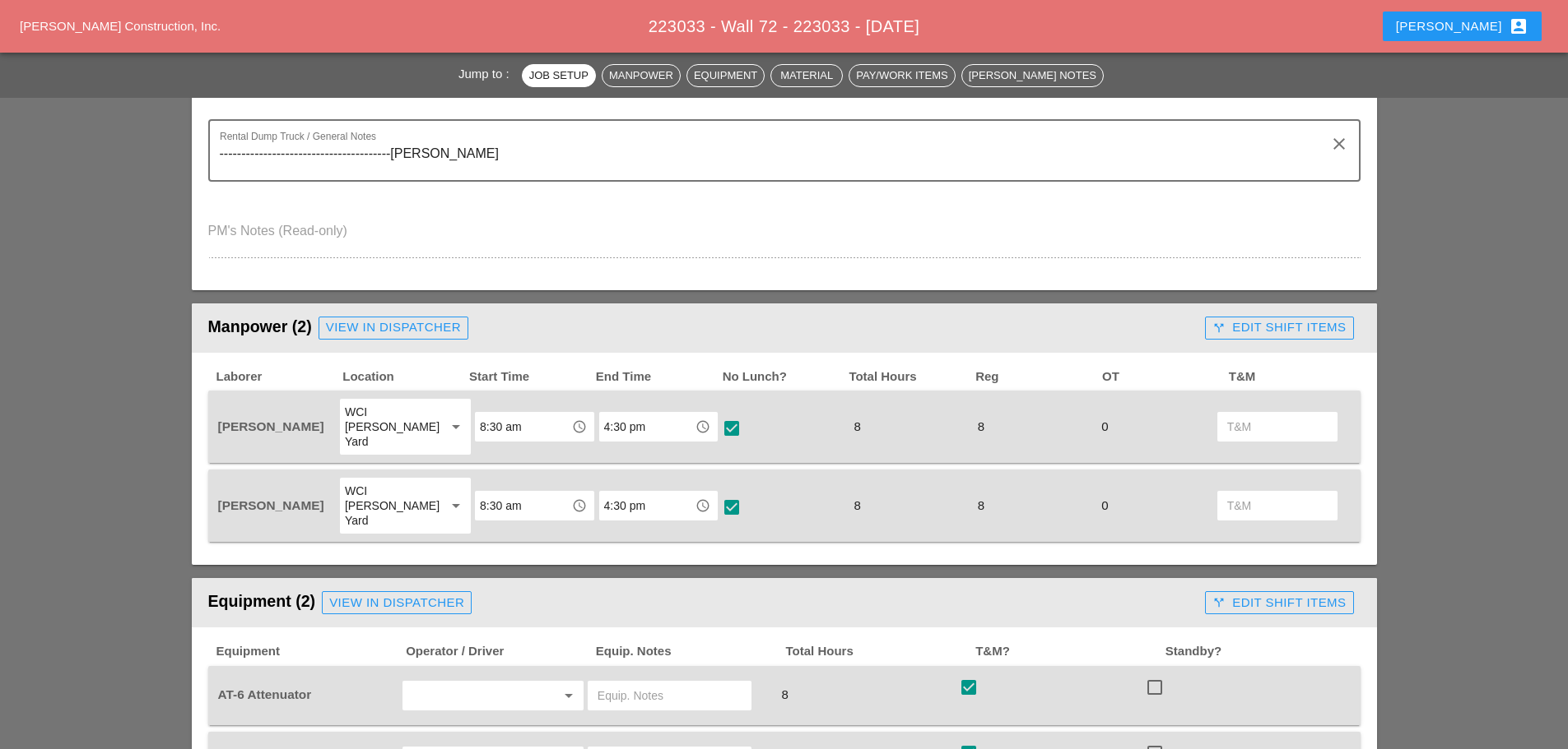
scroll to position [1069, 0]
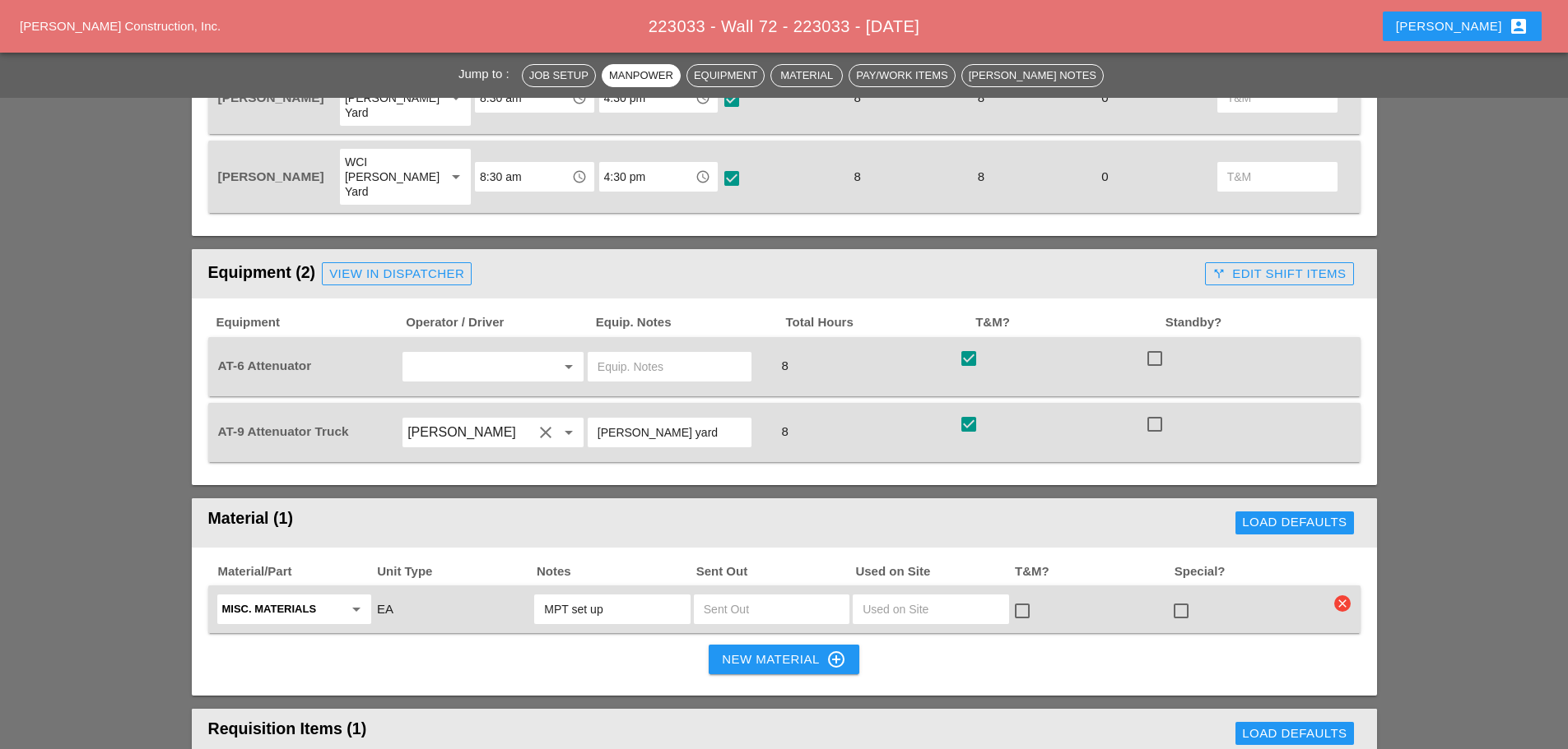
click at [725, 649] on div "New Material control_point" at bounding box center [783, 659] width 124 height 20
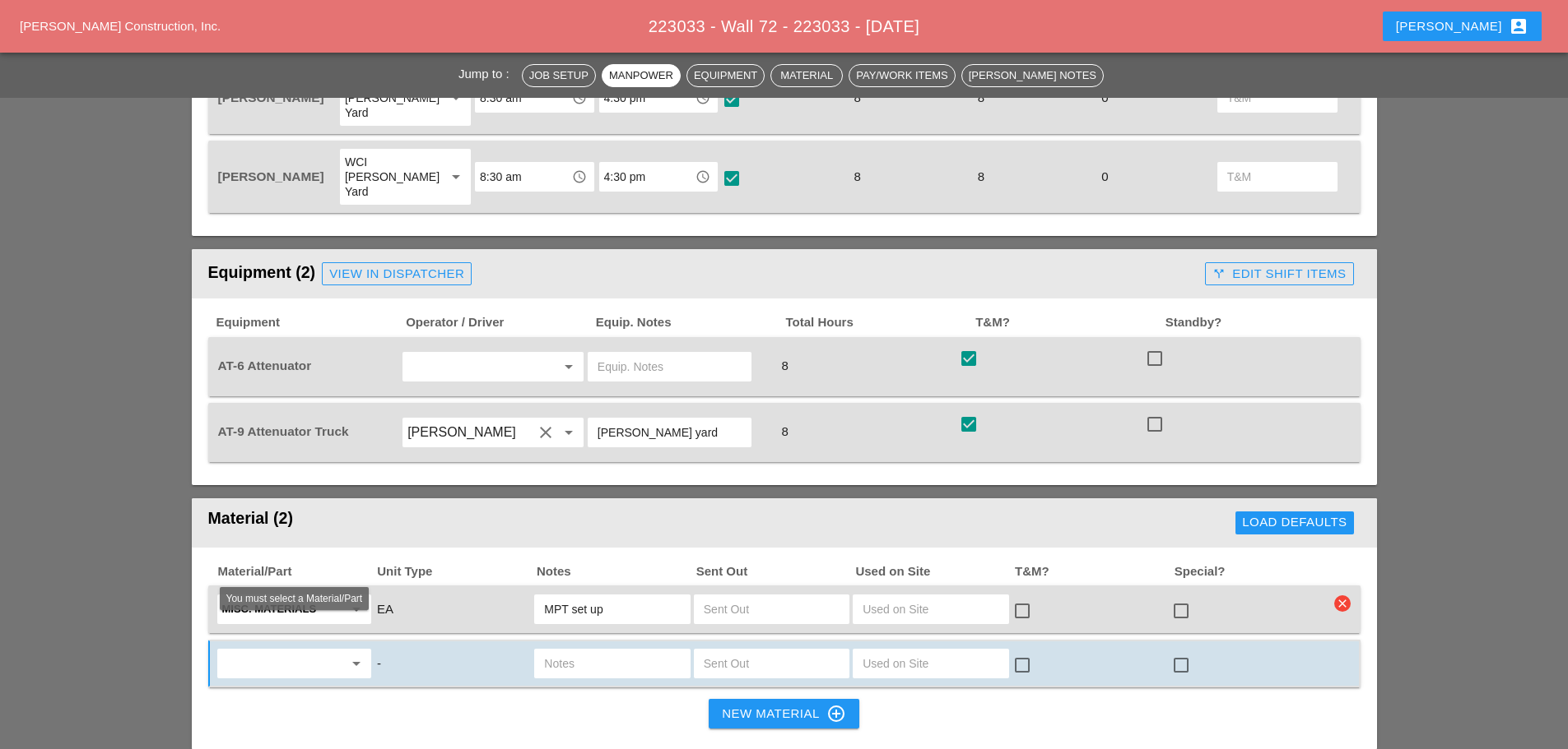
click at [366, 649] on div "arrow_drop_down" at bounding box center [294, 663] width 154 height 30
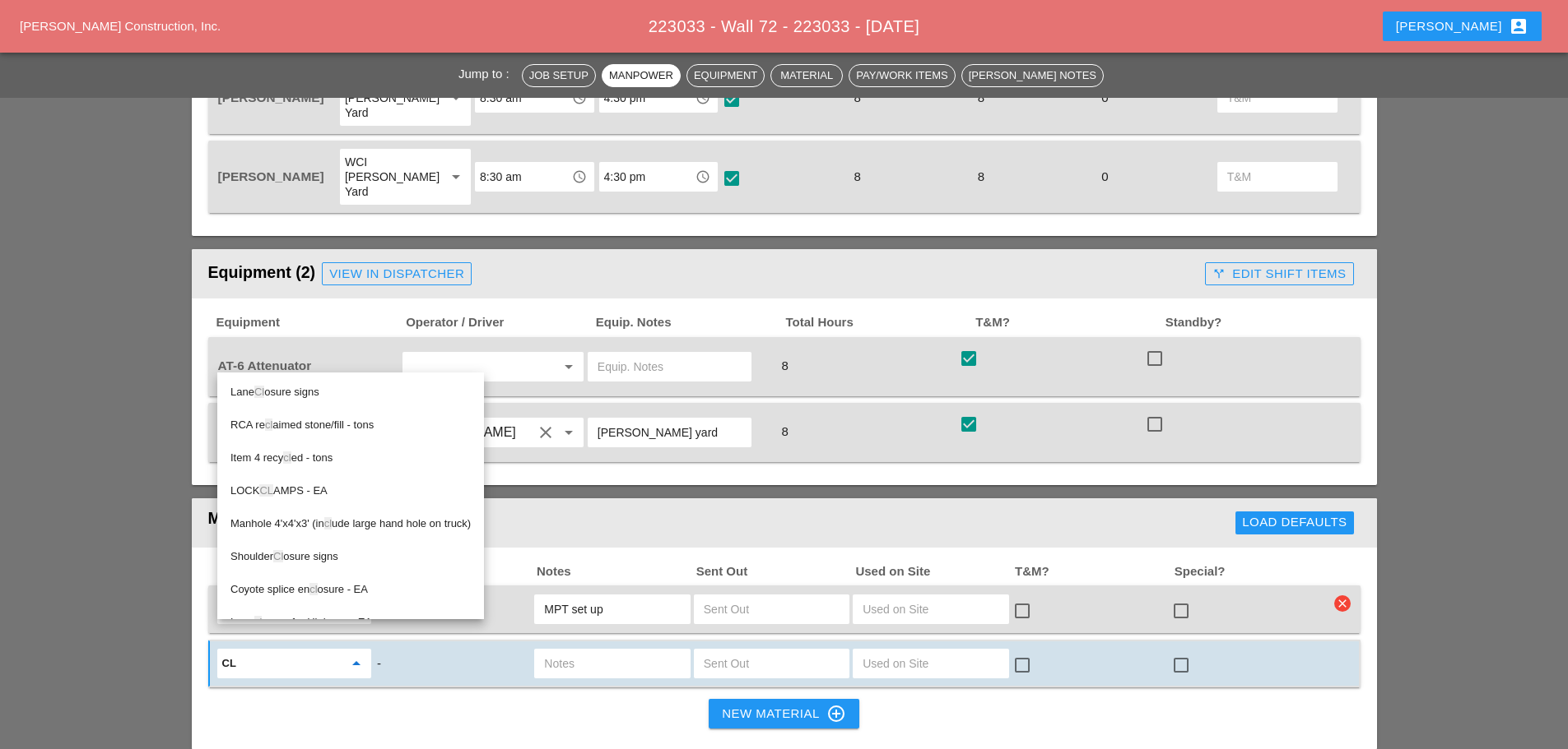
type input "c"
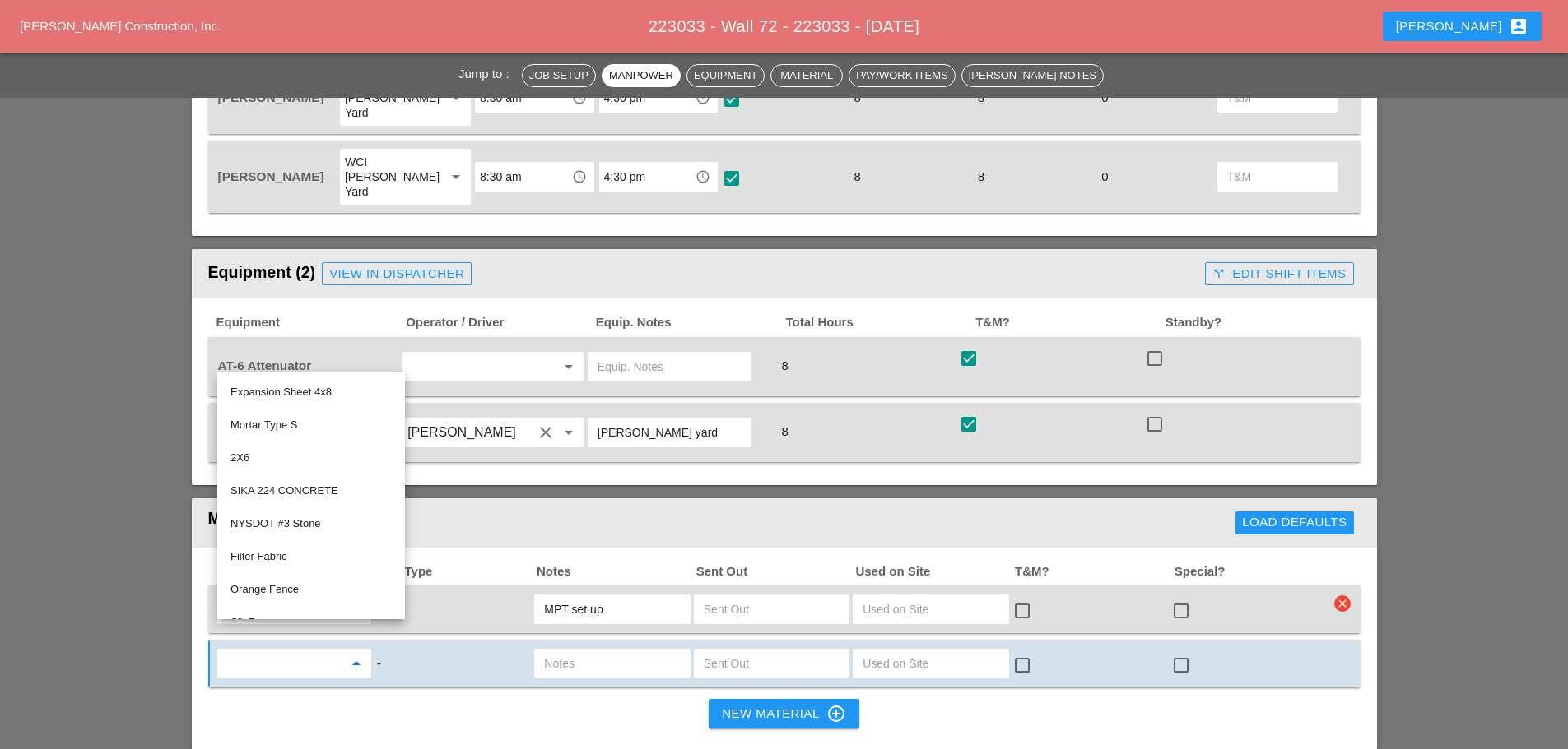
click at [472, 710] on div "Material/Part Unit Type Notes Sent Out Used on Site T&M? Special? Misc. Materia…" at bounding box center [784, 649] width 1185 height 203
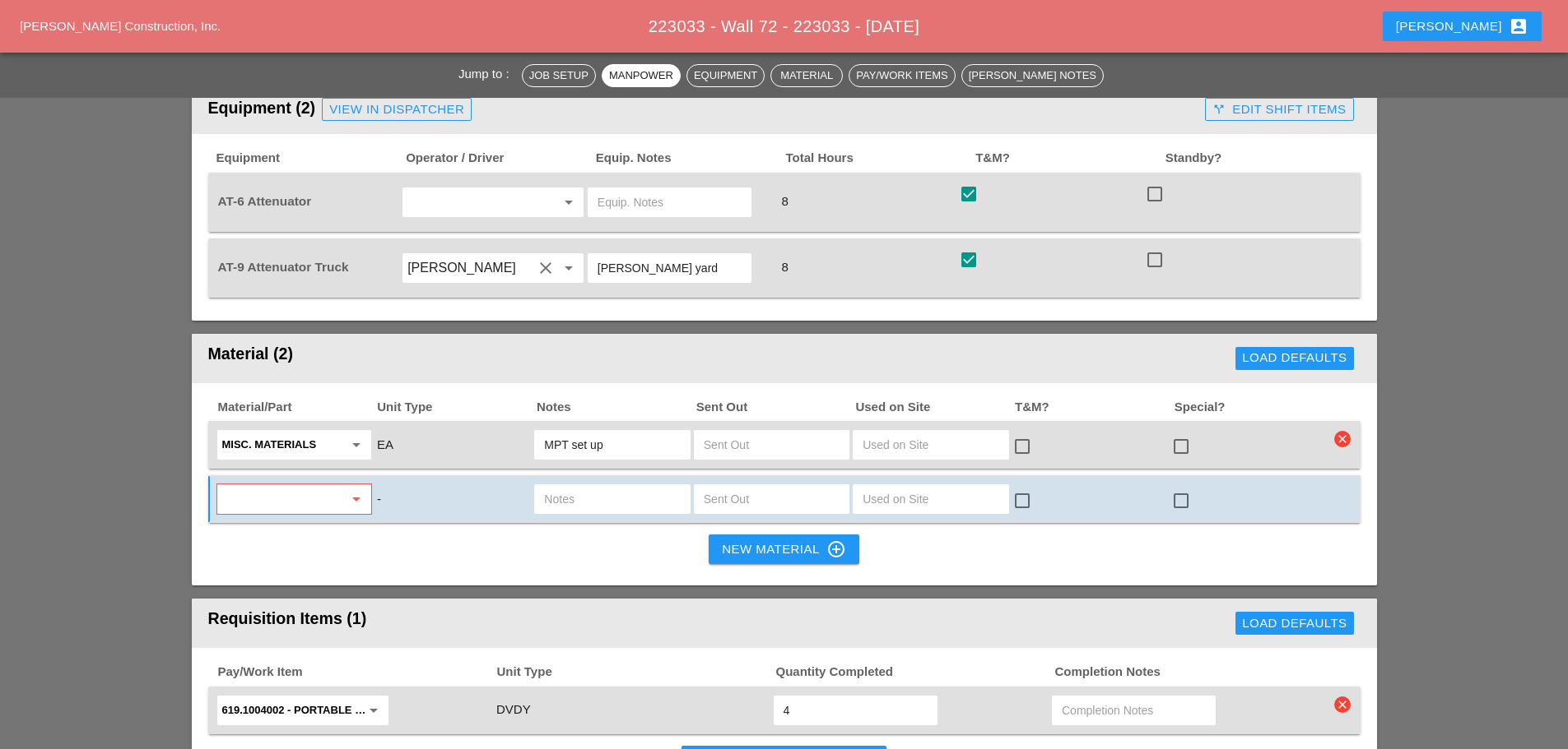
scroll to position [1316, 0]
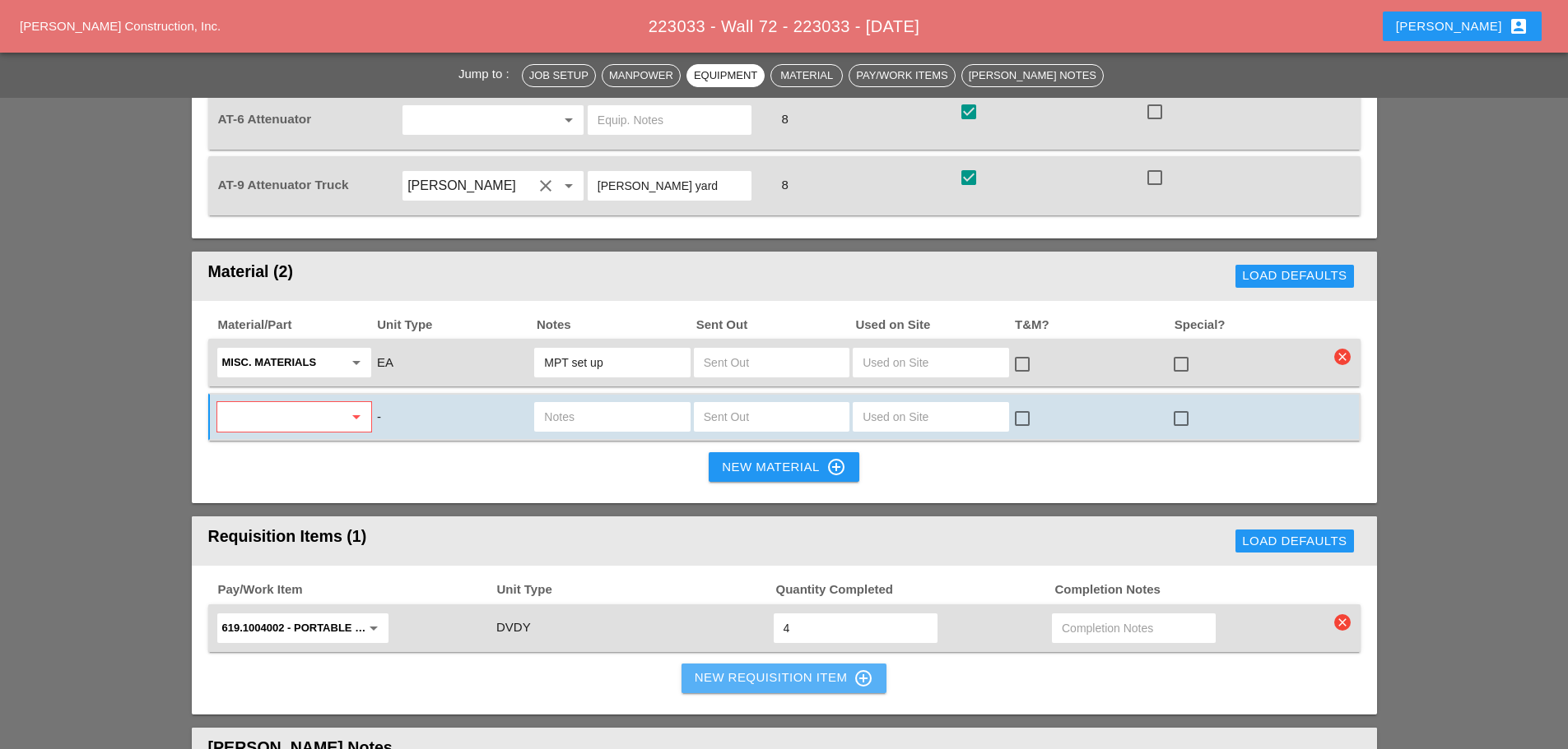
click at [763, 668] on div "New Requisition Item control_point" at bounding box center [784, 678] width 180 height 20
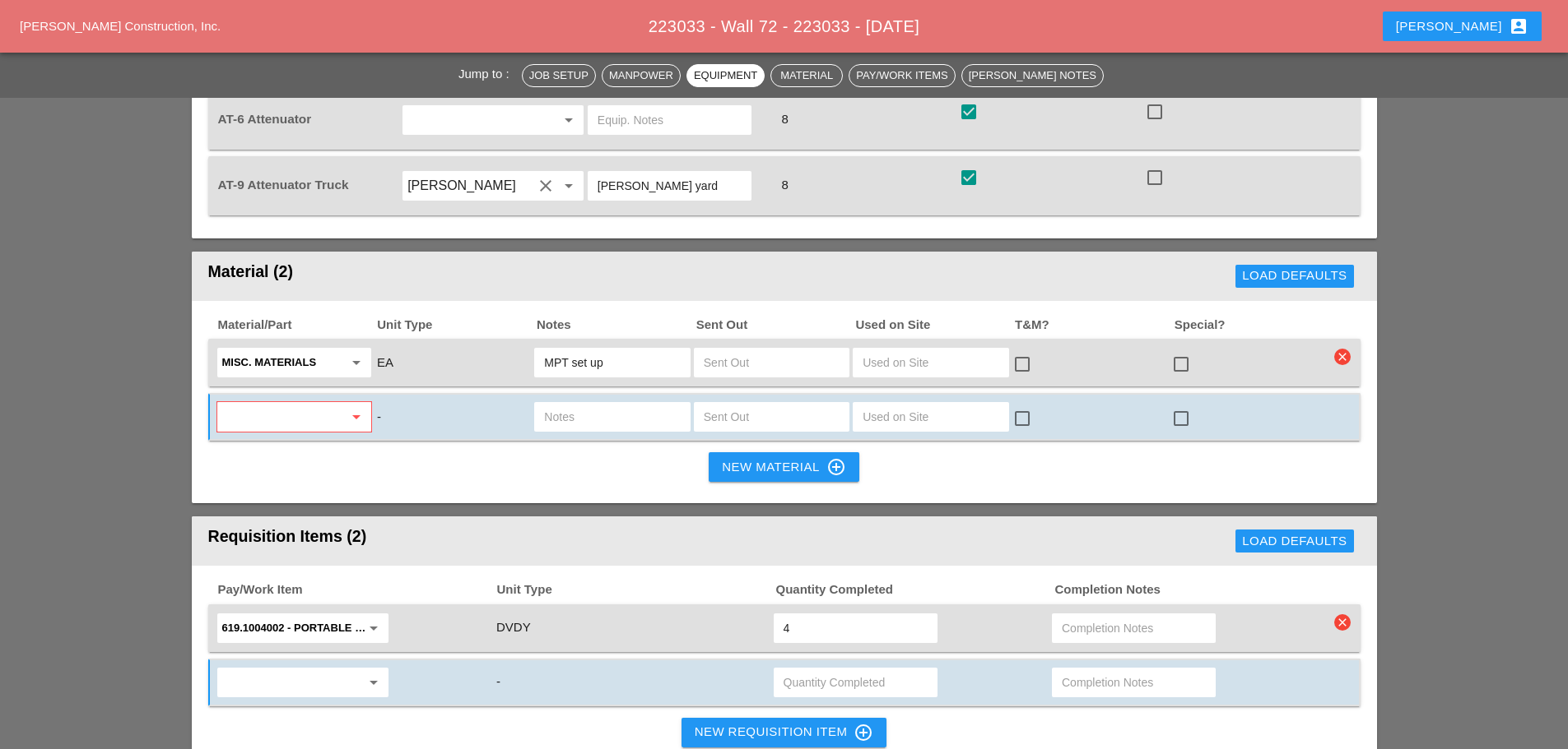
click at [309, 672] on div "arrow_drop_down -" at bounding box center [784, 682] width 1152 height 48
click at [303, 668] on div "arrow_drop_down" at bounding box center [303, 682] width 171 height 30
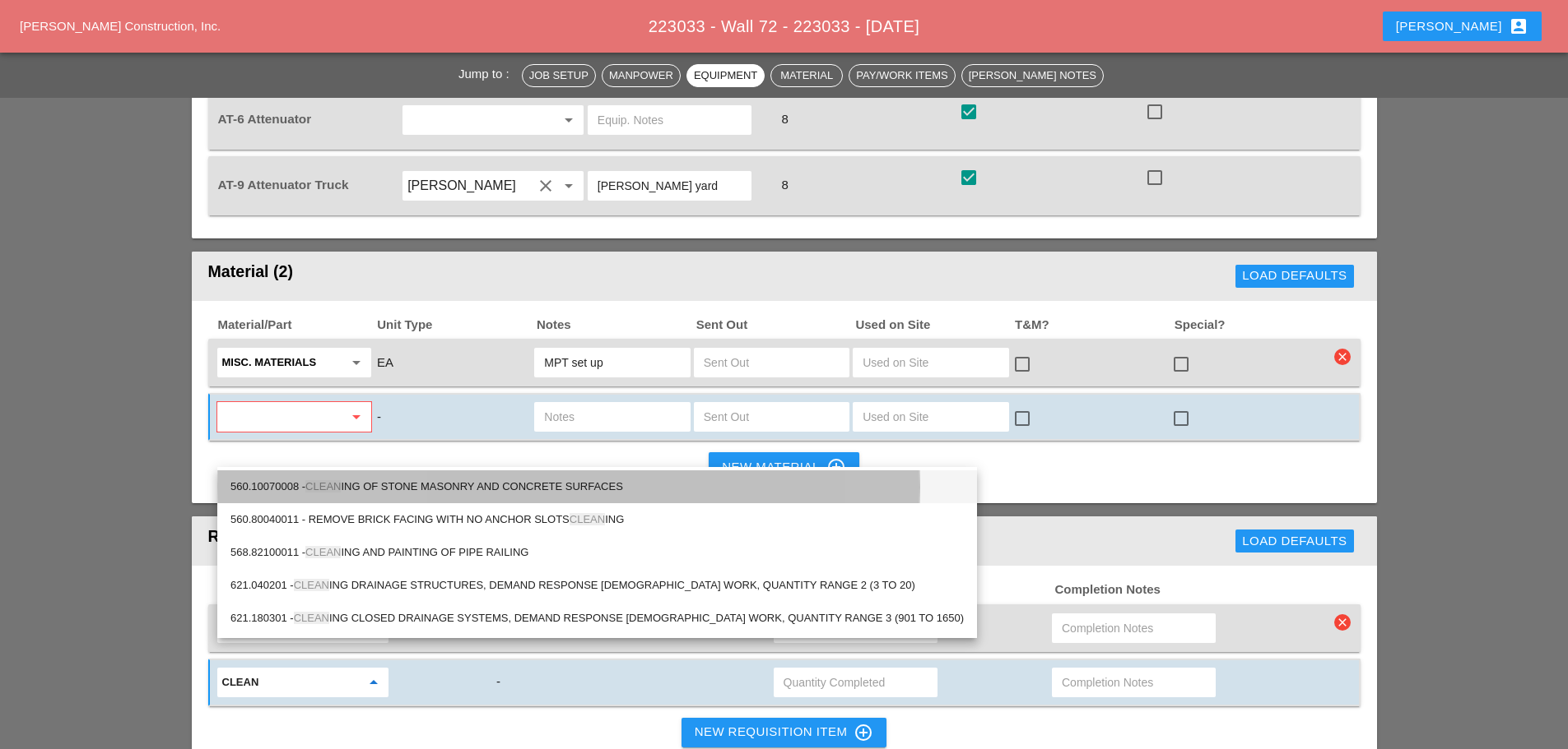
click at [433, 482] on div "560.10070008 - CLEAN ING OF STONE MASONRY AND CONCRETE SURFACES" at bounding box center [597, 487] width 733 height 20
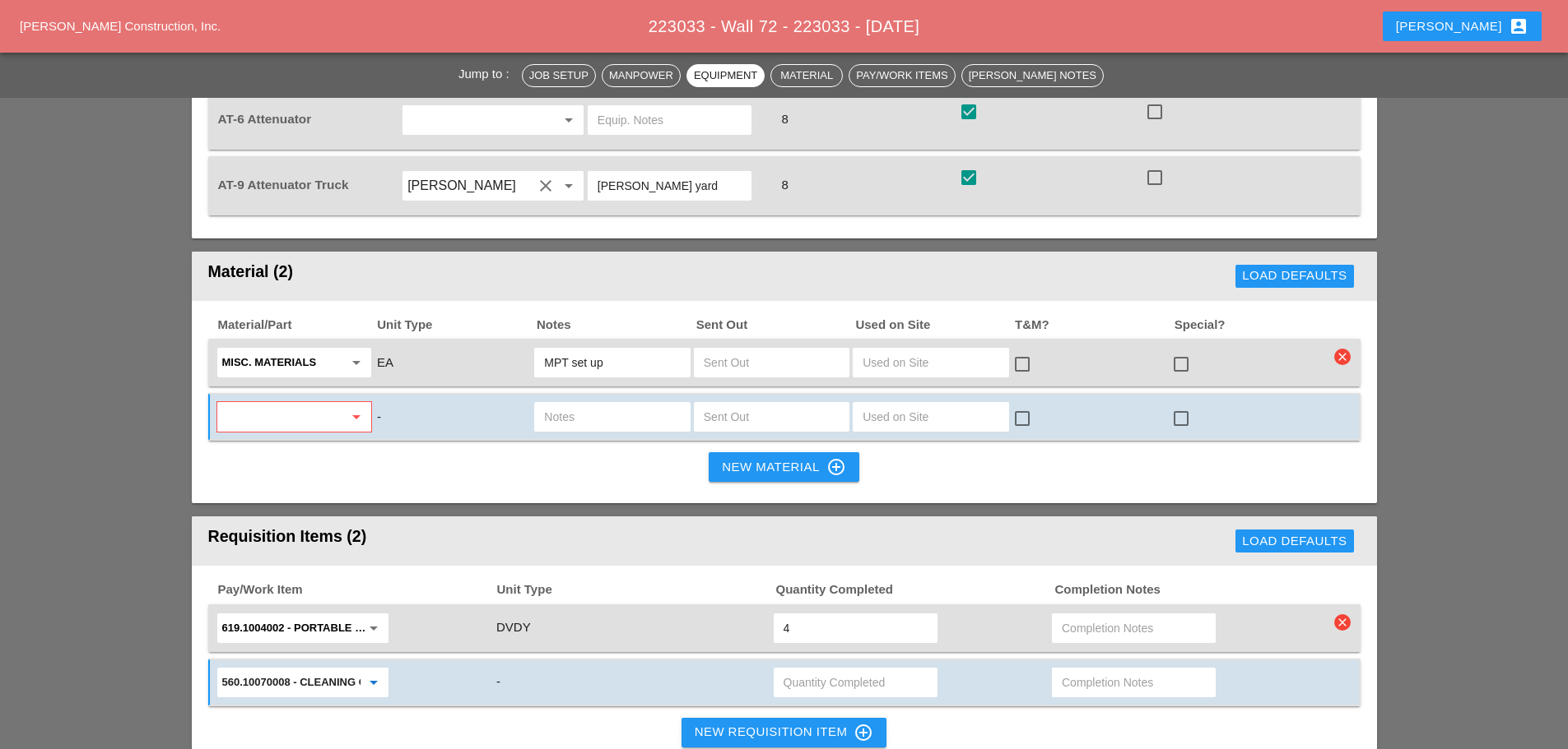
type input "560.10070008 - CLEANING OF STONE MASONRY AND CONCRETE SURFACES"
click at [815, 669] on input "text" at bounding box center [855, 682] width 144 height 26
type input "435.34"
click at [1161, 669] on input "text" at bounding box center [1133, 682] width 144 height 26
type input "CLEANING OF GRAFFITI"
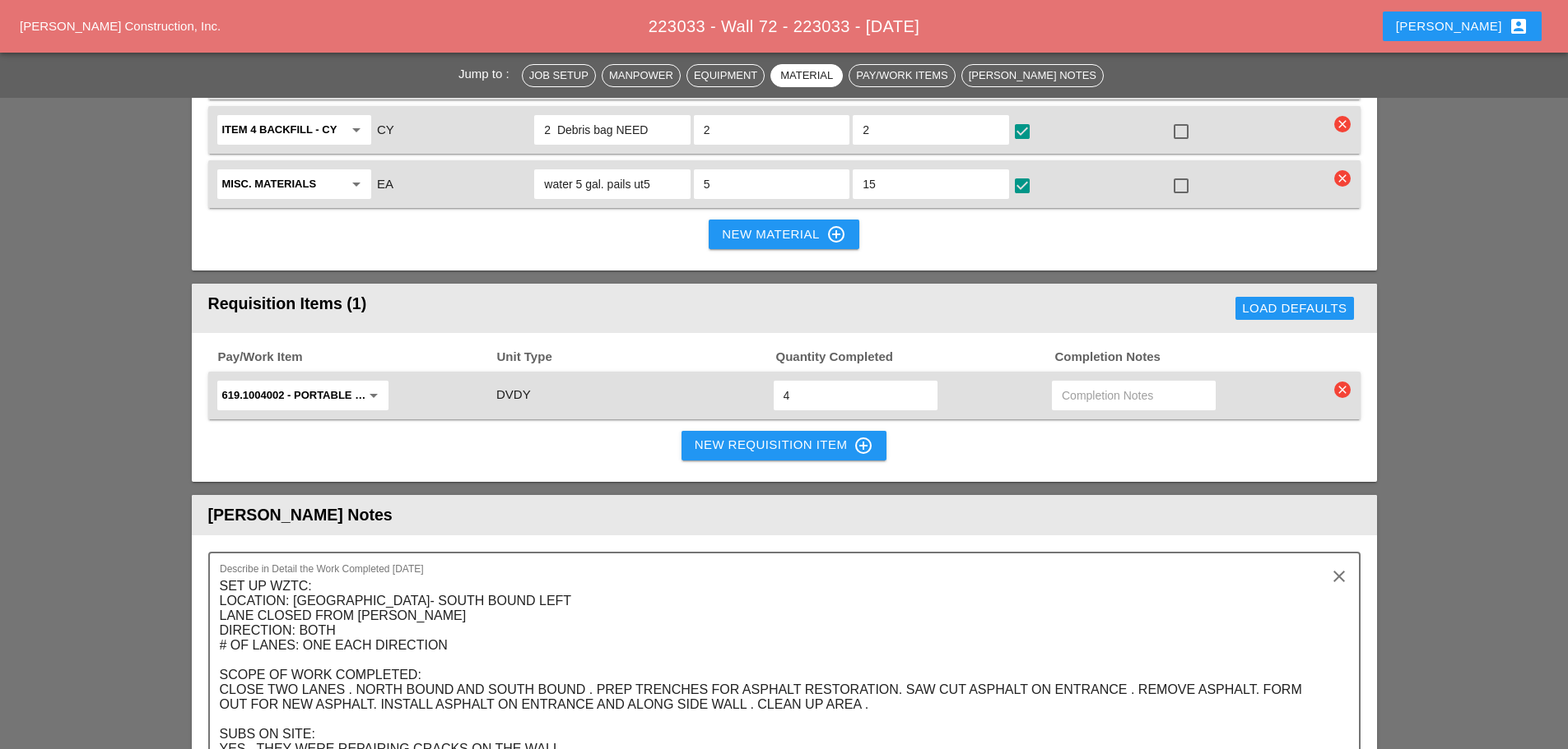
scroll to position [2550, 0]
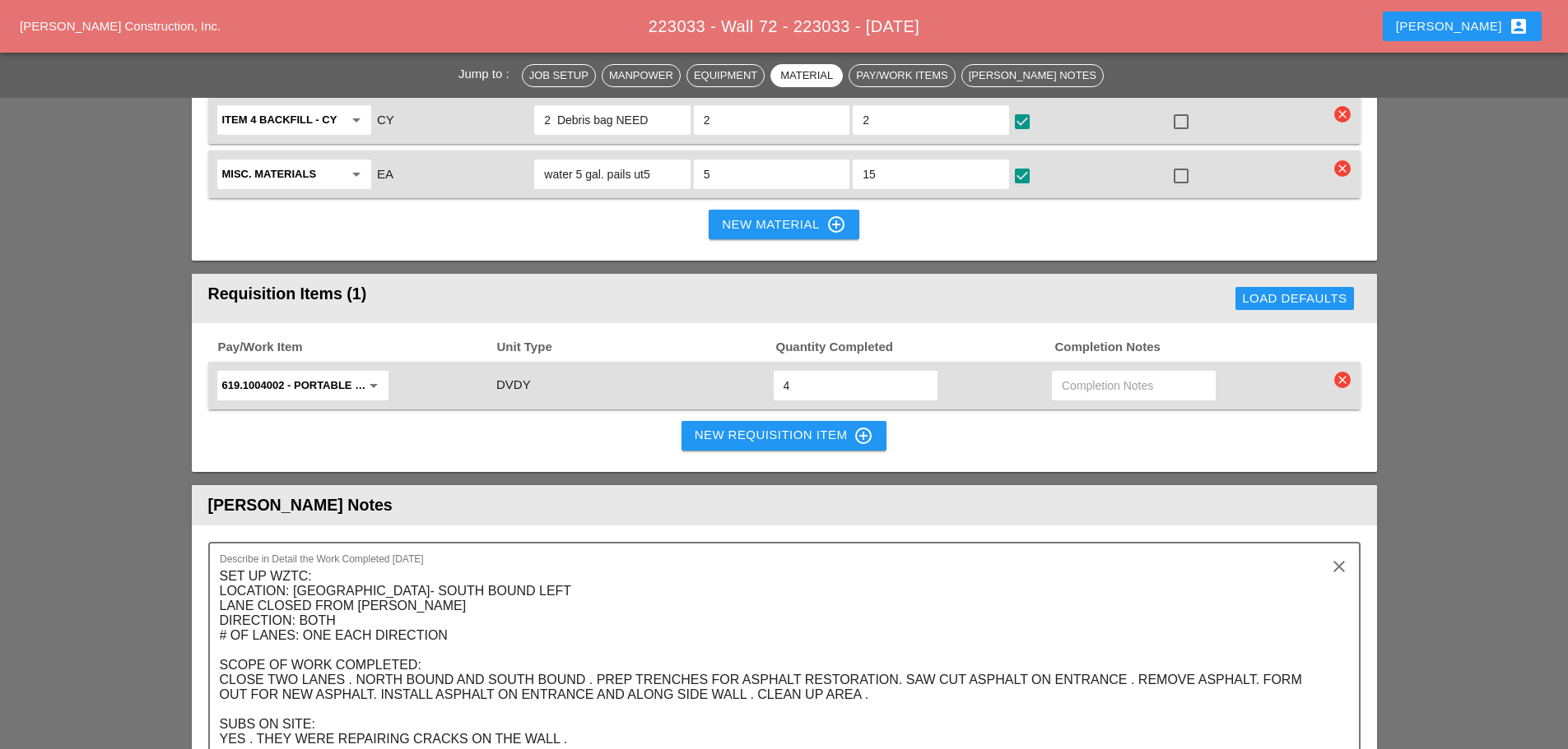
click at [685, 421] on button "New Requisition Item control_point" at bounding box center [784, 436] width 206 height 30
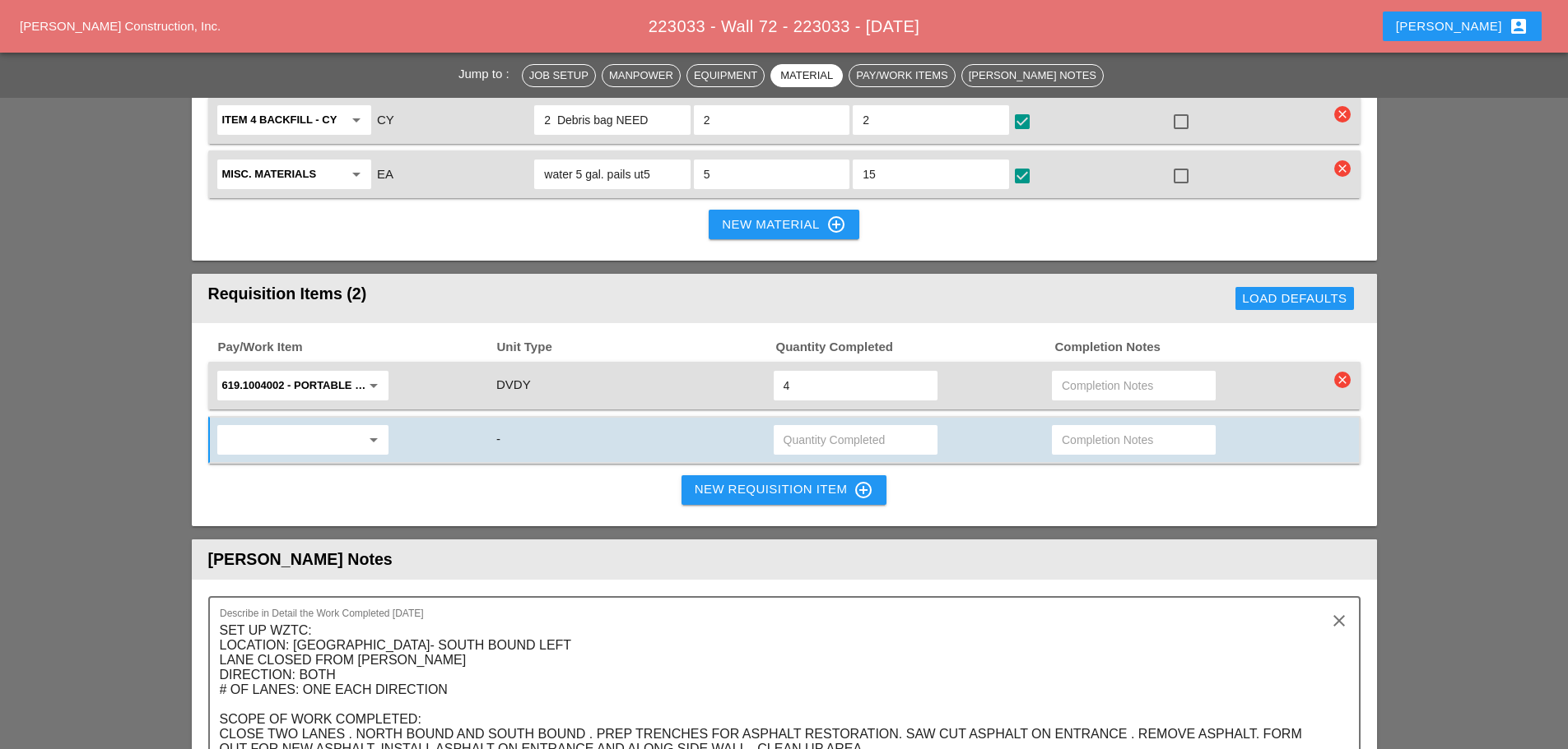
click at [307, 427] on input "text" at bounding box center [292, 440] width 138 height 26
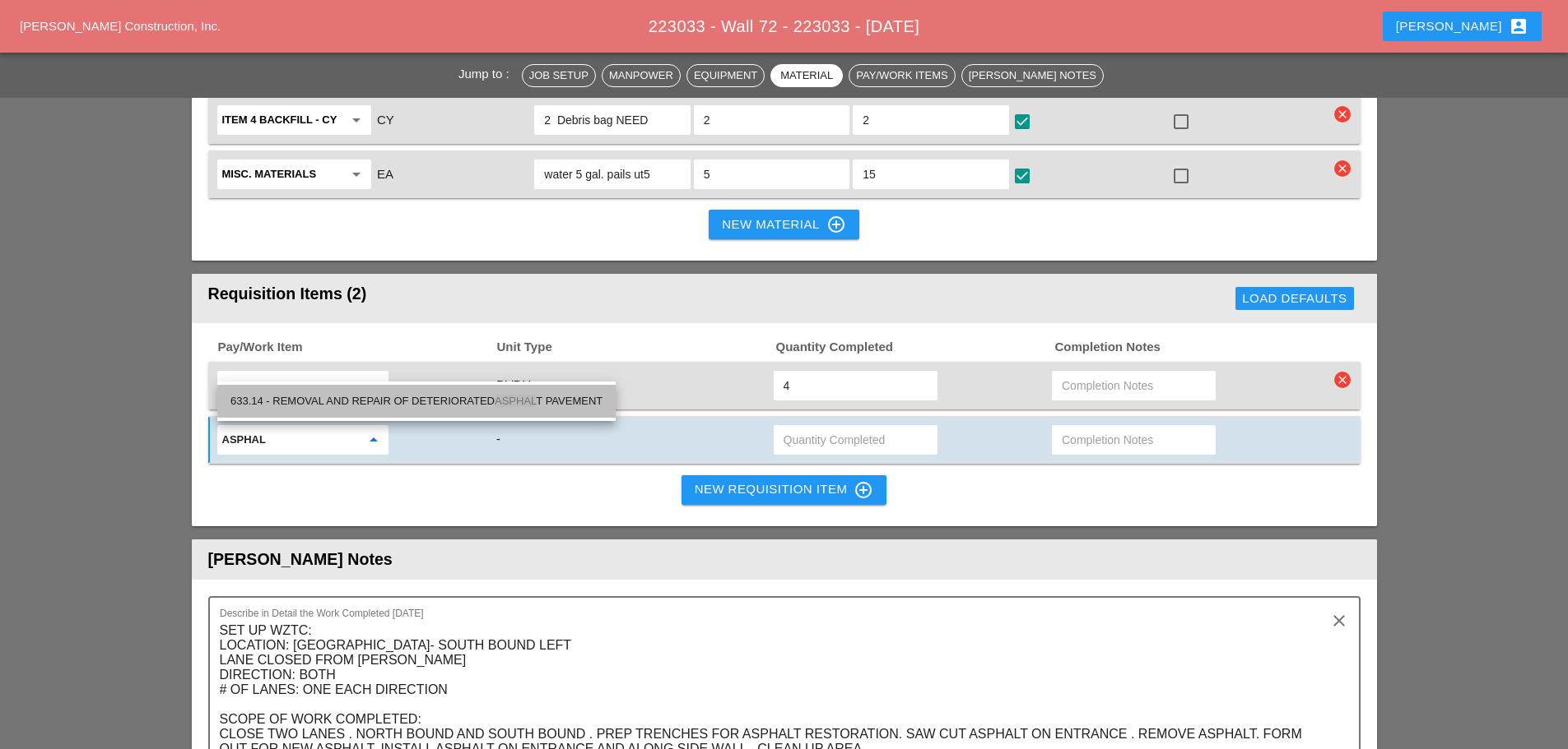
click at [357, 409] on div "633.14 - REMOVAL AND REPAIR OF DETERIORATED ASPHAL T PAVEMENT" at bounding box center [417, 402] width 372 height 20
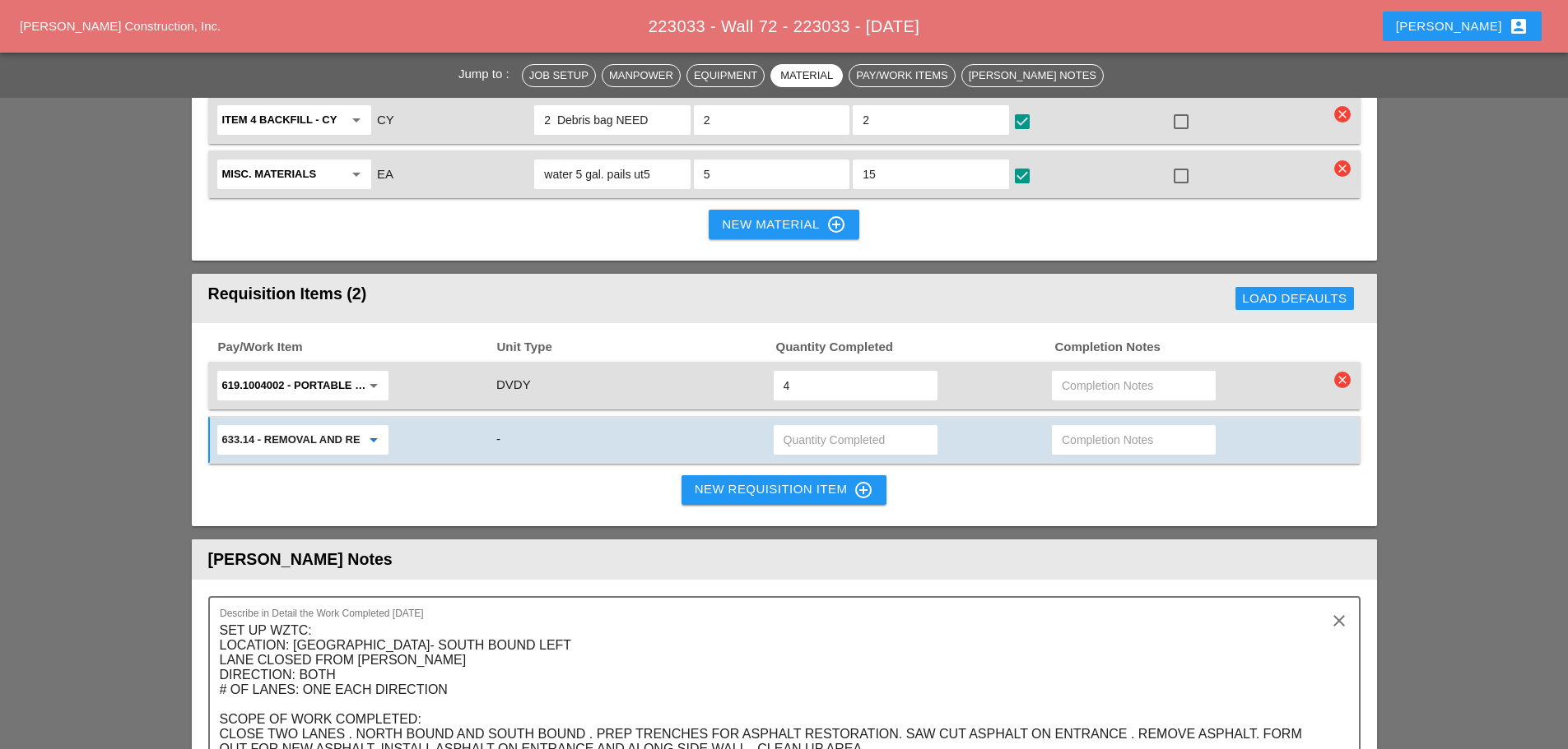
type input "633.14 - REMOVAL AND REPAIR OF DETERIORATED ASPHALT PAVEMENT"
click at [890, 427] on input "text" at bounding box center [855, 440] width 144 height 26
type input "16.86"
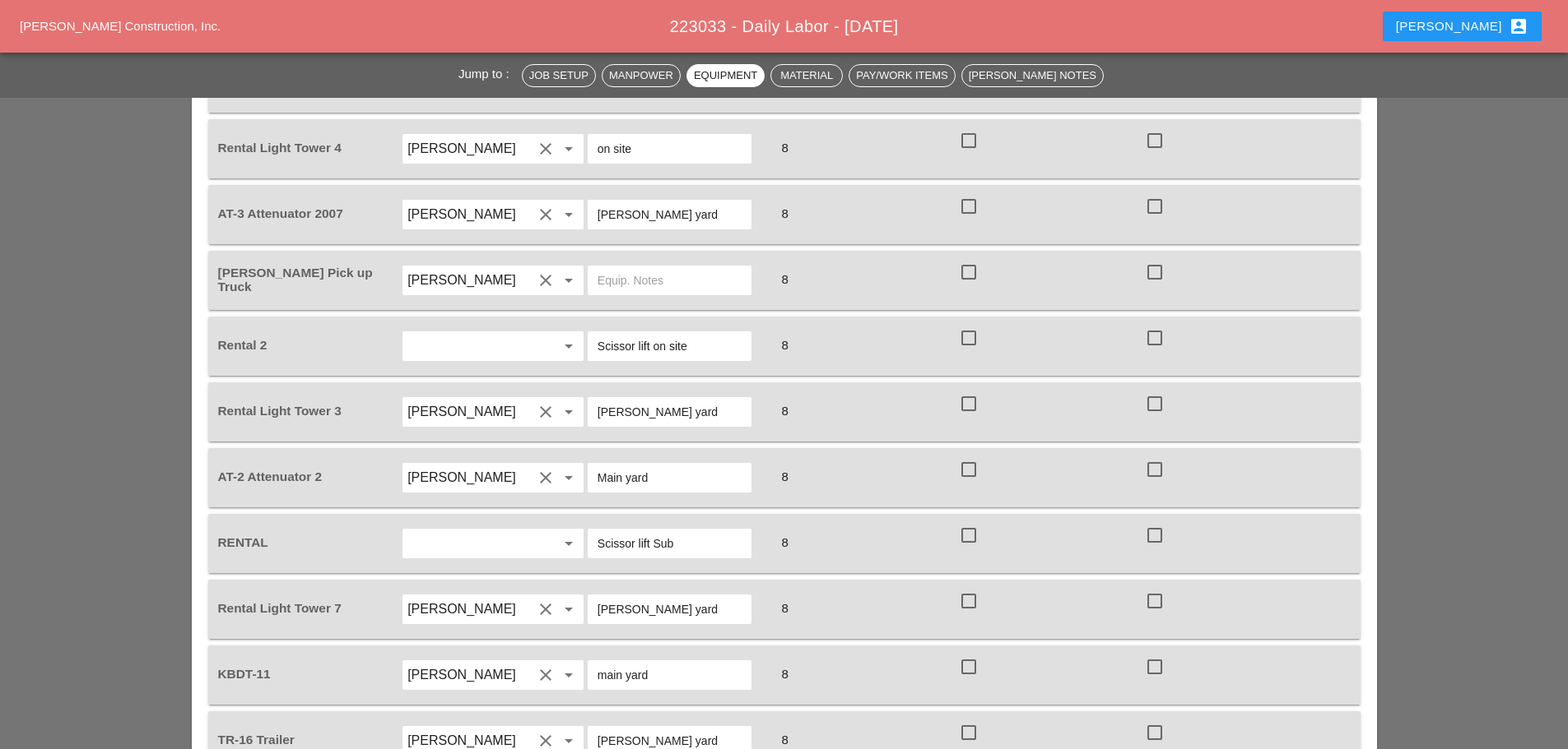
scroll to position [2138, 0]
